Goal: Information Seeking & Learning: Get advice/opinions

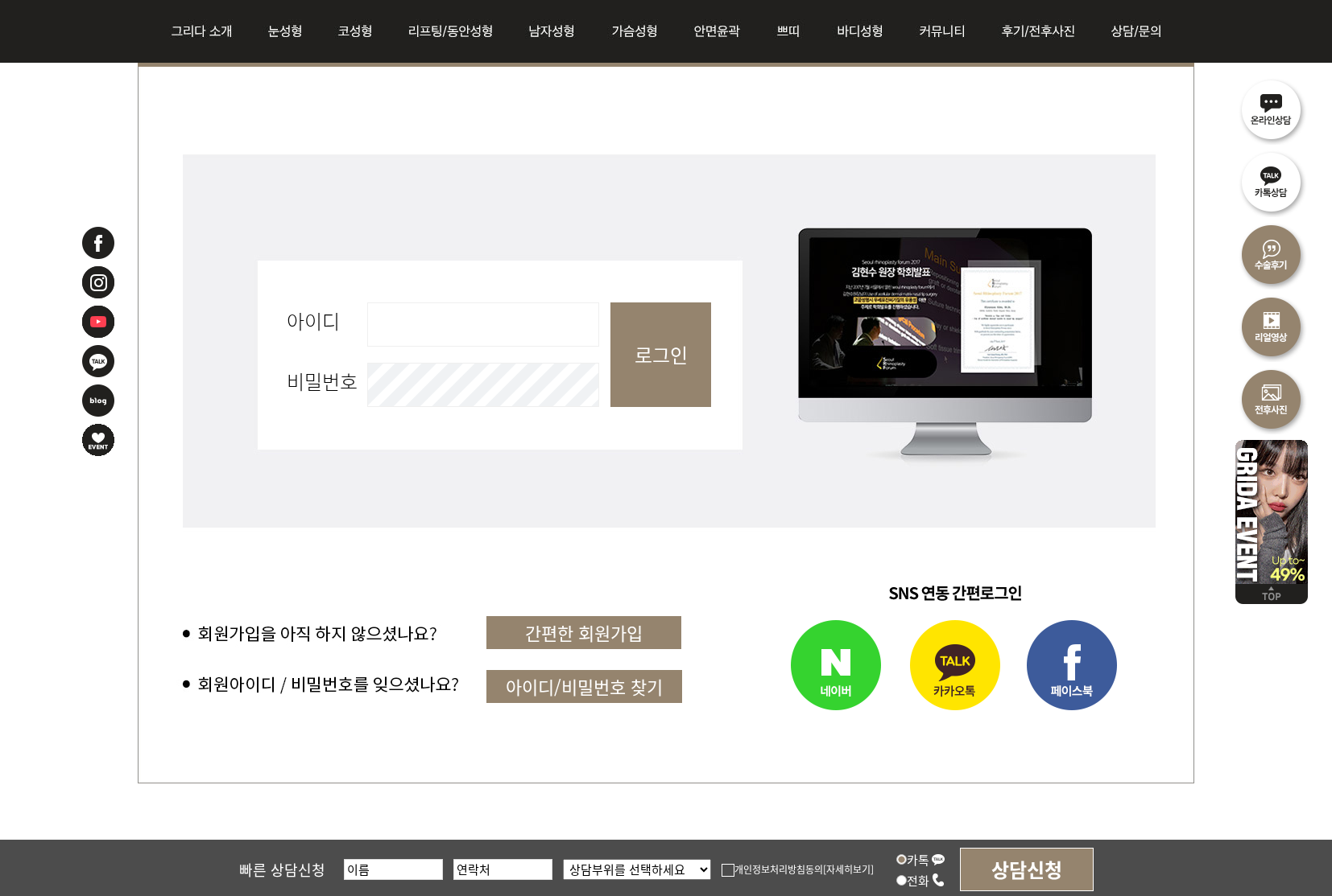
scroll to position [590, 0]
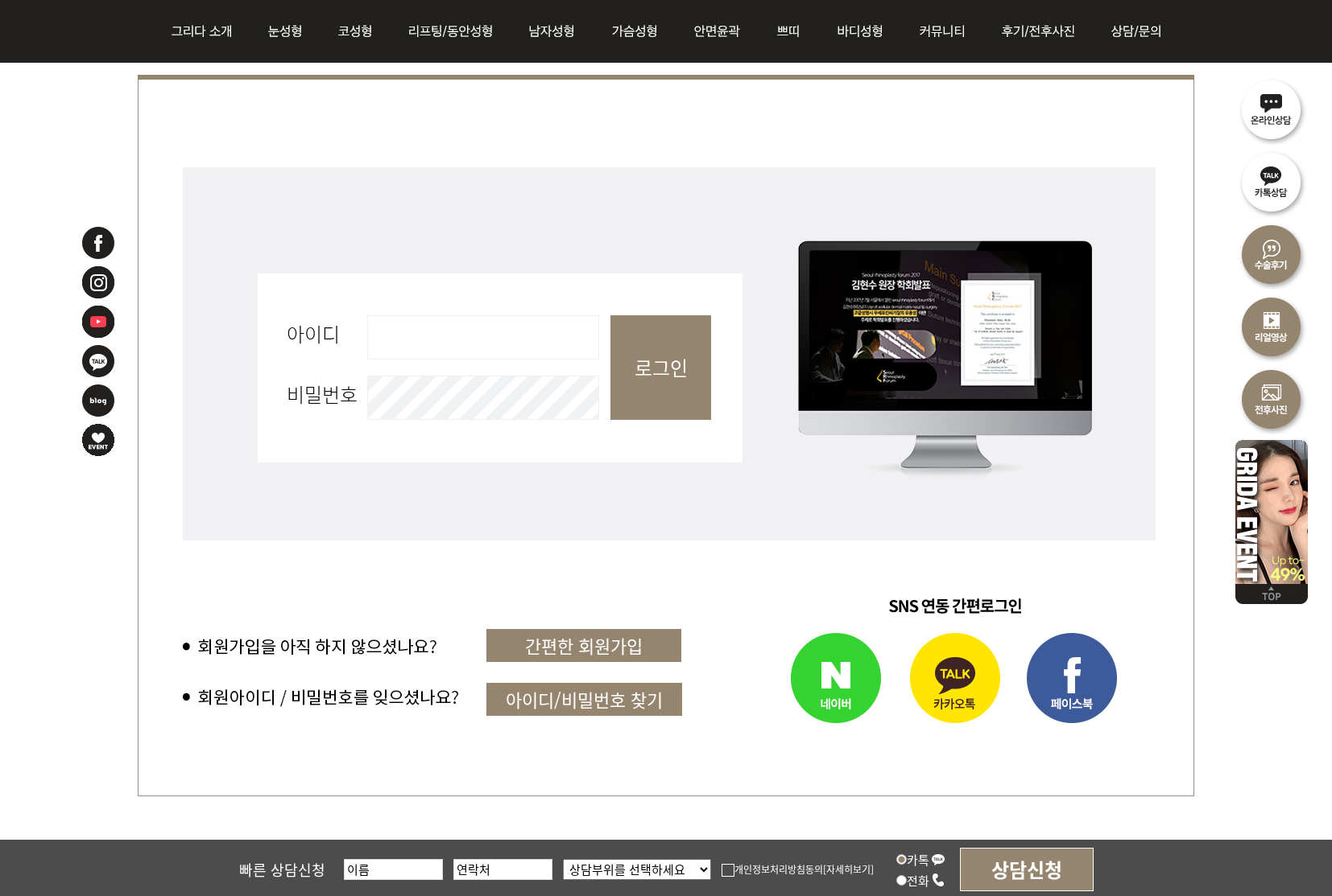
click at [425, 346] on input "아이디 필수" at bounding box center [483, 337] width 232 height 44
type input "new4j"
click at [696, 371] on input "로그인" at bounding box center [659, 368] width 100 height 105
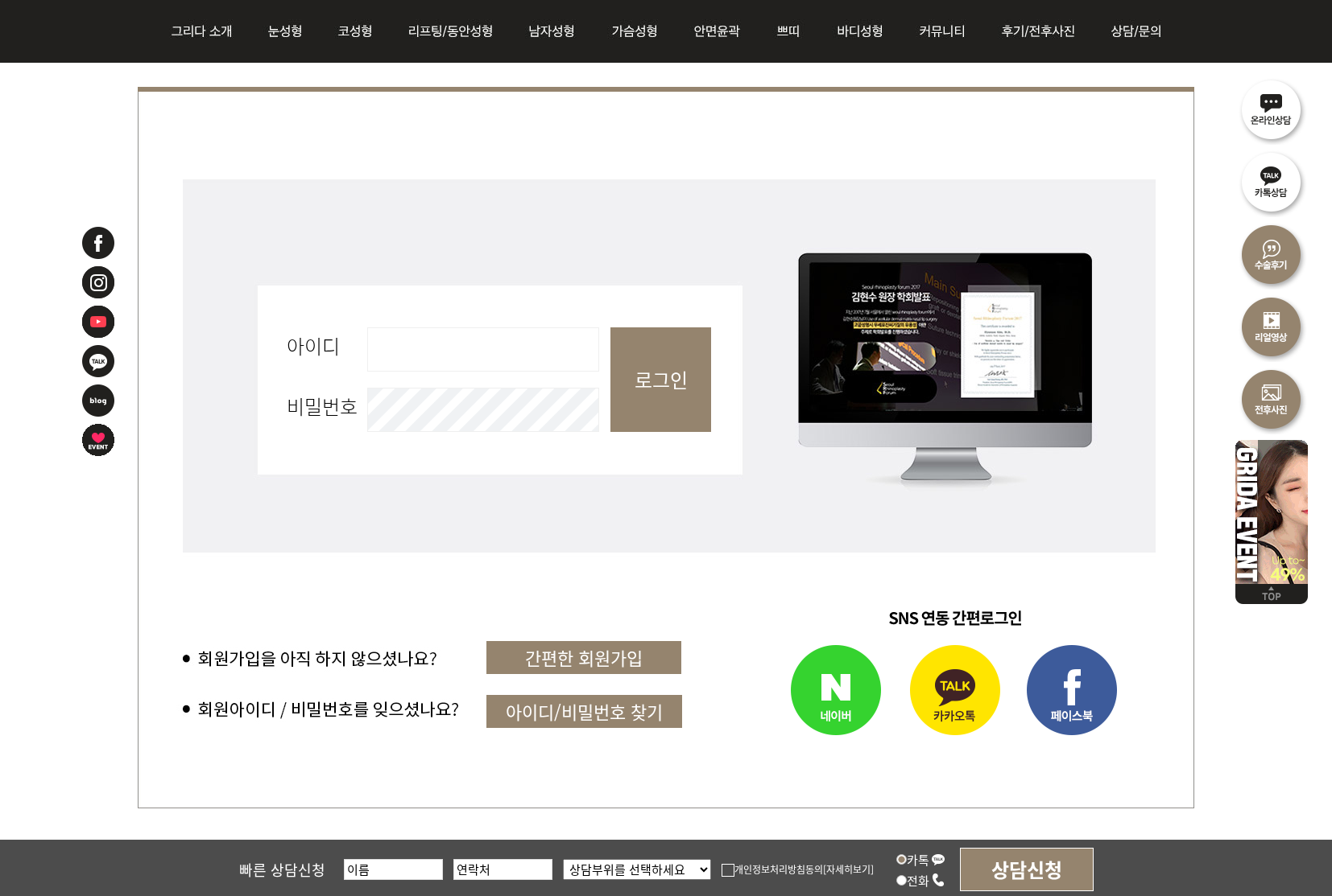
scroll to position [597, 0]
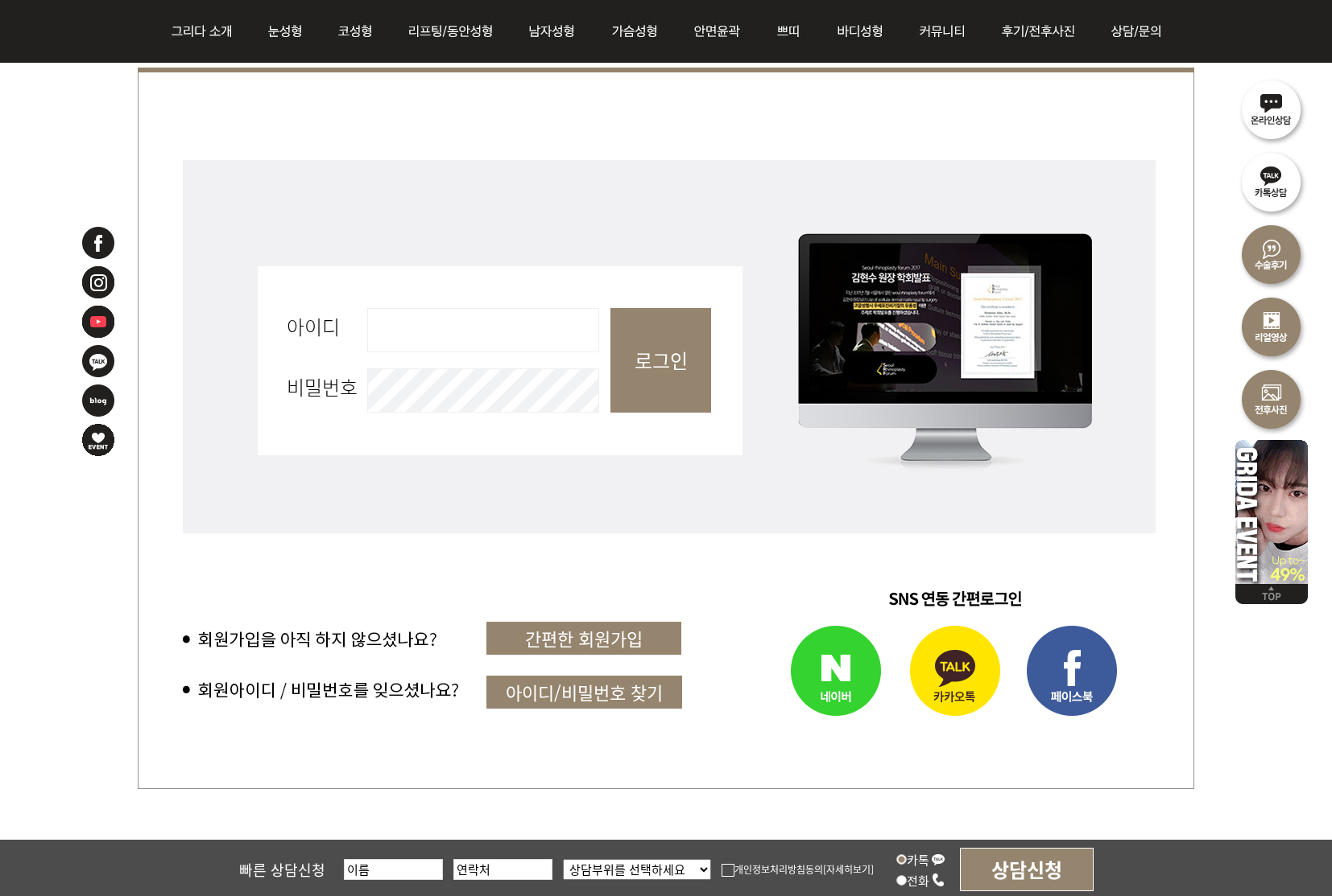
click at [451, 330] on input "아이디 필수" at bounding box center [483, 330] width 232 height 44
type input "new4j"
click at [665, 356] on input "로그인" at bounding box center [659, 360] width 100 height 105
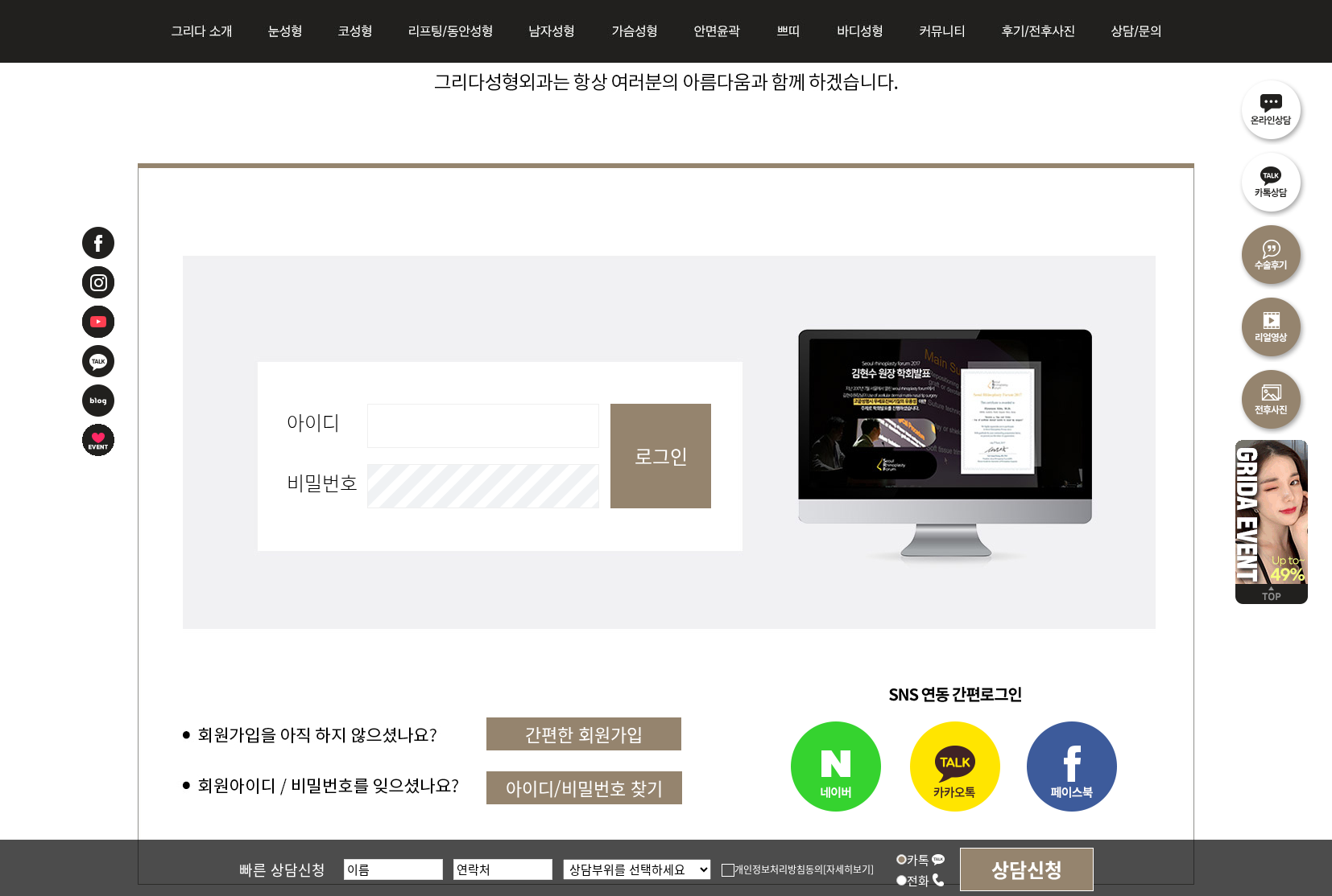
scroll to position [514, 0]
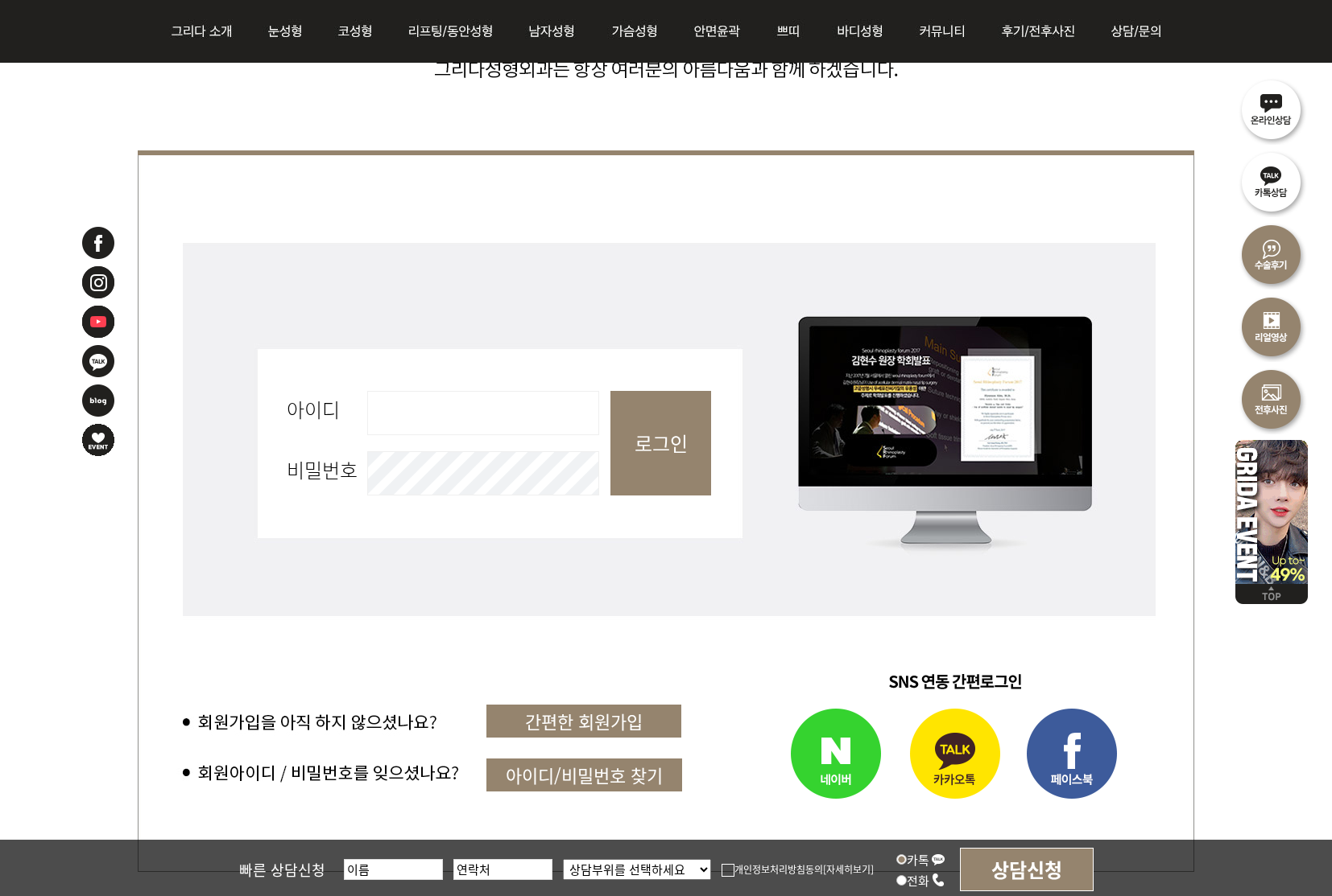
click at [460, 415] on input "아이디 필수" at bounding box center [483, 413] width 232 height 44
type input "new4j"
click at [665, 444] on input "로그인" at bounding box center [659, 444] width 100 height 105
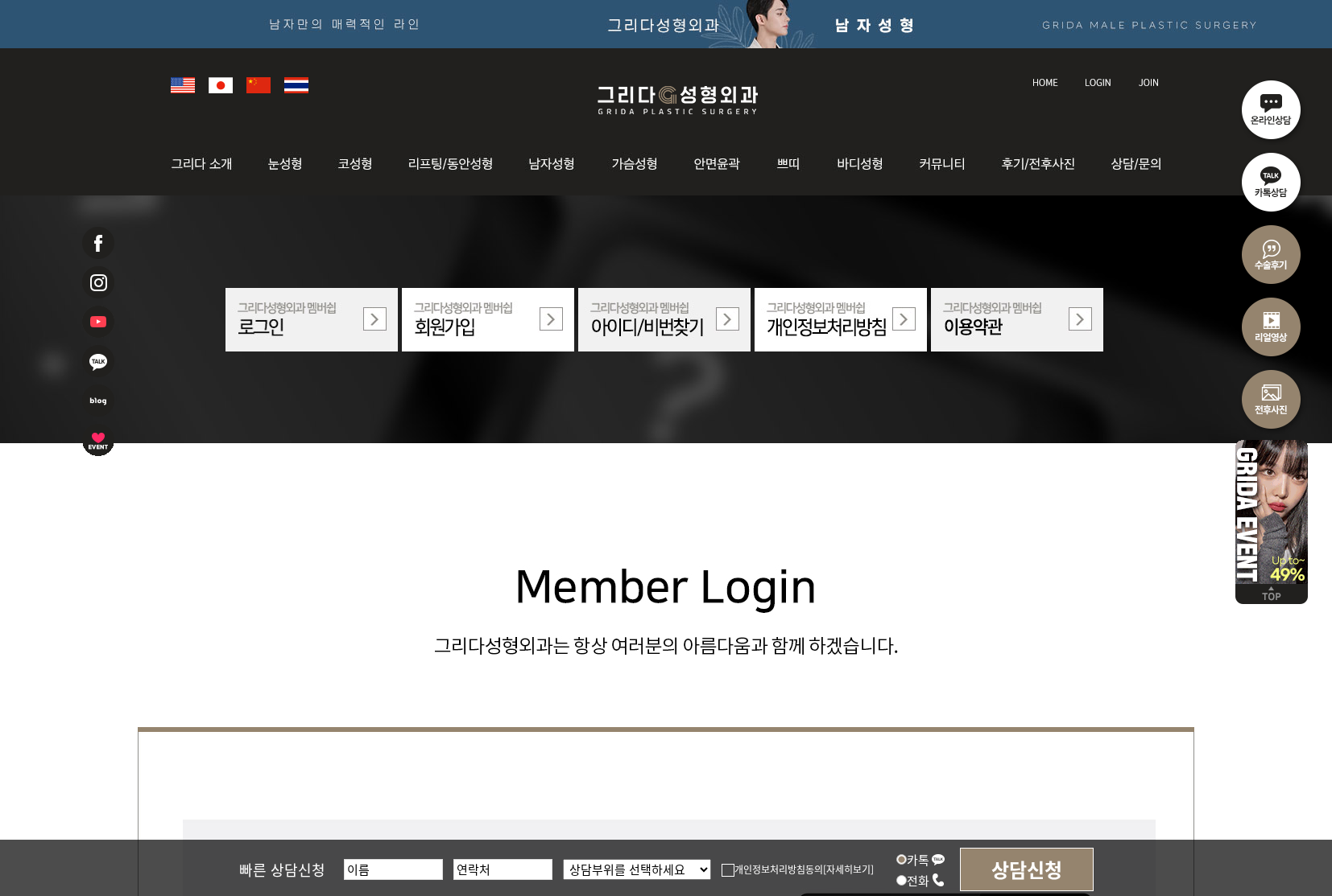
click at [911, 419] on div at bounding box center [666, 319] width 1332 height 248
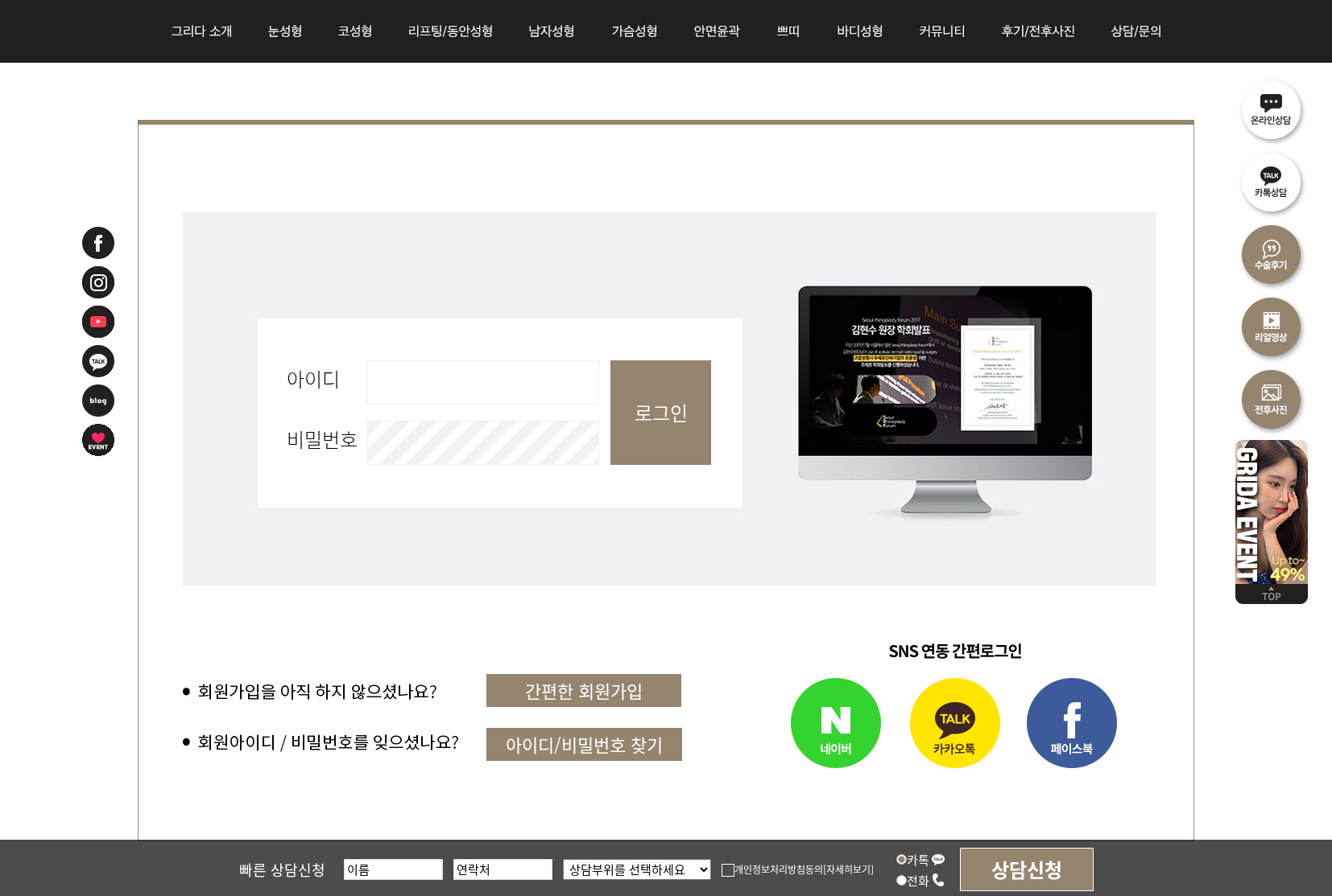
scroll to position [564, 0]
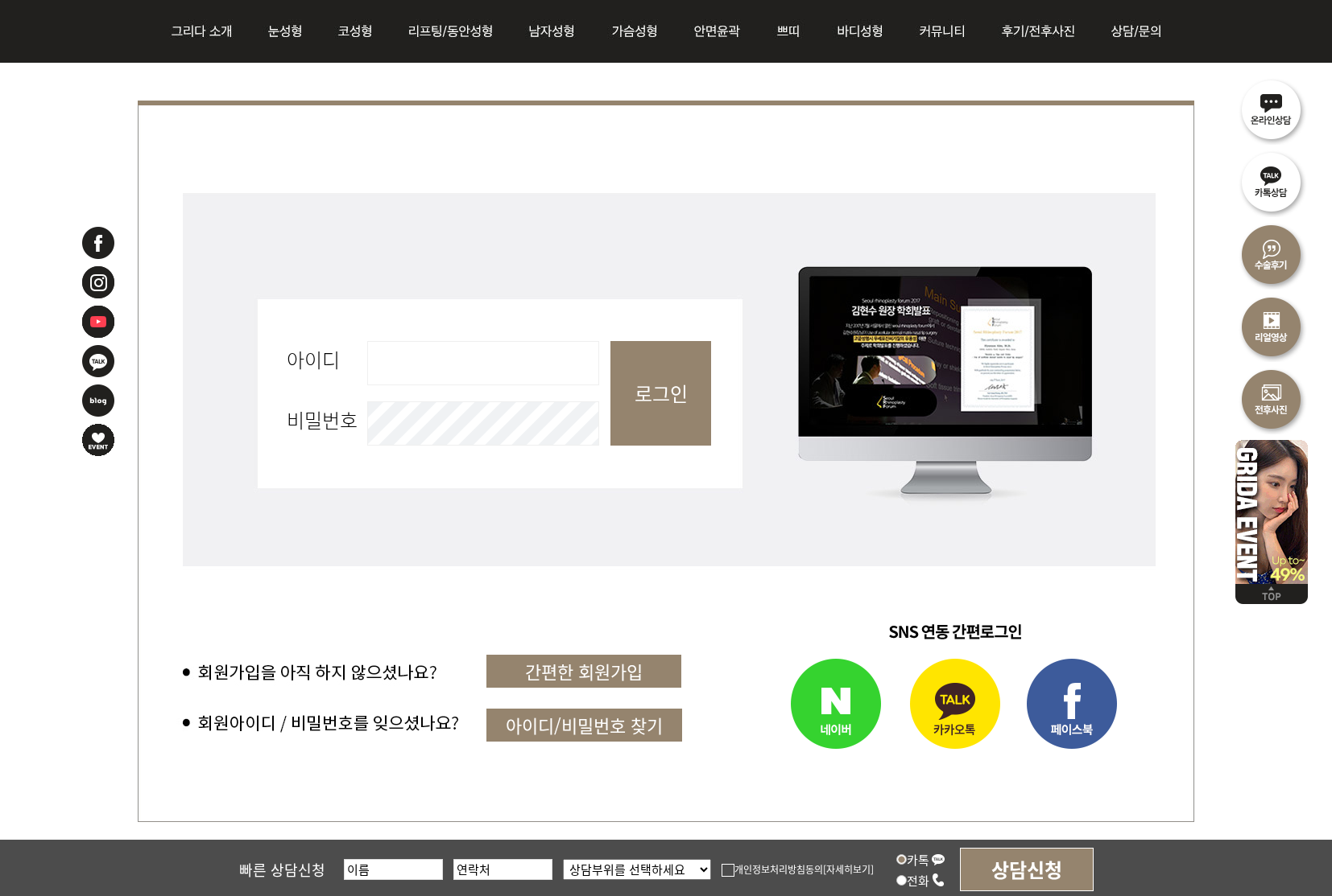
click at [431, 363] on input "아이디 필수" at bounding box center [483, 362] width 232 height 44
type input "new4j"
click at [660, 393] on input "로그인" at bounding box center [659, 393] width 100 height 105
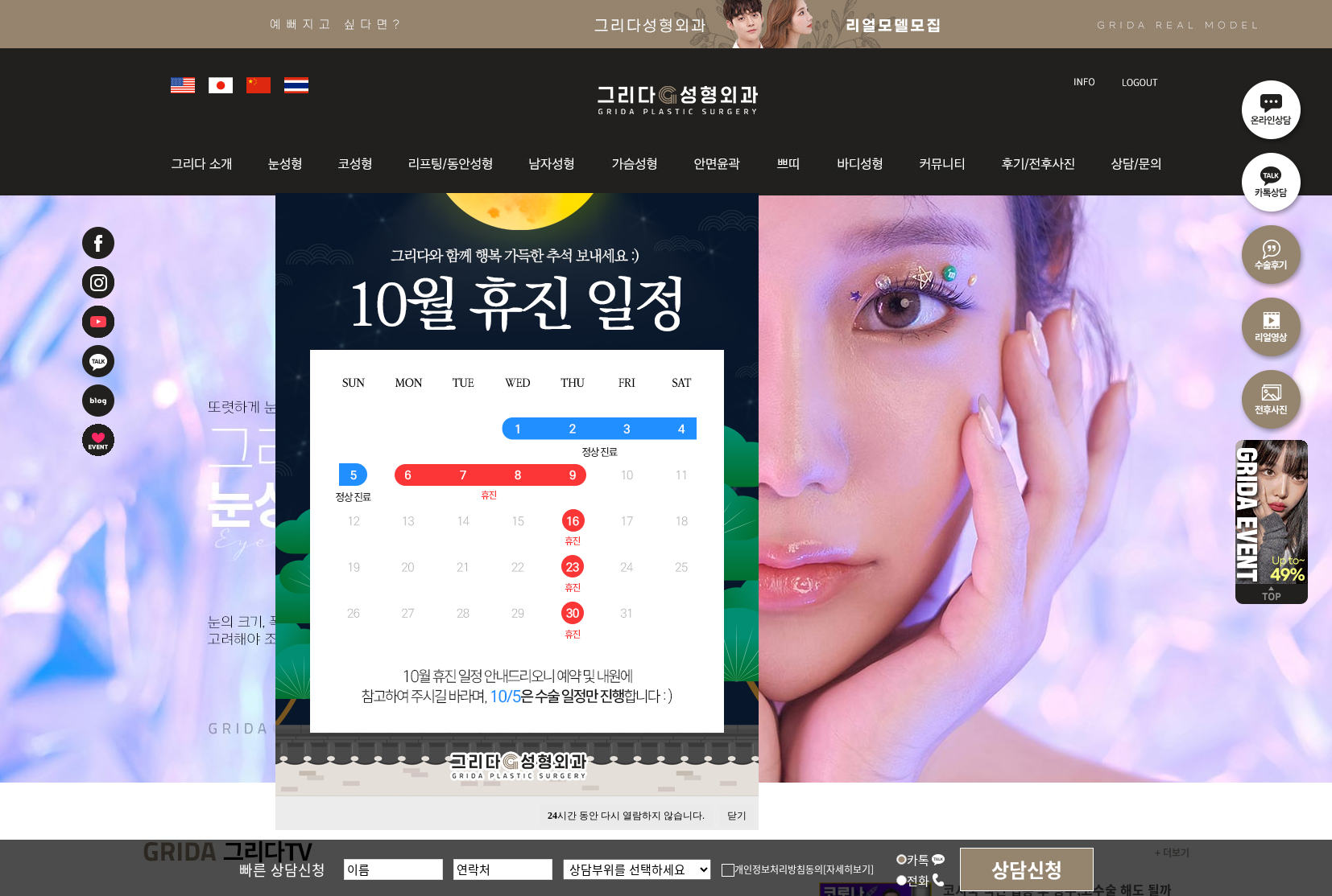
click at [738, 813] on button "닫기" at bounding box center [737, 815] width 36 height 22
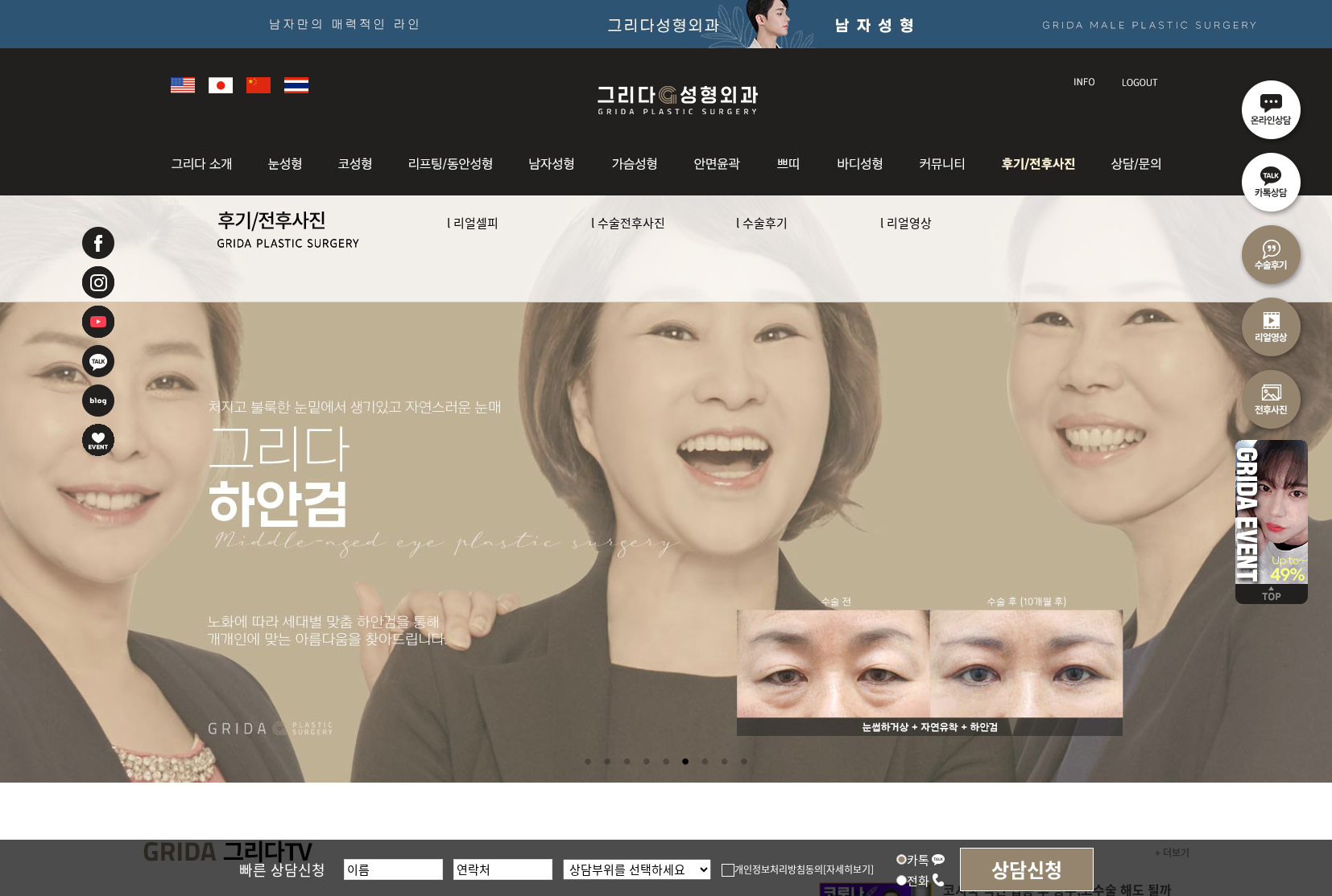
click at [908, 222] on link "l 리얼영상" at bounding box center [905, 223] width 52 height 17
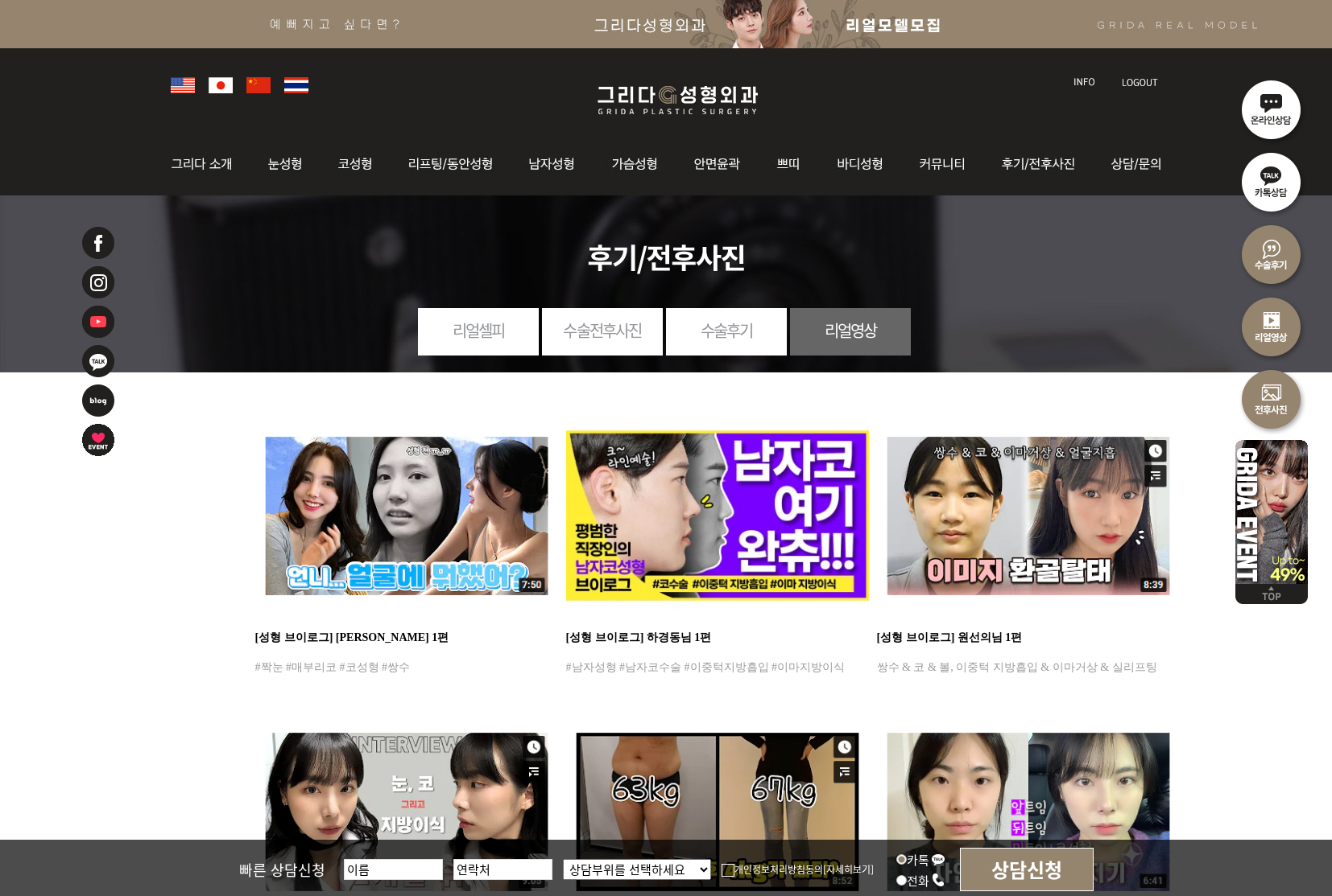
click at [719, 333] on link "수술후기" at bounding box center [726, 330] width 121 height 44
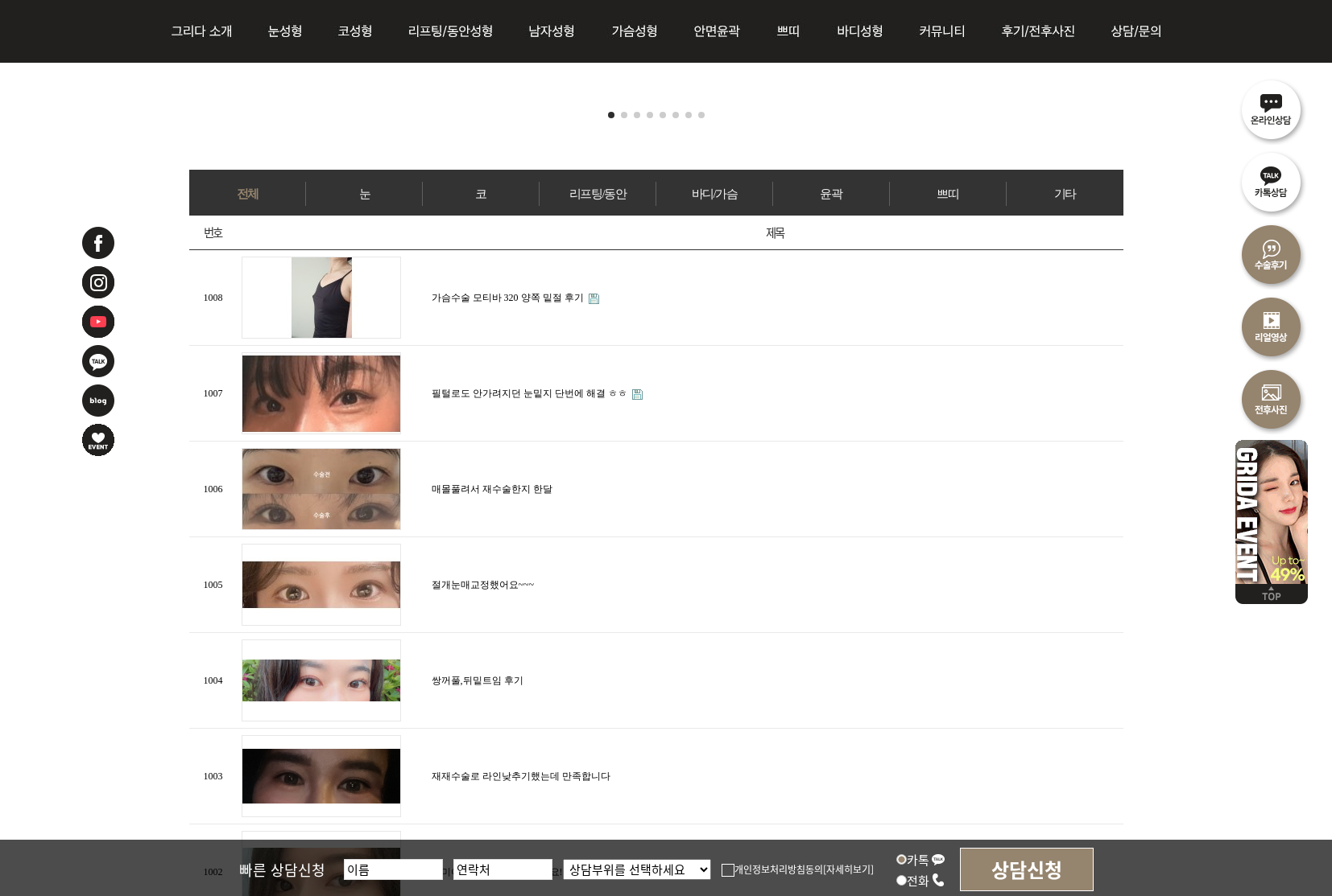
scroll to position [645, 0]
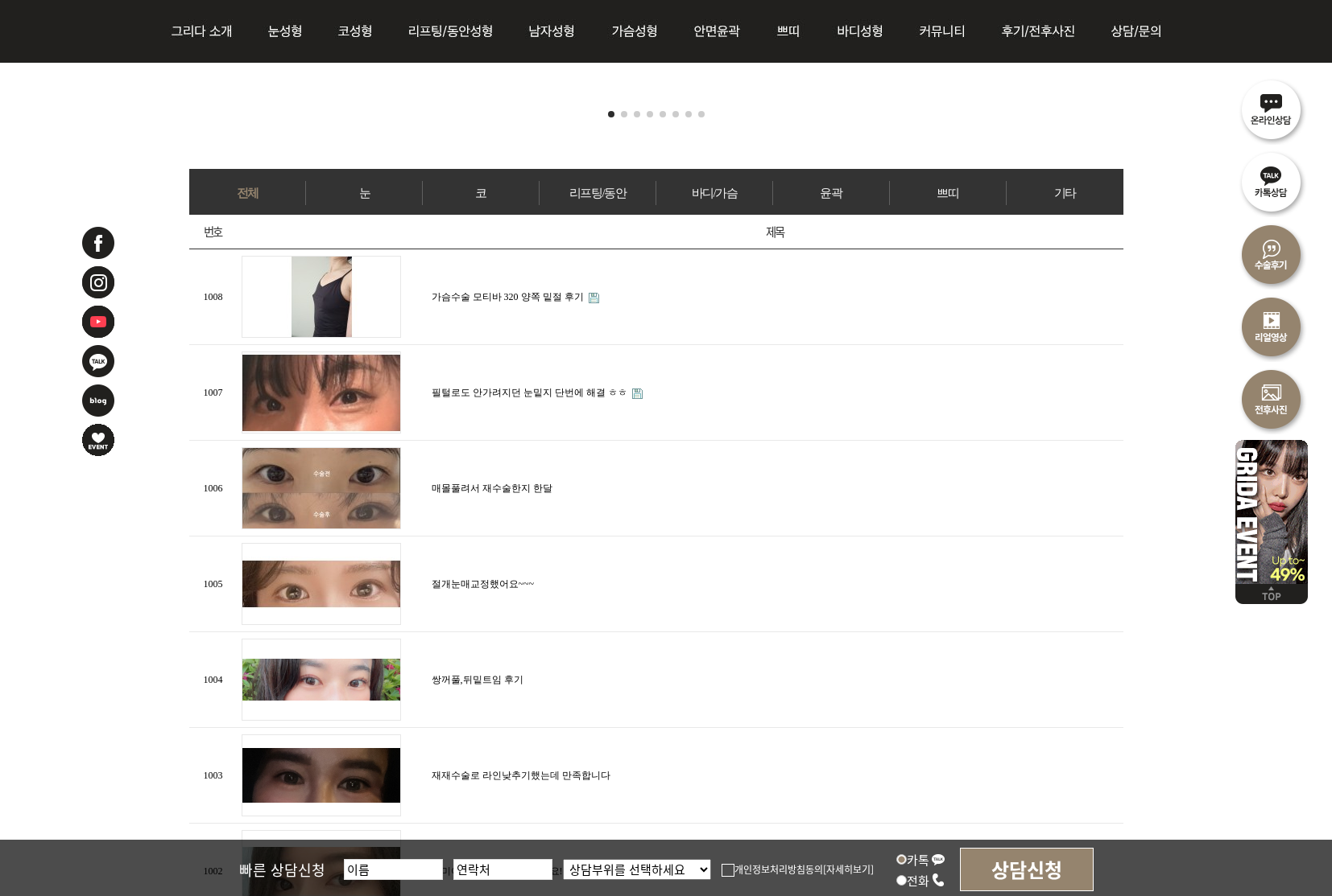
click at [738, 182] on link "바디/가슴" at bounding box center [714, 193] width 116 height 24
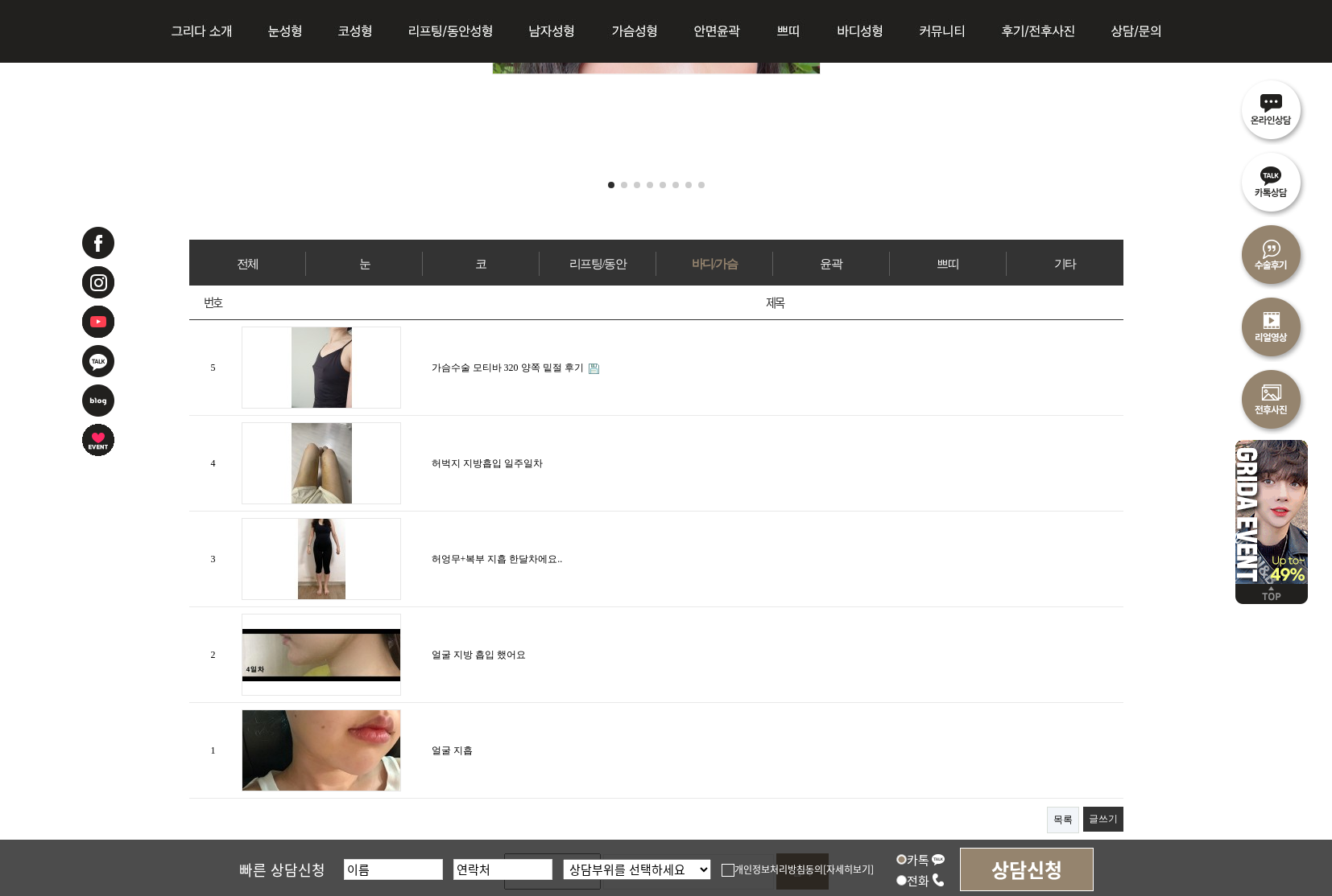
scroll to position [577, 1]
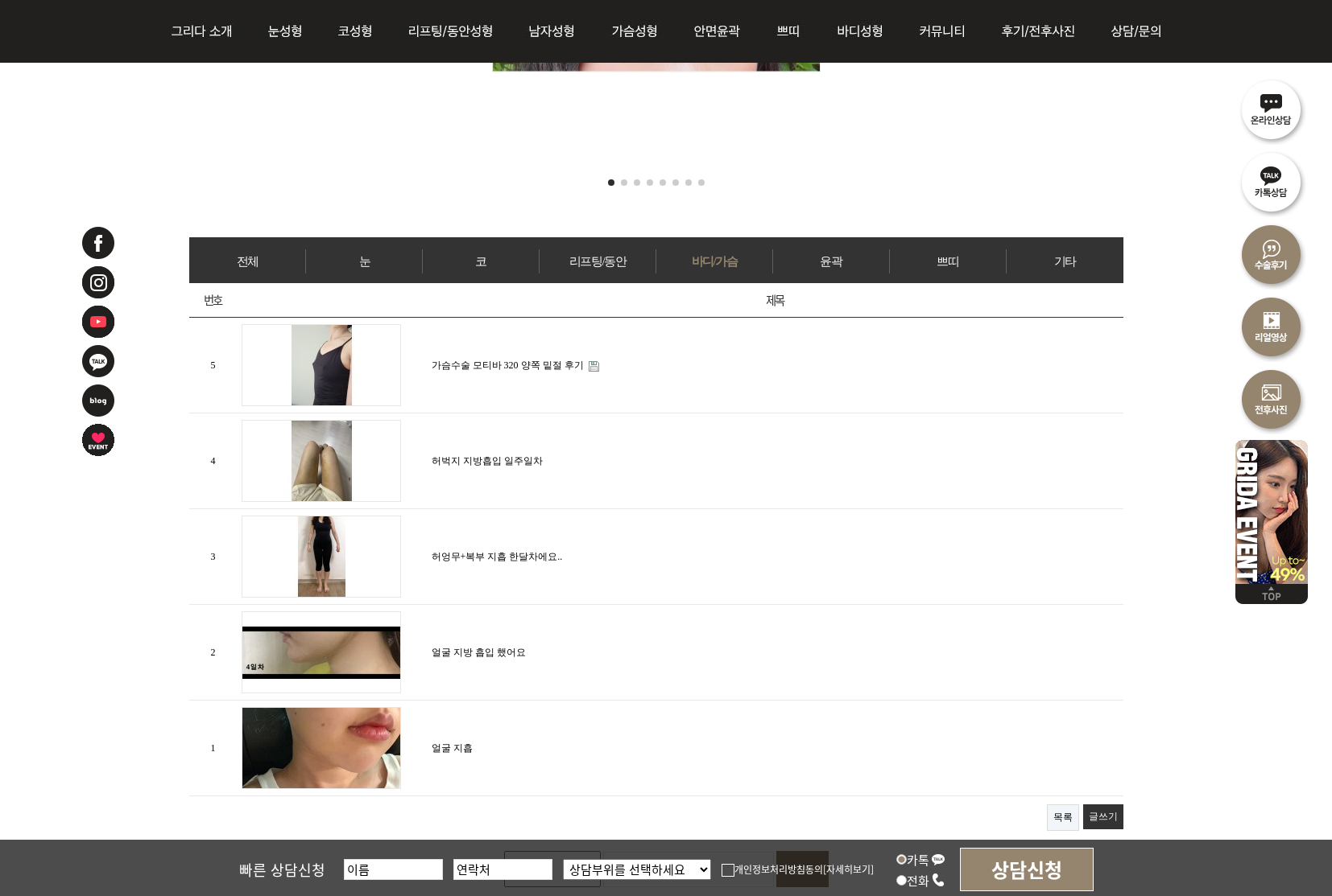
click at [482, 461] on link "허벅지 지방흡입 일주일차" at bounding box center [487, 461] width 111 height 11
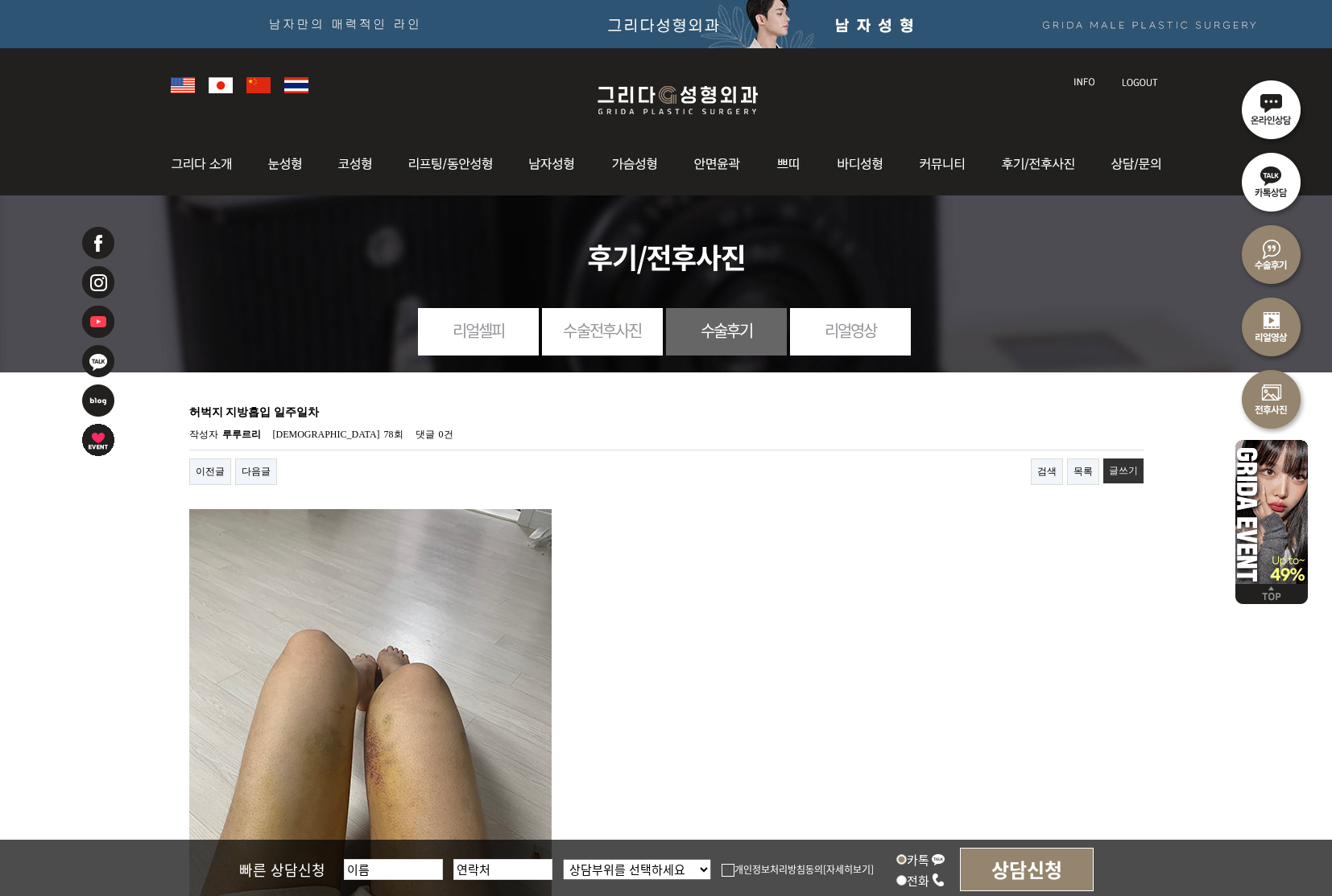
click at [747, 330] on link "수술후기" at bounding box center [726, 330] width 121 height 44
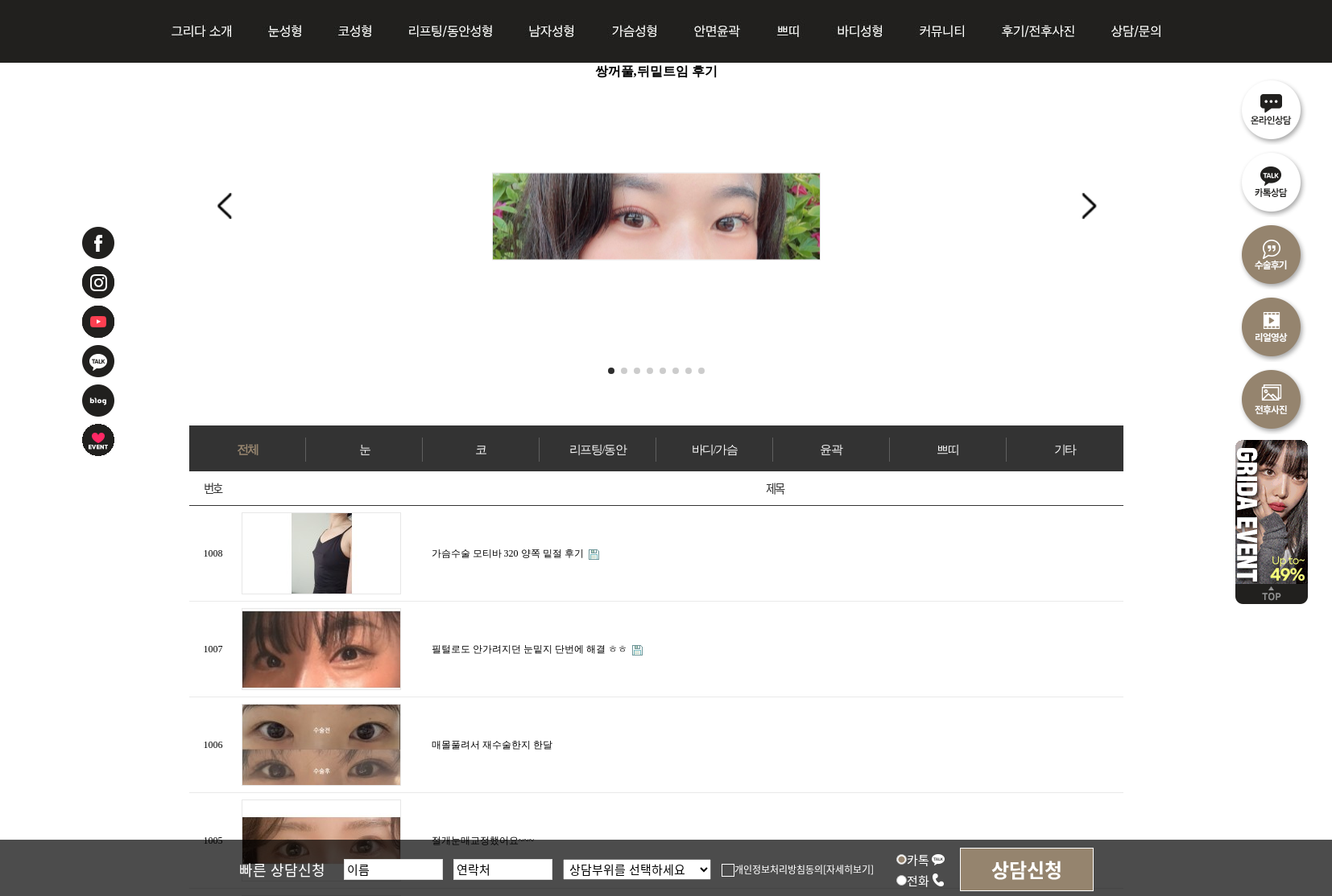
scroll to position [393, 0]
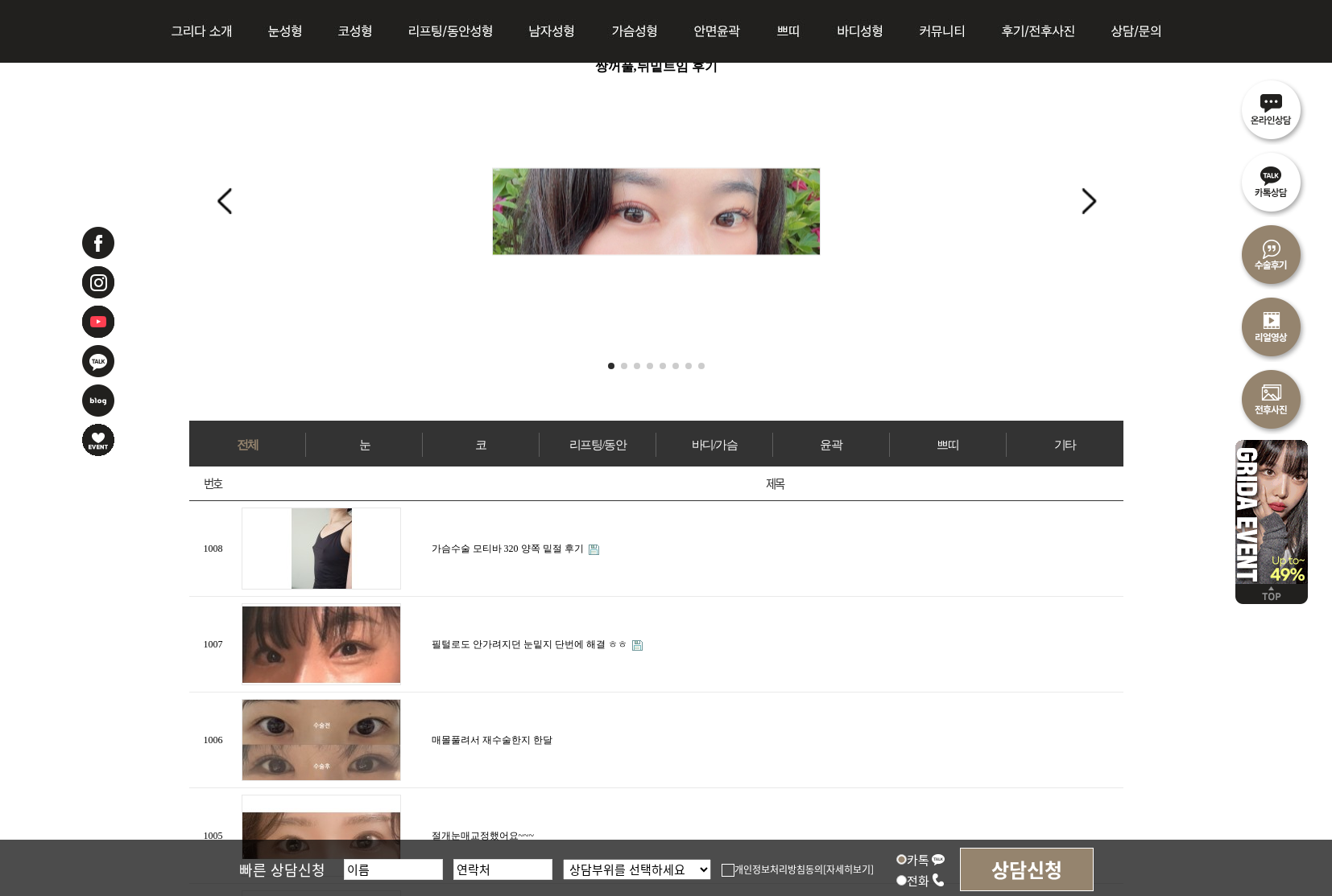
click at [736, 443] on link "바디/가슴" at bounding box center [714, 445] width 116 height 24
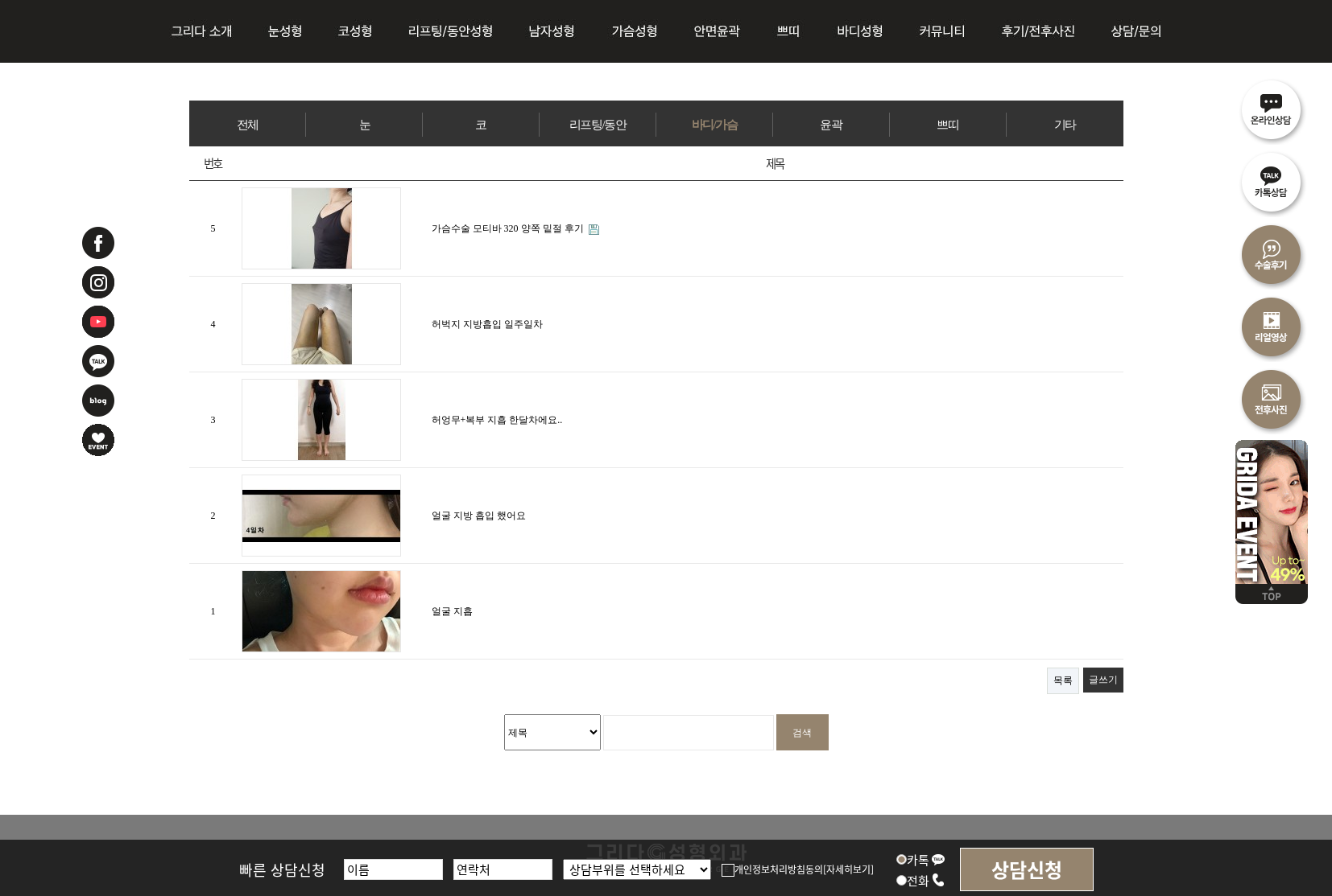
scroll to position [697, 0]
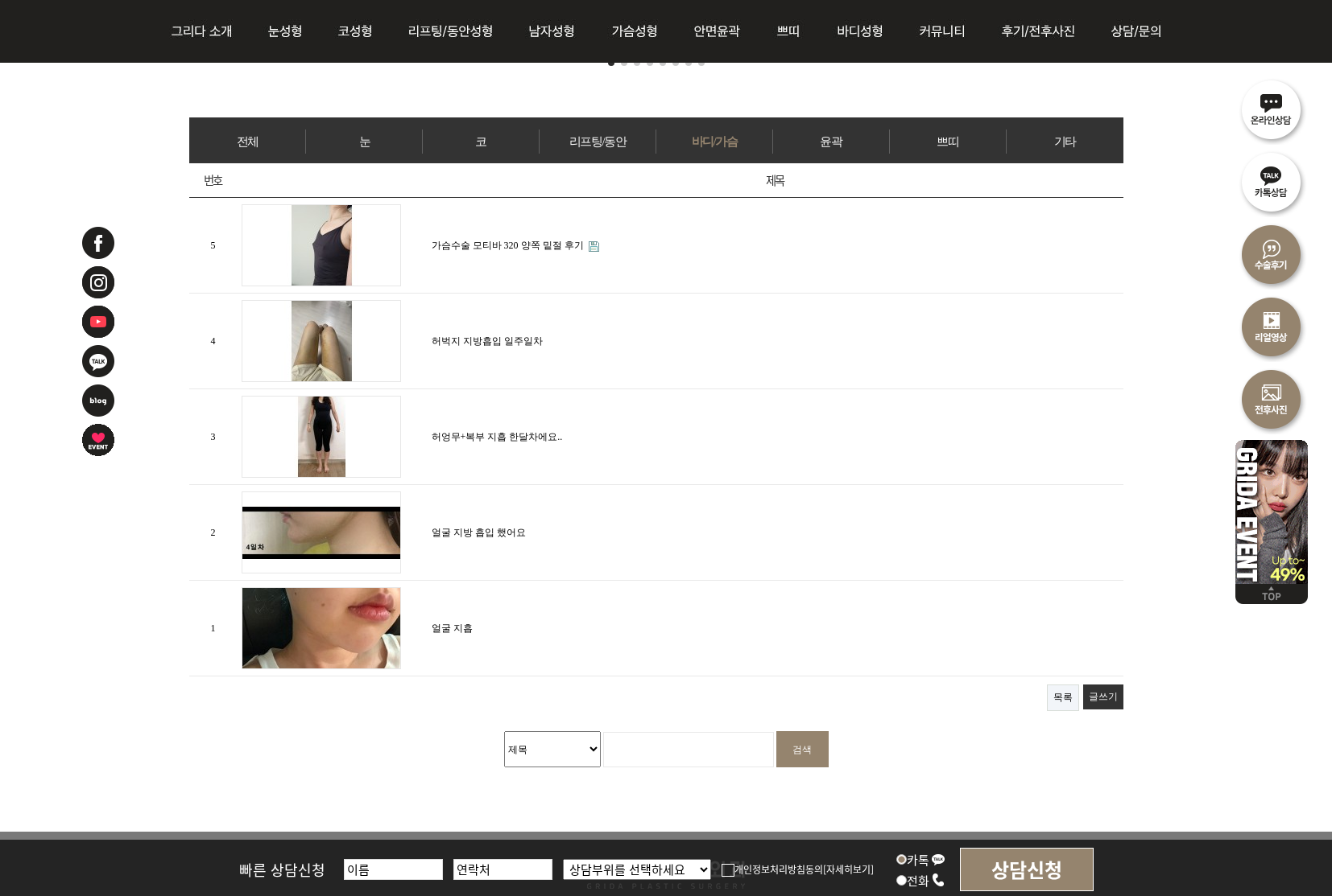
click at [504, 419] on td "허엉무+복부 지흡 한달차에요.." at bounding box center [775, 437] width 696 height 95
click at [500, 432] on link "허엉무+복부 지흡 한달차에요.." at bounding box center [497, 437] width 131 height 11
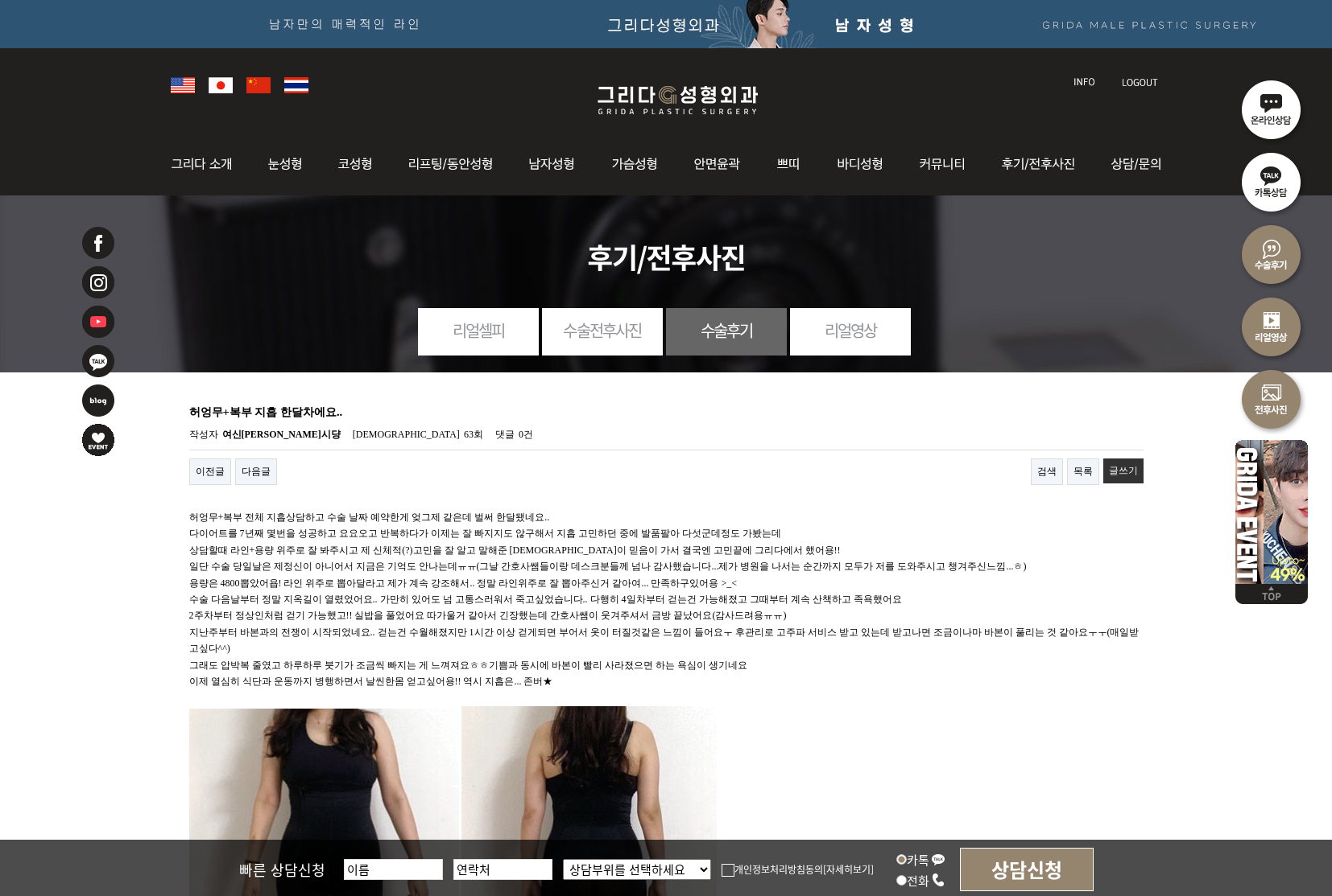
click at [615, 331] on link "수술전후사진" at bounding box center [601, 330] width 121 height 44
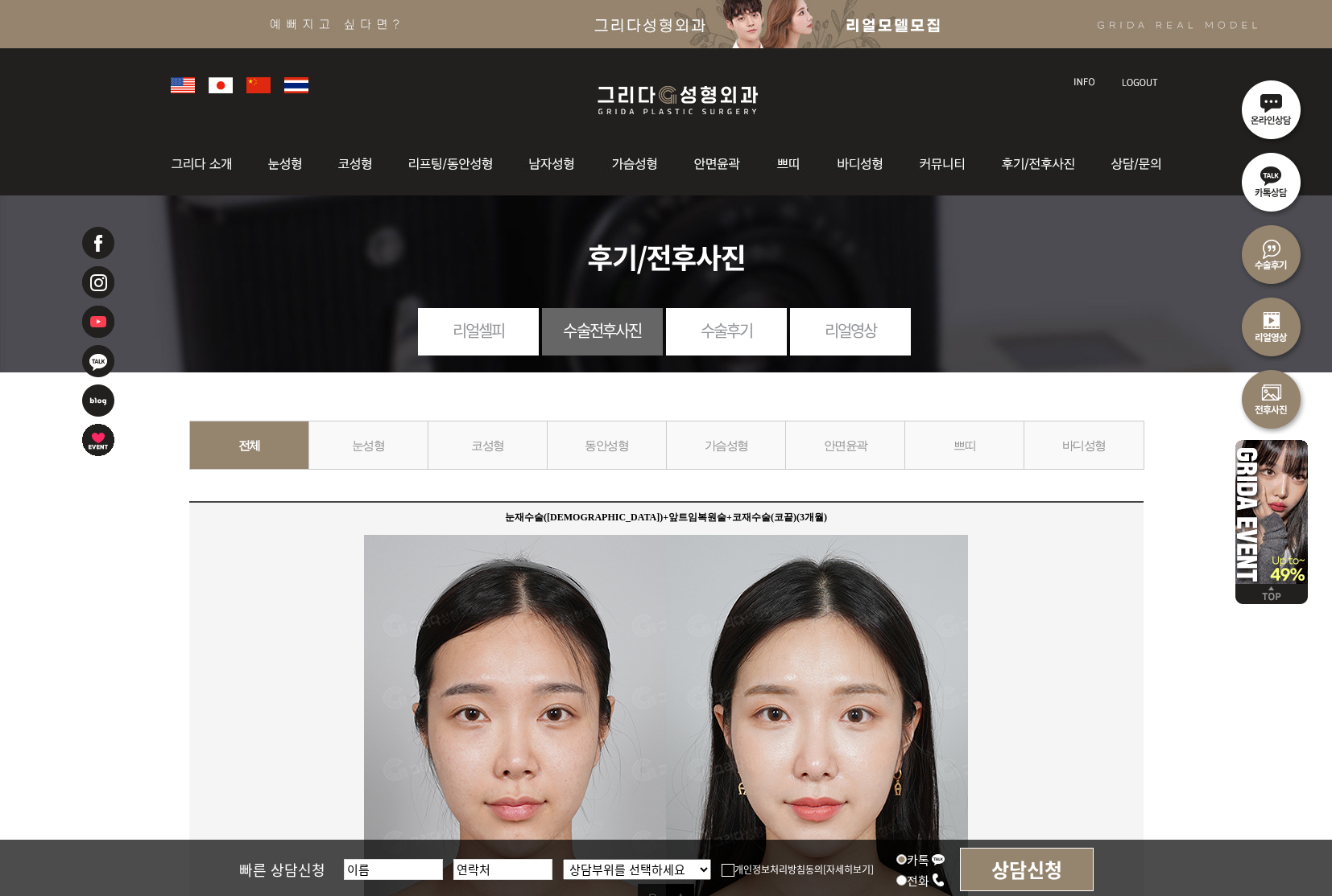
click at [726, 337] on link "수술후기" at bounding box center [726, 330] width 121 height 44
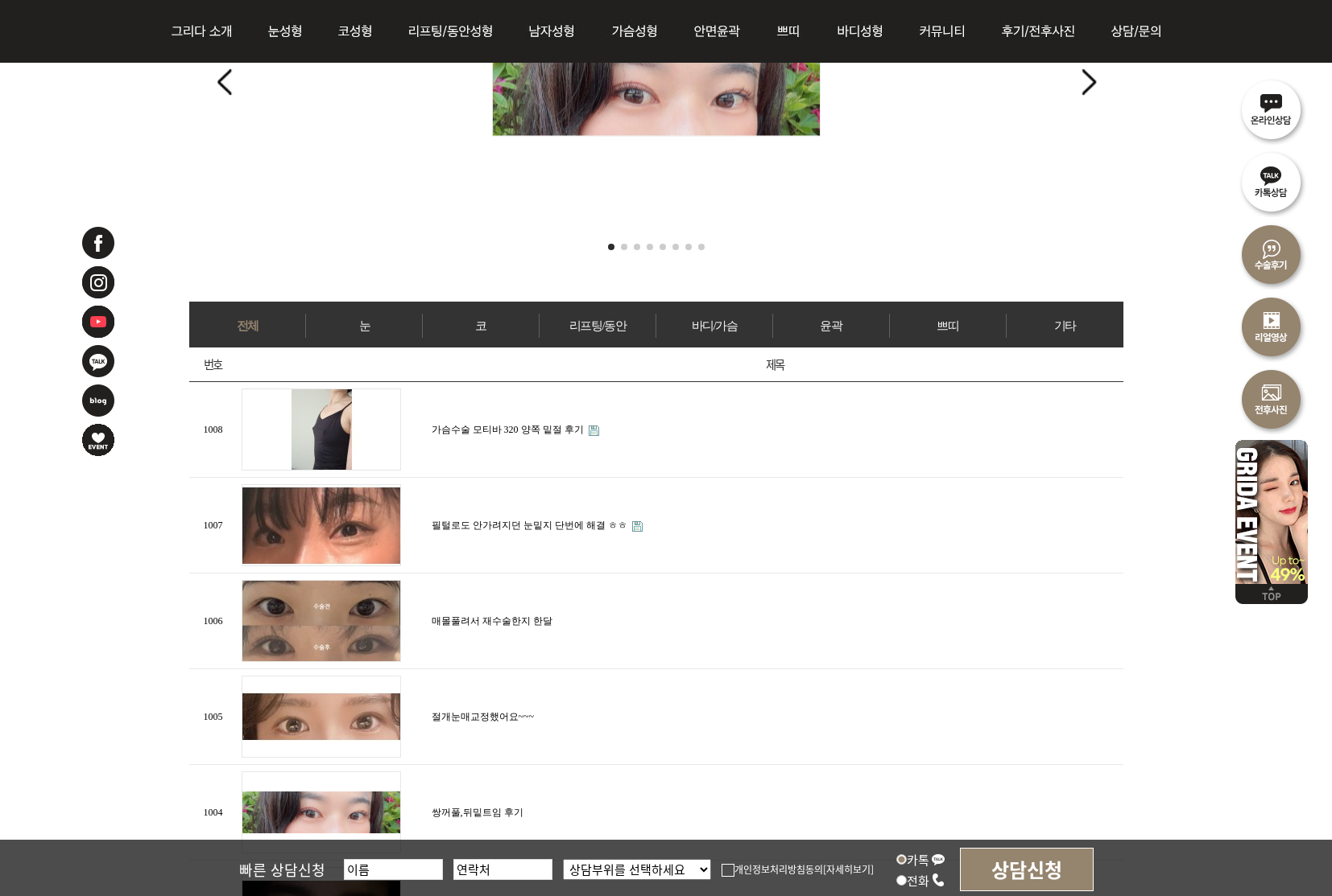
scroll to position [515, 0]
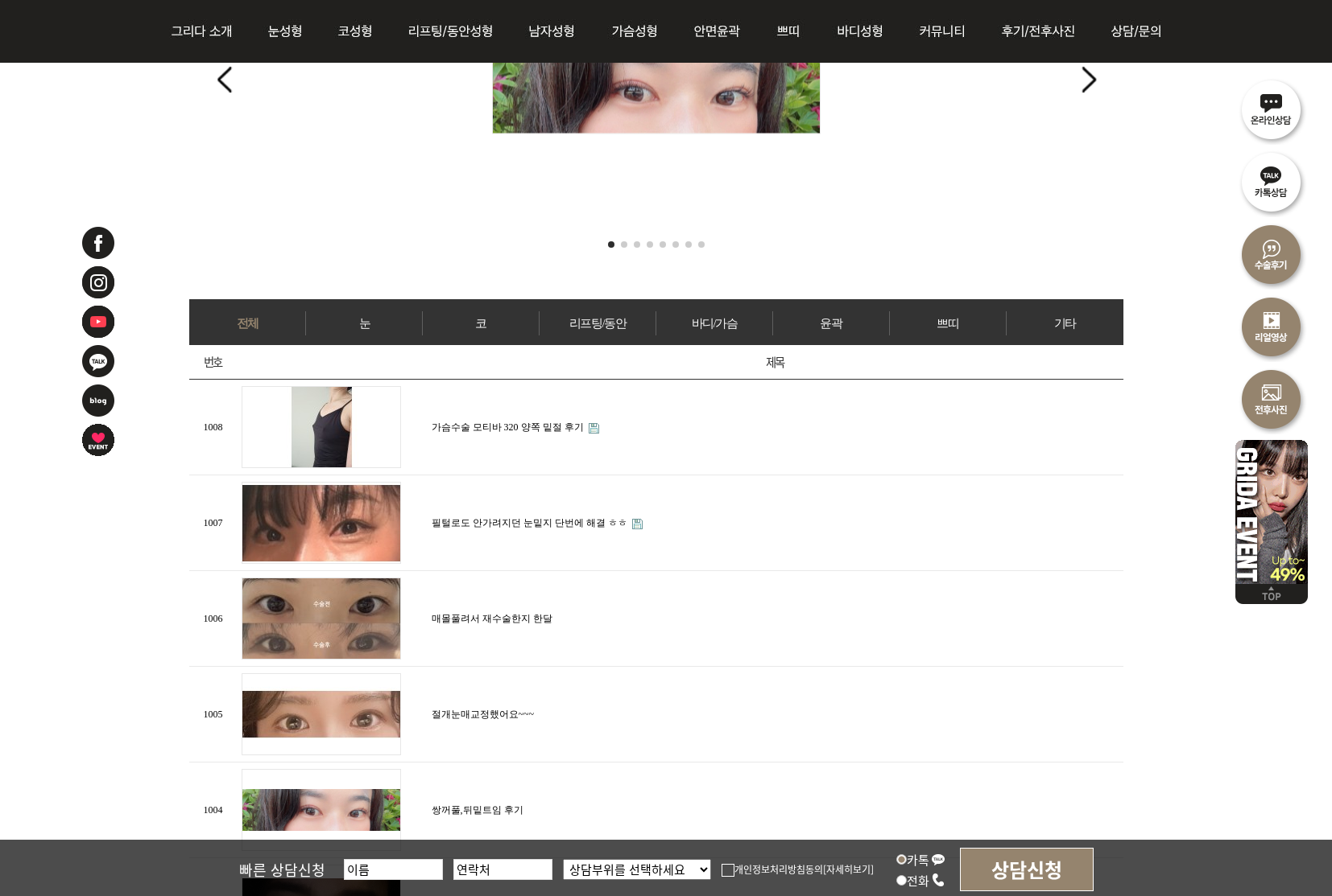
click at [485, 312] on link "코" at bounding box center [481, 324] width 116 height 24
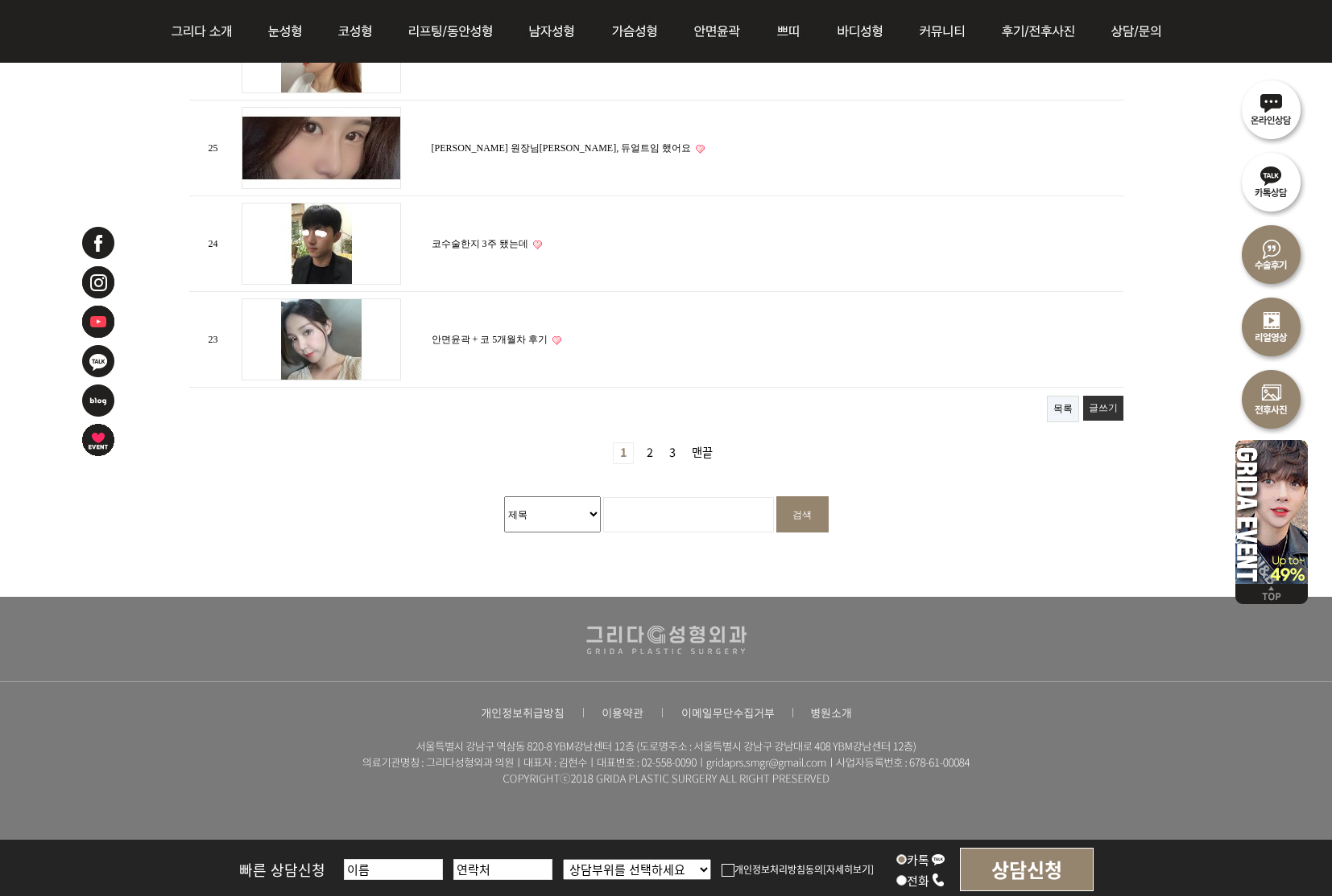
scroll to position [1943, 0]
click at [668, 524] on input "검색어 필수" at bounding box center [688, 516] width 170 height 36
type input "q"
type input "복코"
click at [803, 507] on input "검색" at bounding box center [803, 515] width 52 height 37
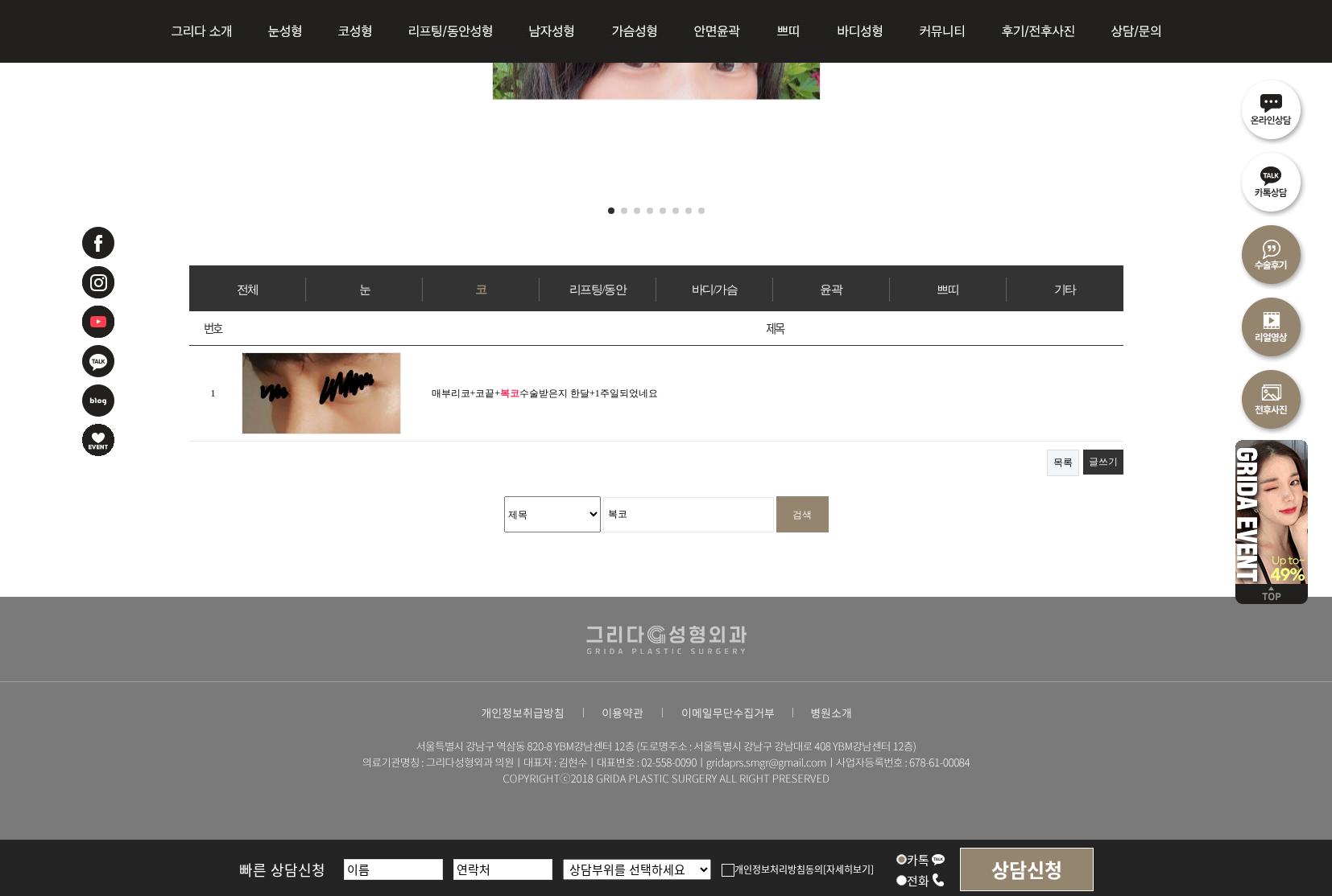
scroll to position [548, 0]
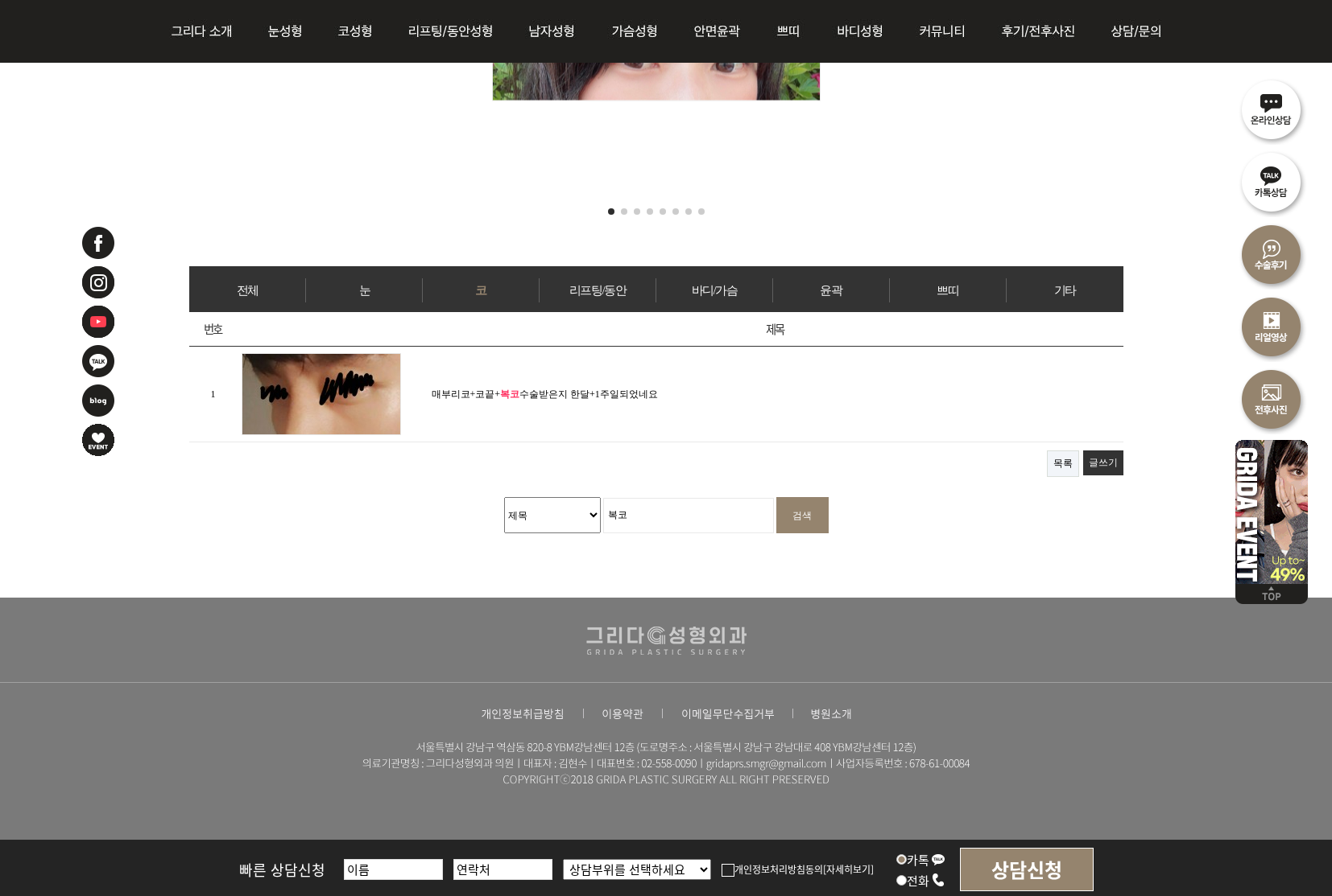
select select "wr_content"
click at [817, 512] on input "검색" at bounding box center [803, 515] width 52 height 37
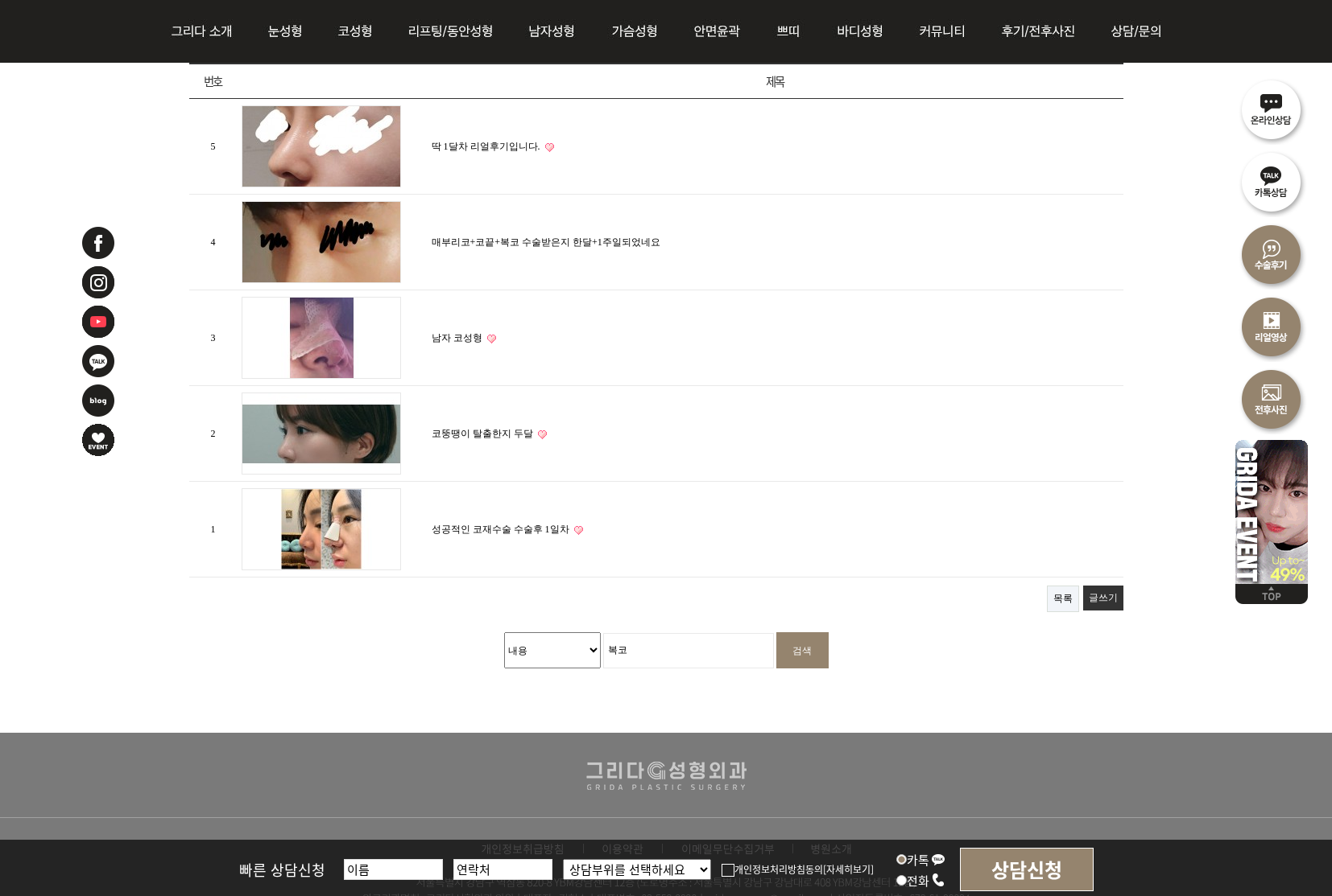
scroll to position [798, 0]
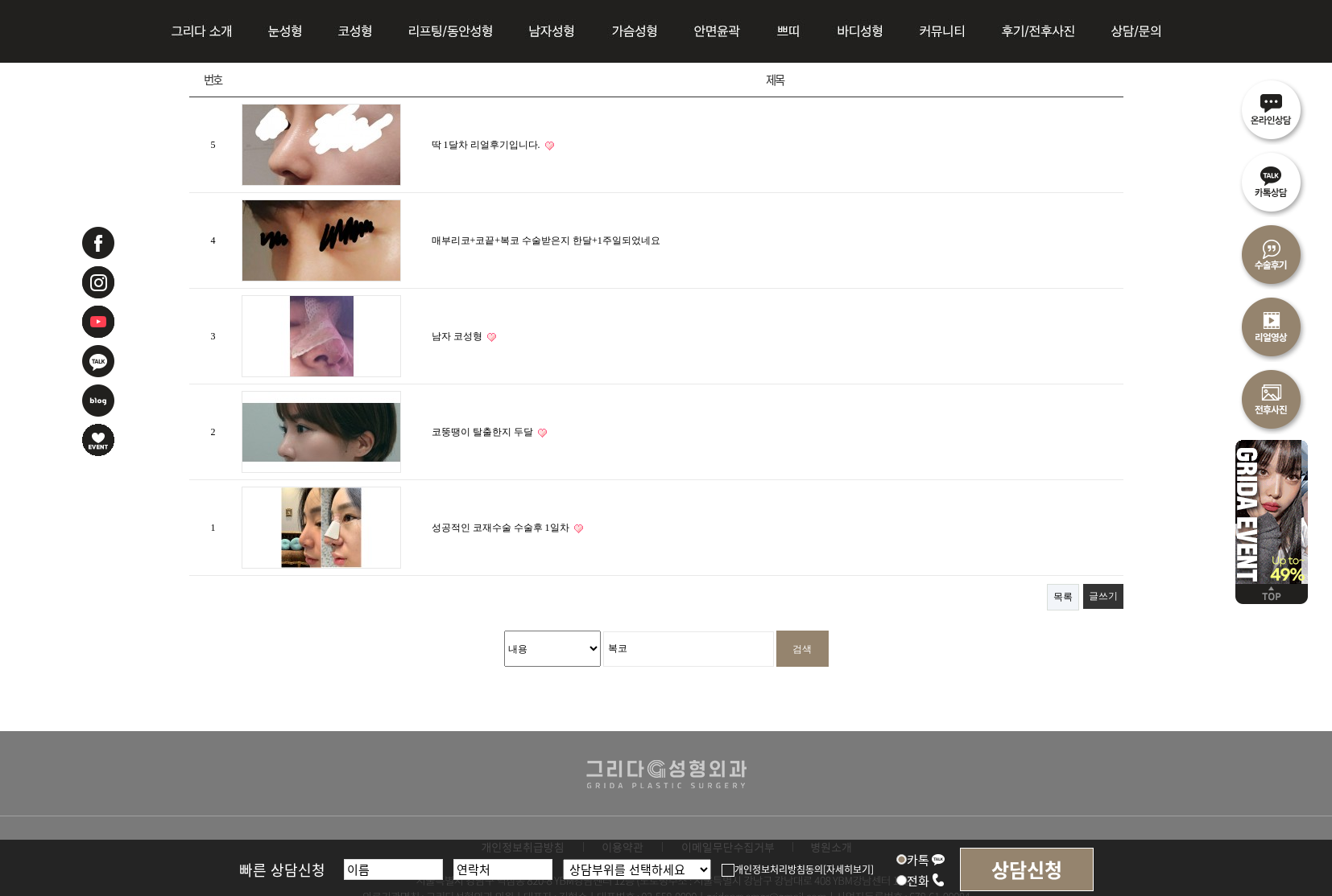
click at [318, 431] on img at bounding box center [321, 433] width 159 height 82
click at [507, 427] on link "코뚱땡이 탈출한지 두달" at bounding box center [482, 433] width 101 height 11
click at [496, 522] on link "성공적인 코재수술 수술후 1일차" at bounding box center [500, 528] width 138 height 11
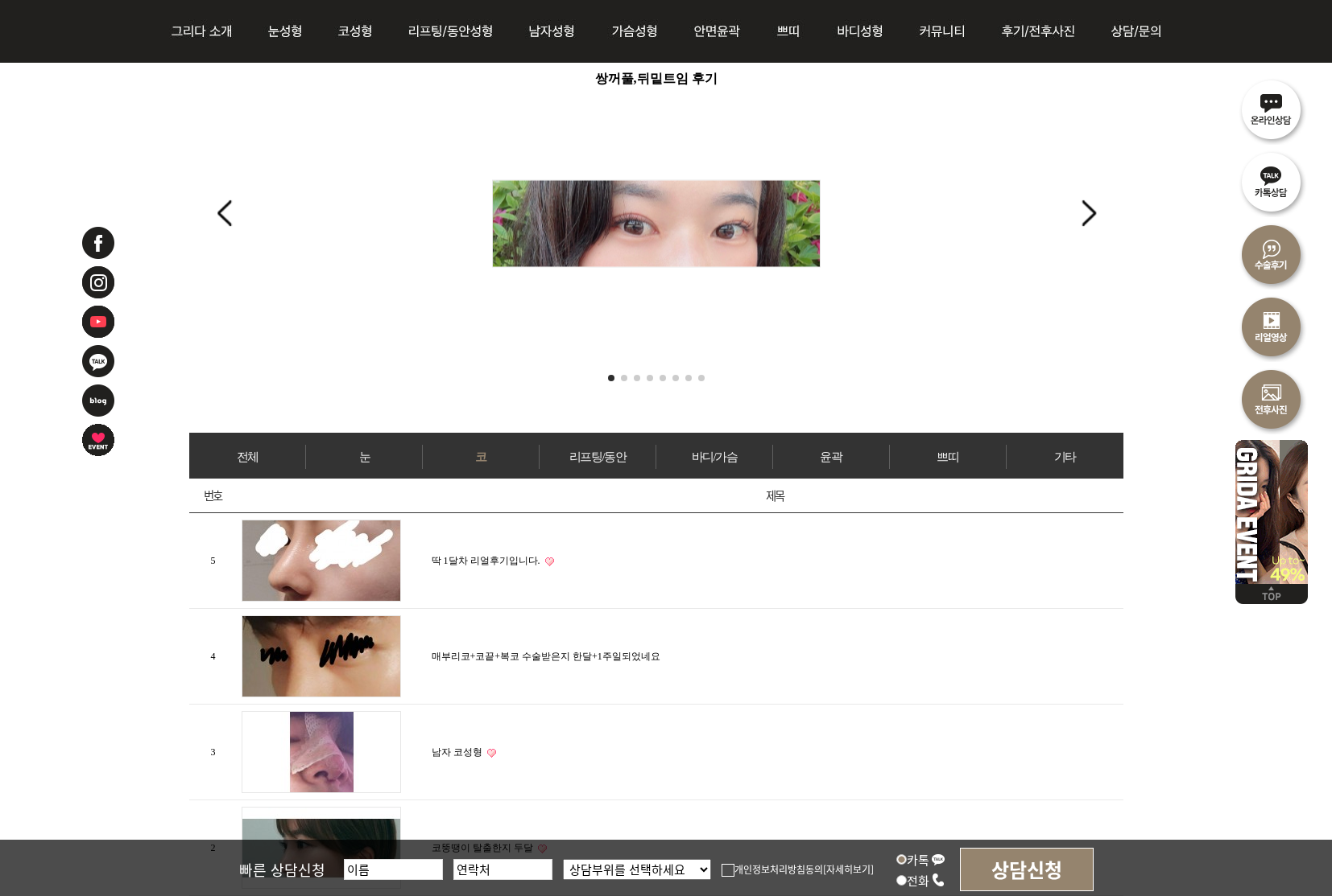
scroll to position [435, 0]
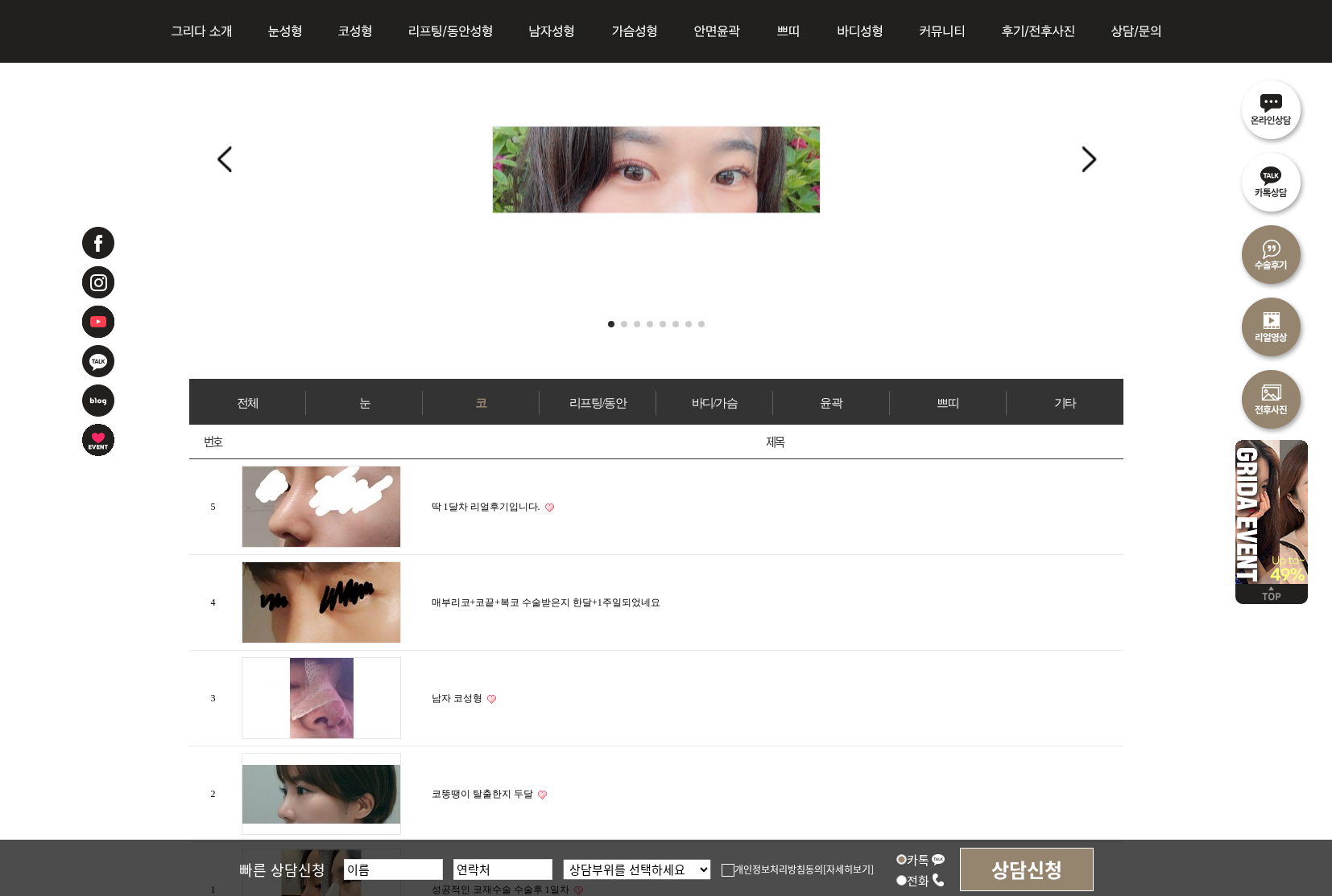
click at [366, 395] on link "눈" at bounding box center [364, 404] width 116 height 24
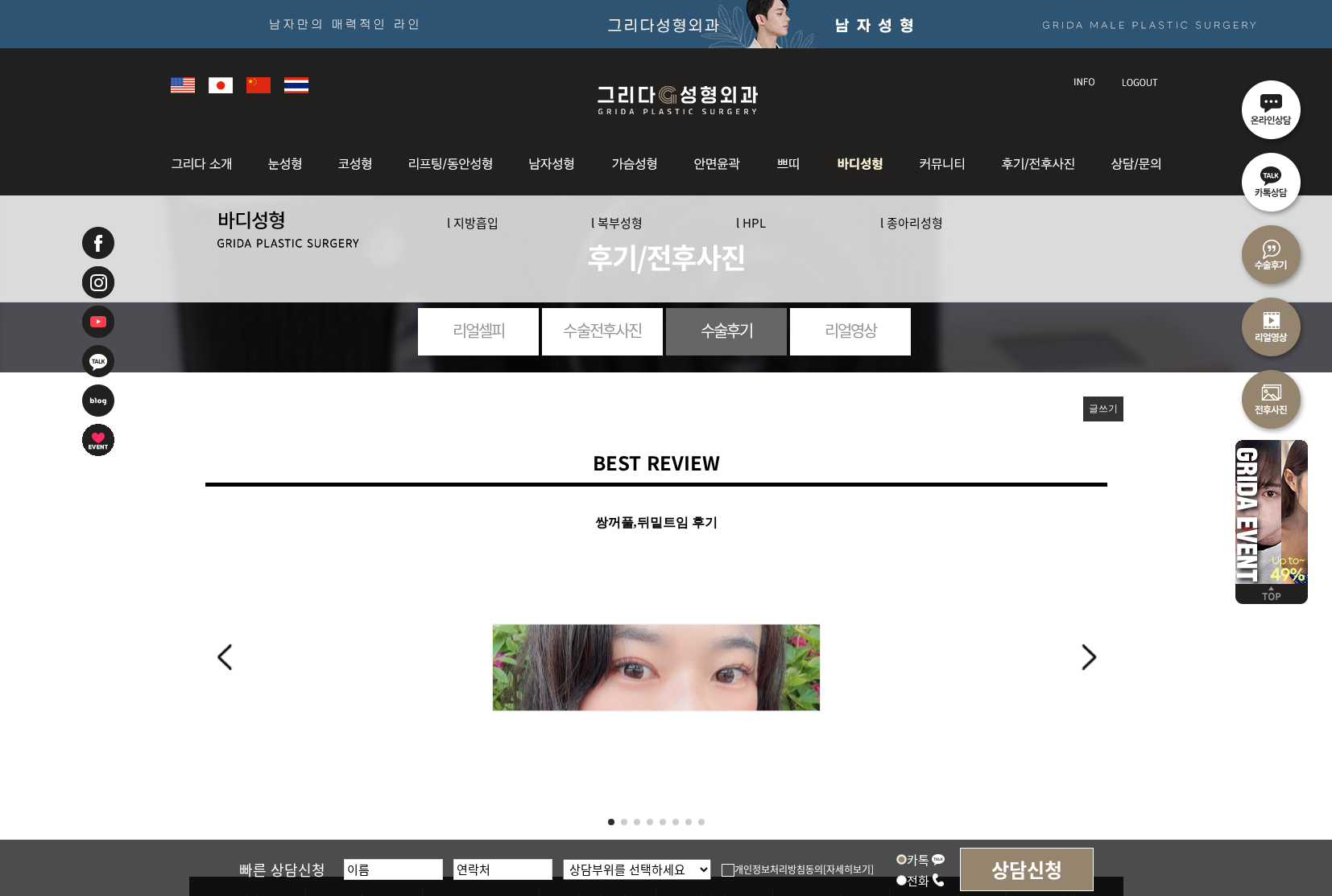
click at [478, 221] on link "l 지방흡입" at bounding box center [472, 223] width 52 height 17
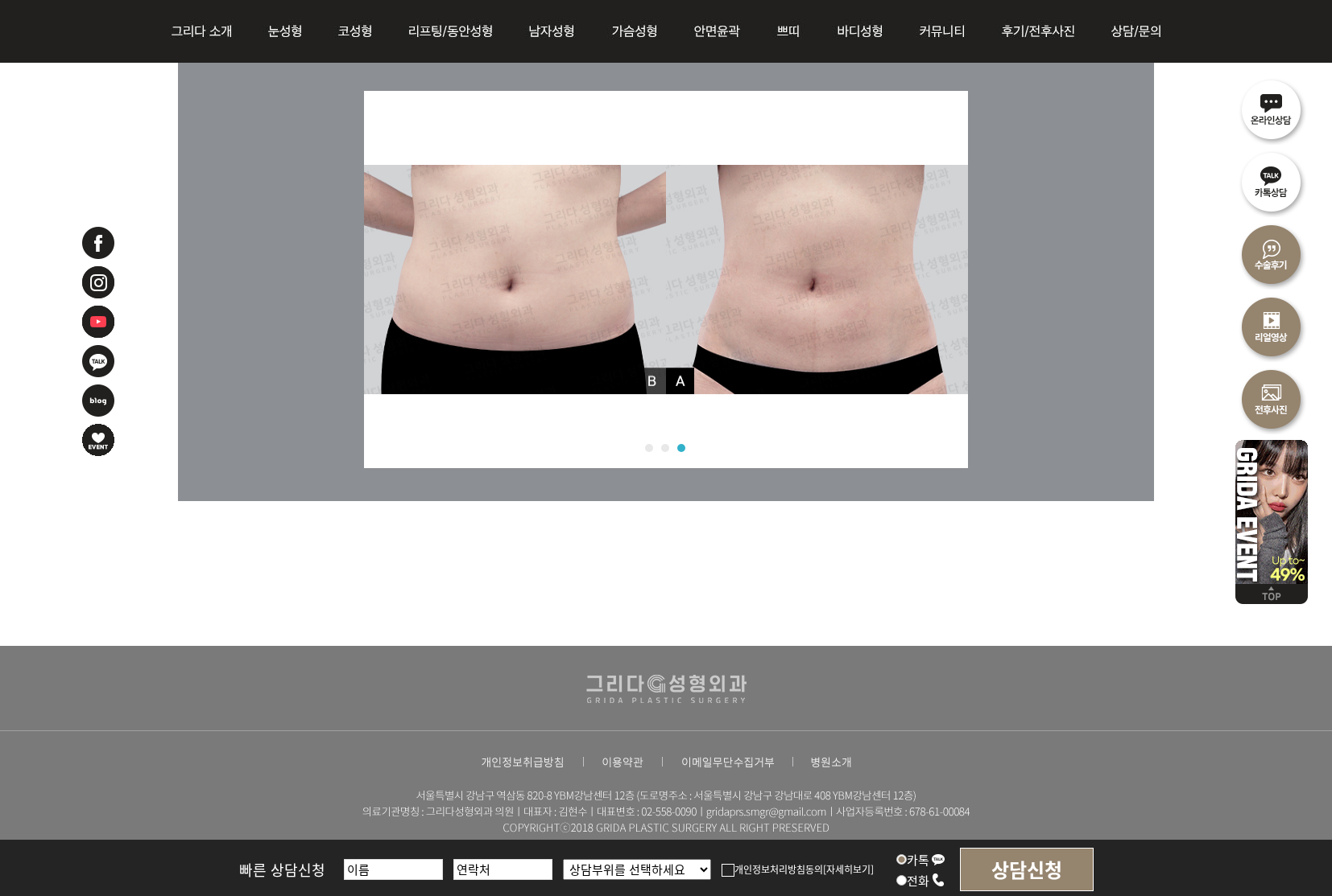
scroll to position [5150, 0]
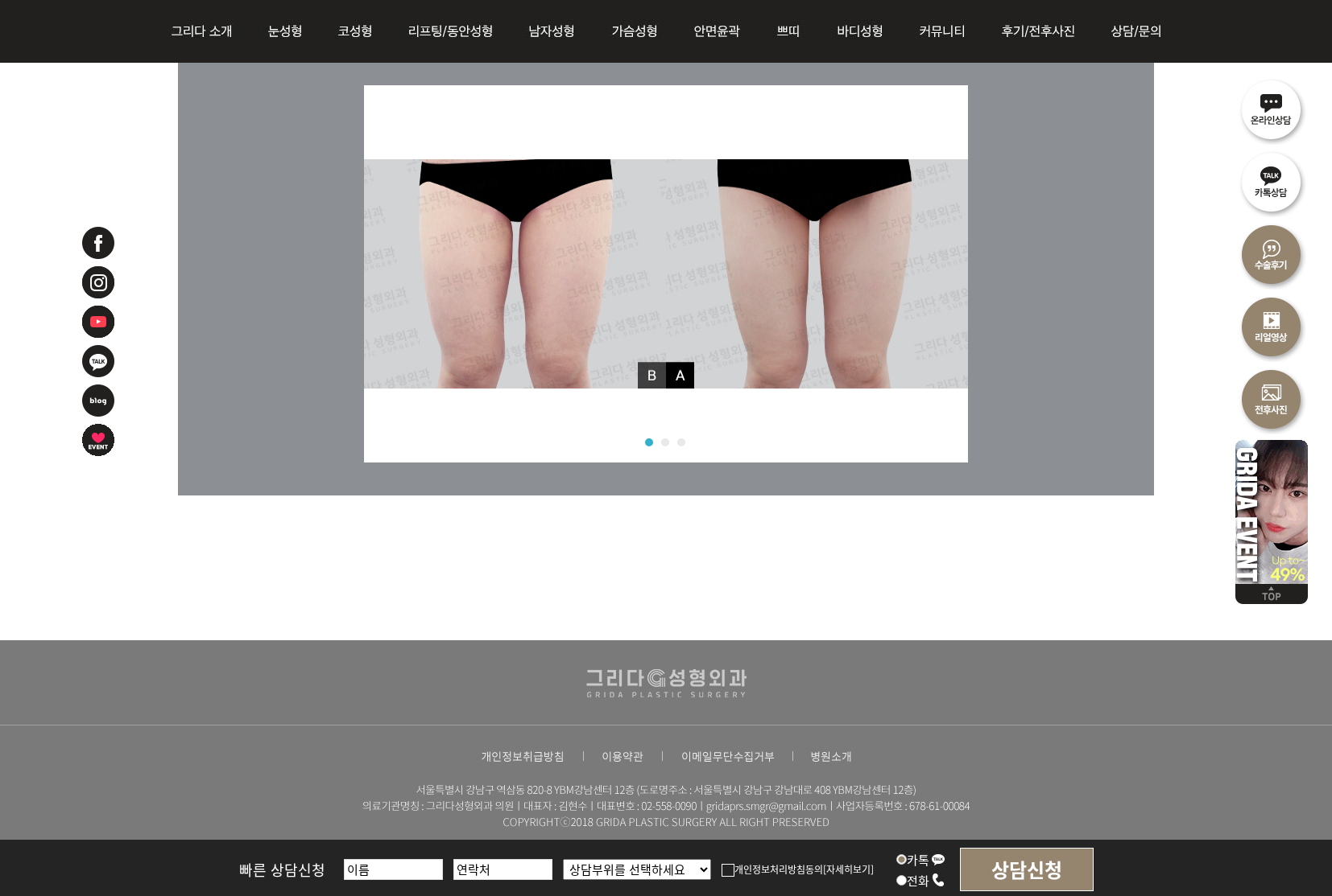
click at [663, 442] on link "2" at bounding box center [665, 442] width 8 height 8
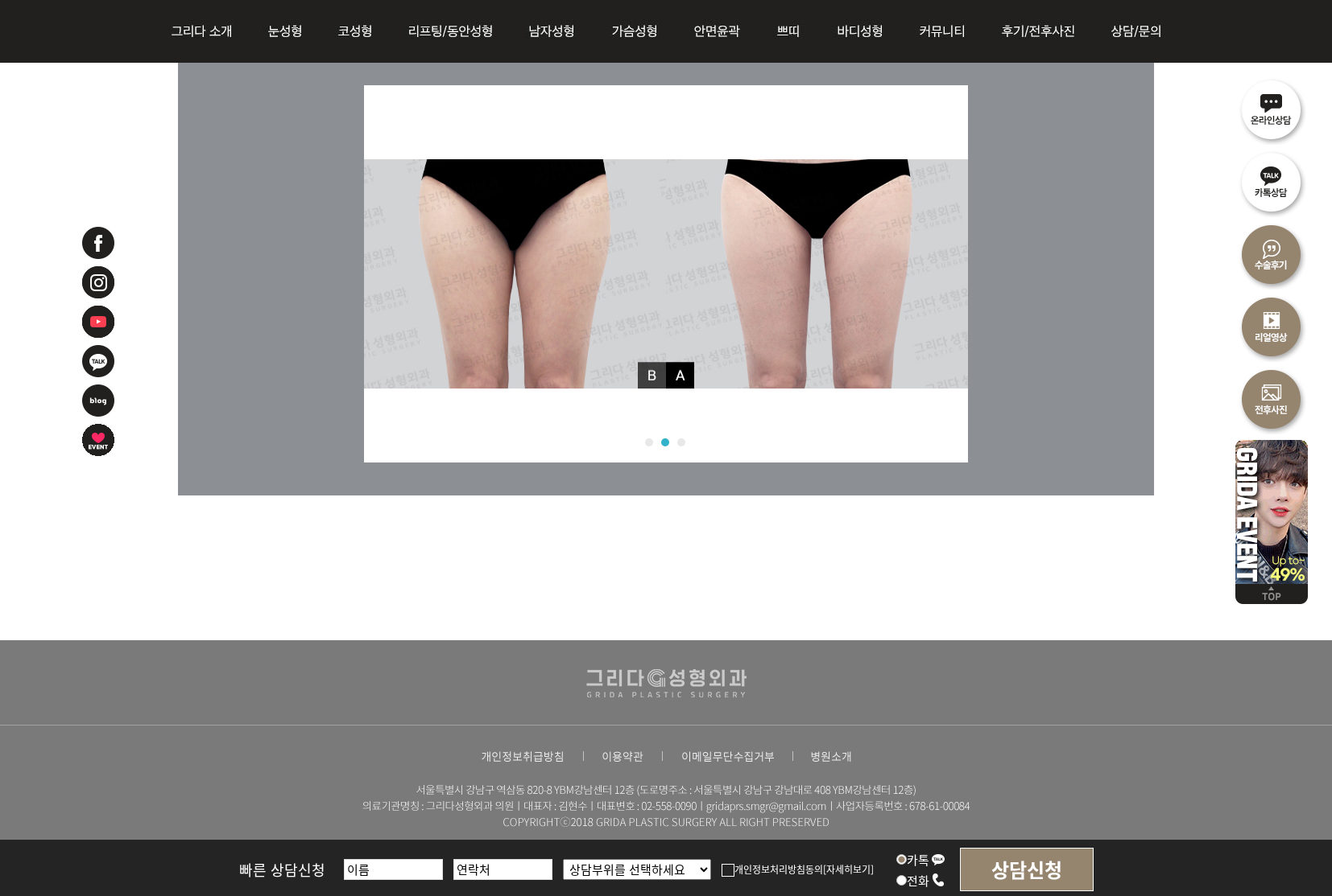
click at [680, 443] on link "3" at bounding box center [681, 442] width 8 height 8
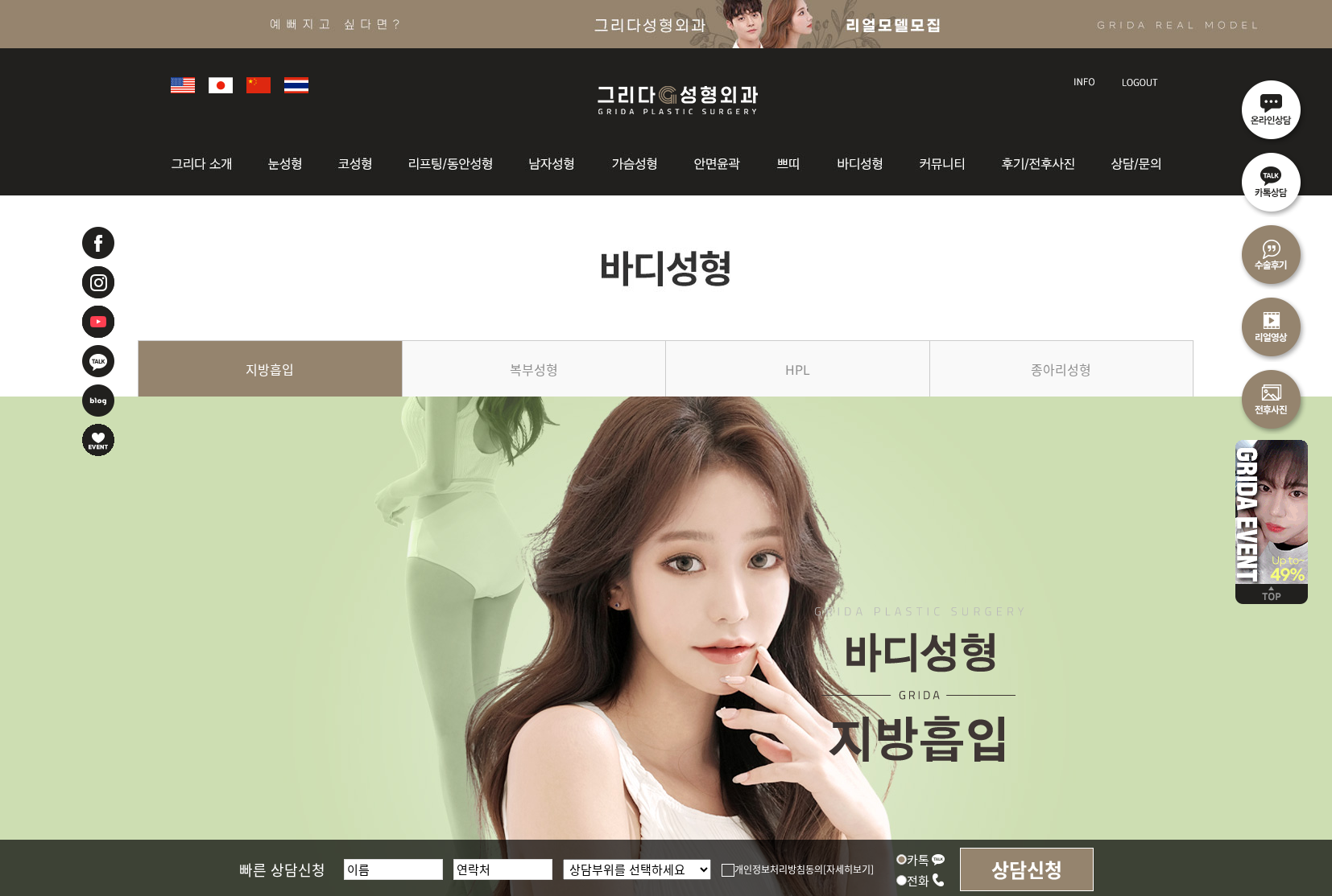
scroll to position [0, 0]
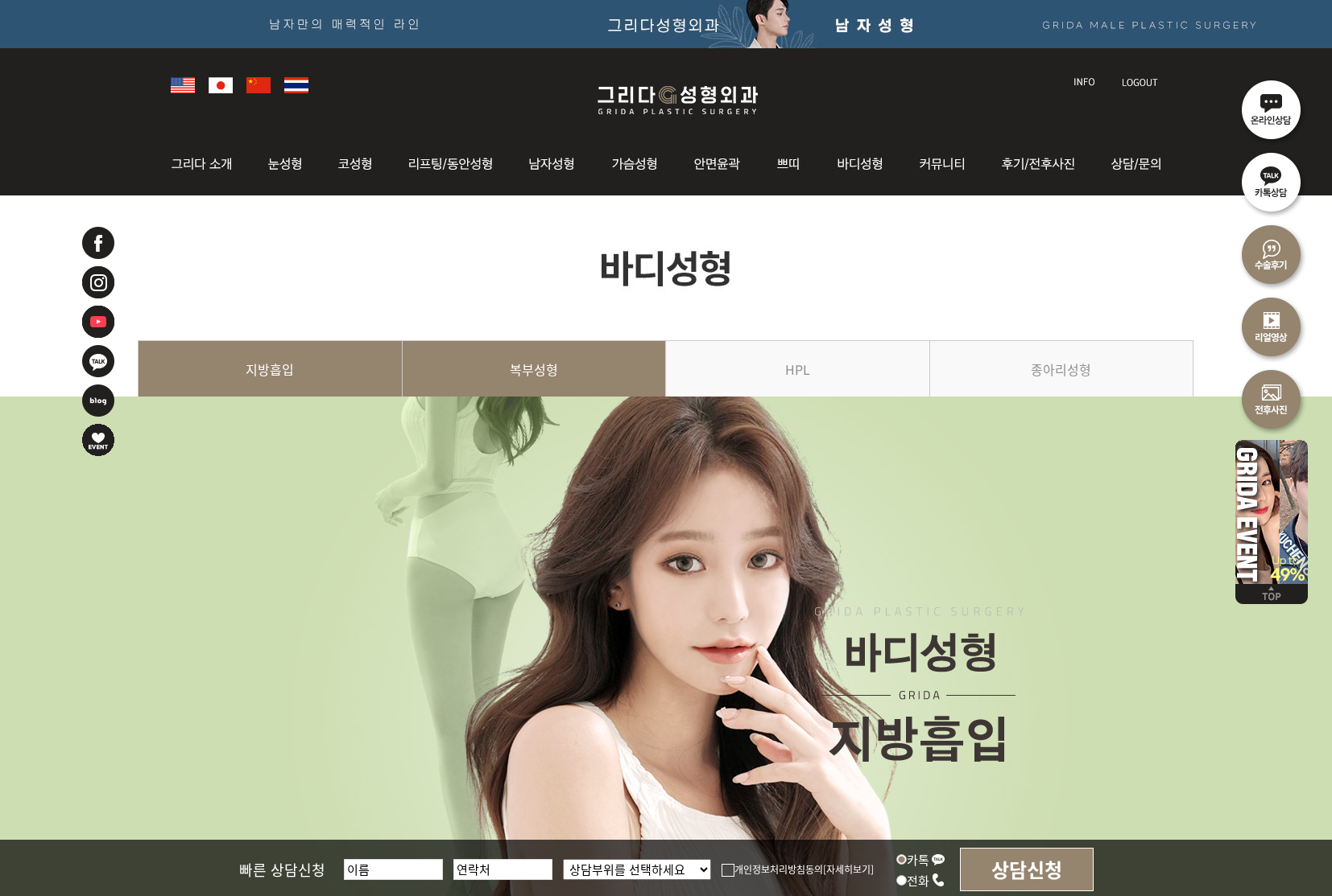
click at [536, 379] on link "복부성형" at bounding box center [535, 377] width 264 height 73
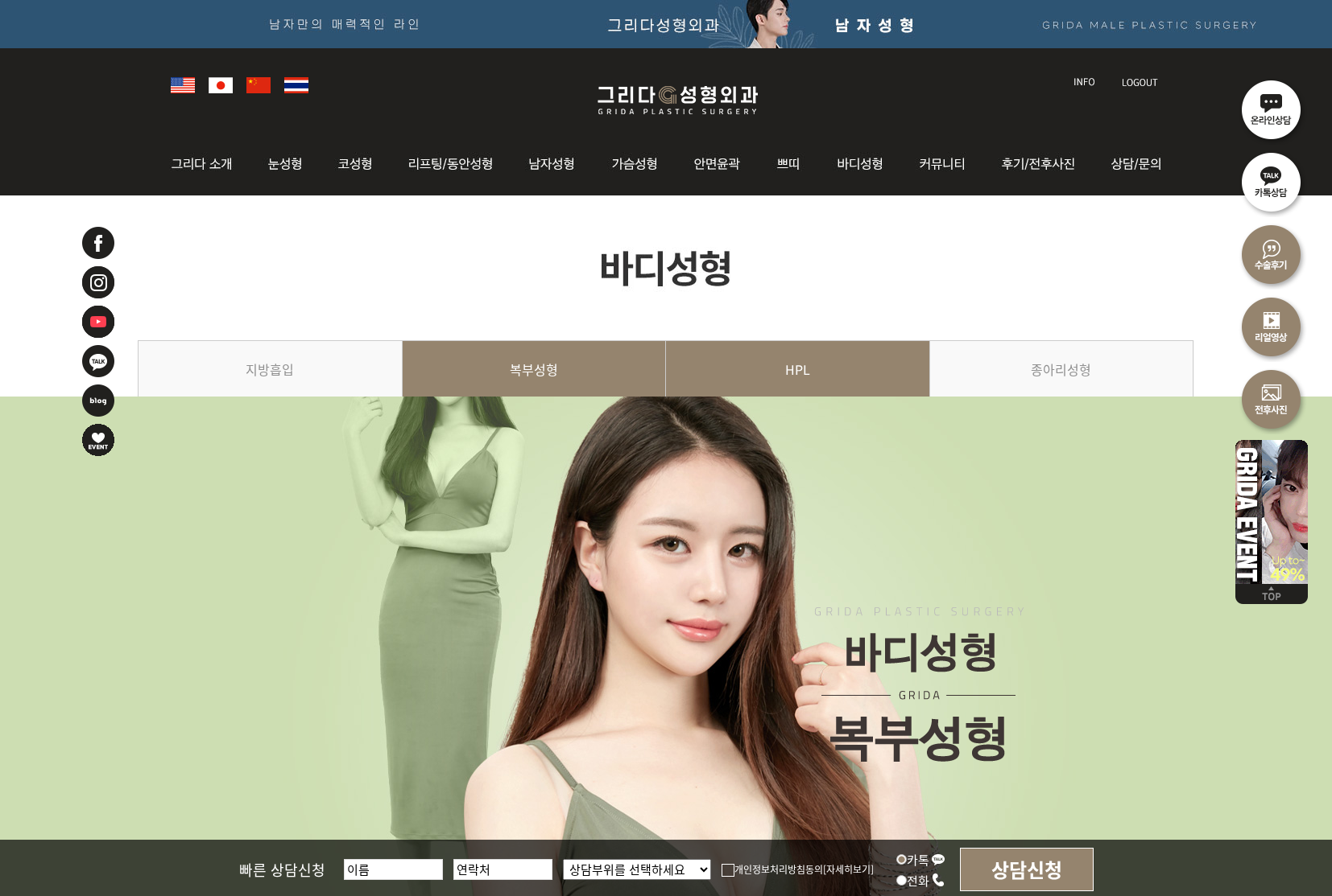
click at [793, 366] on link "HPL" at bounding box center [798, 377] width 264 height 73
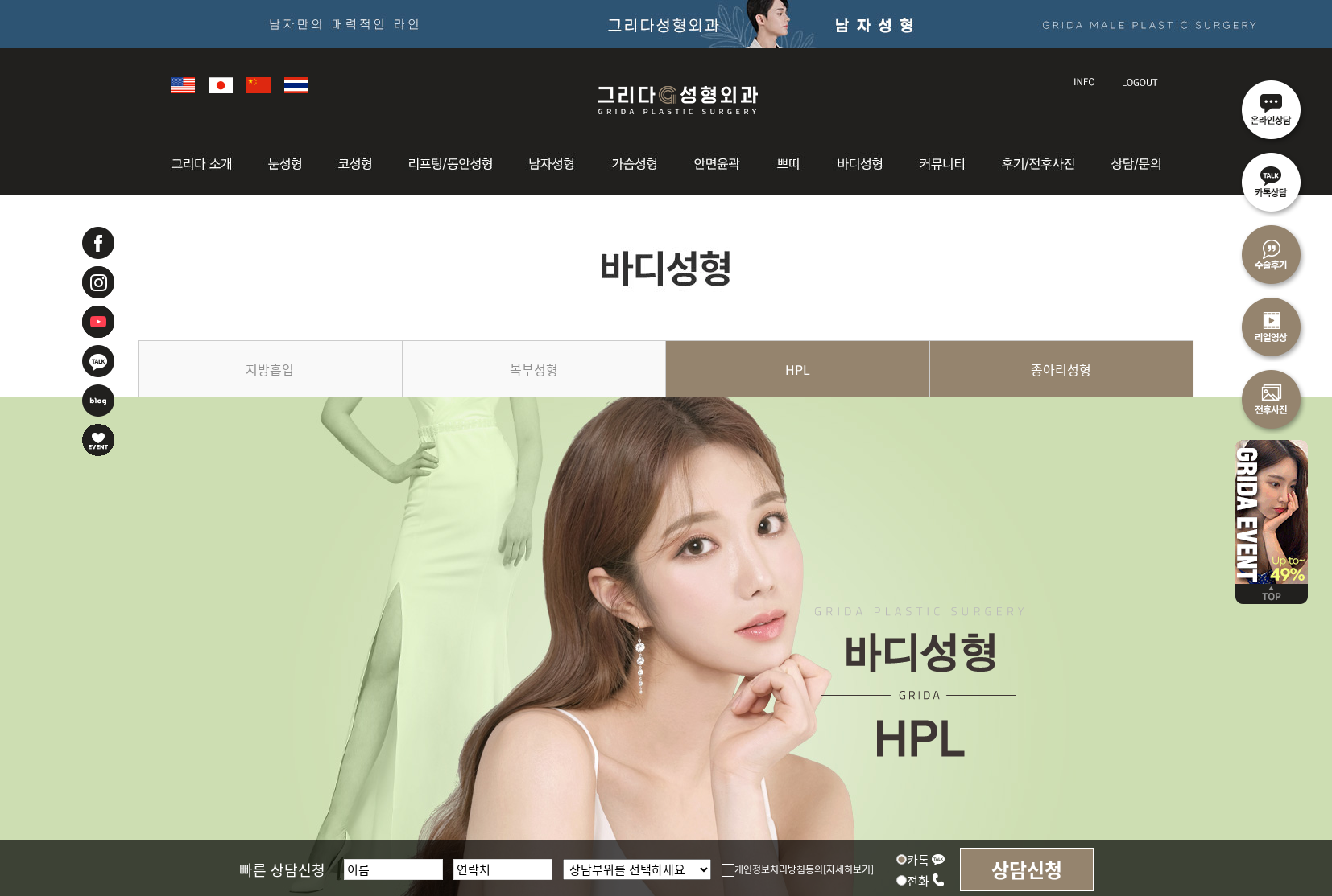
click at [1074, 371] on link "종아리성형" at bounding box center [1062, 377] width 264 height 73
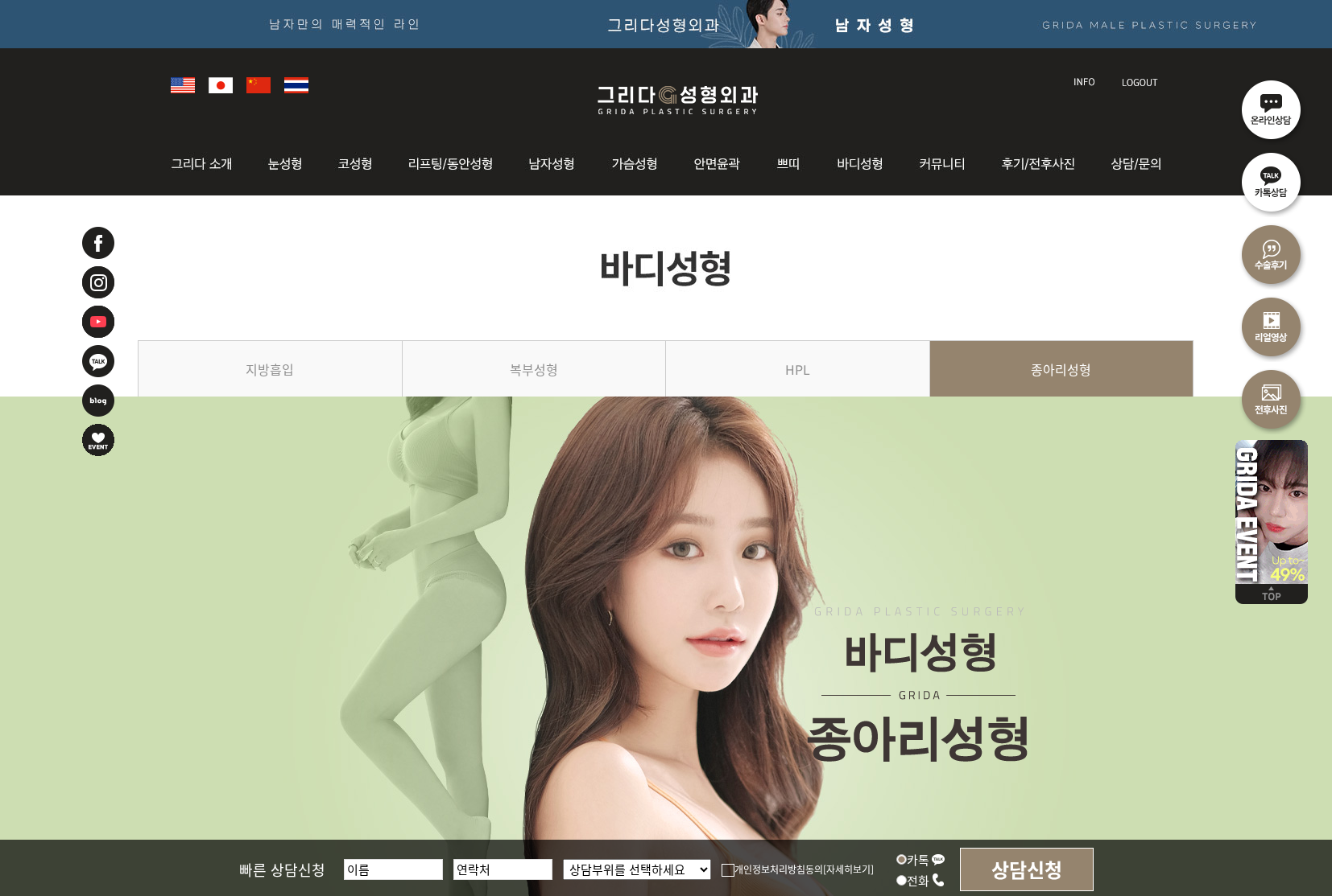
click at [876, 270] on img at bounding box center [666, 268] width 1057 height 145
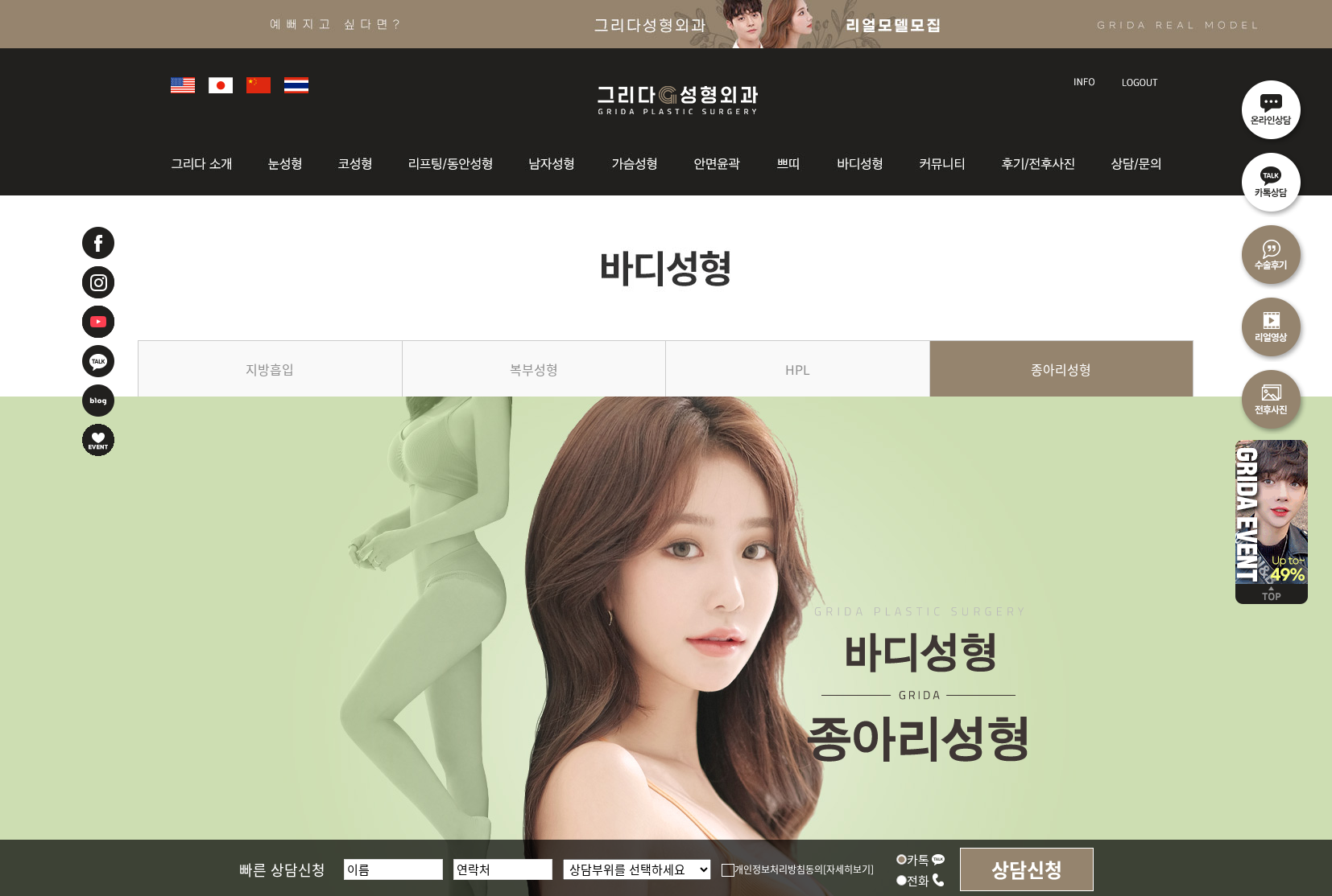
click at [505, 264] on img at bounding box center [666, 268] width 1057 height 145
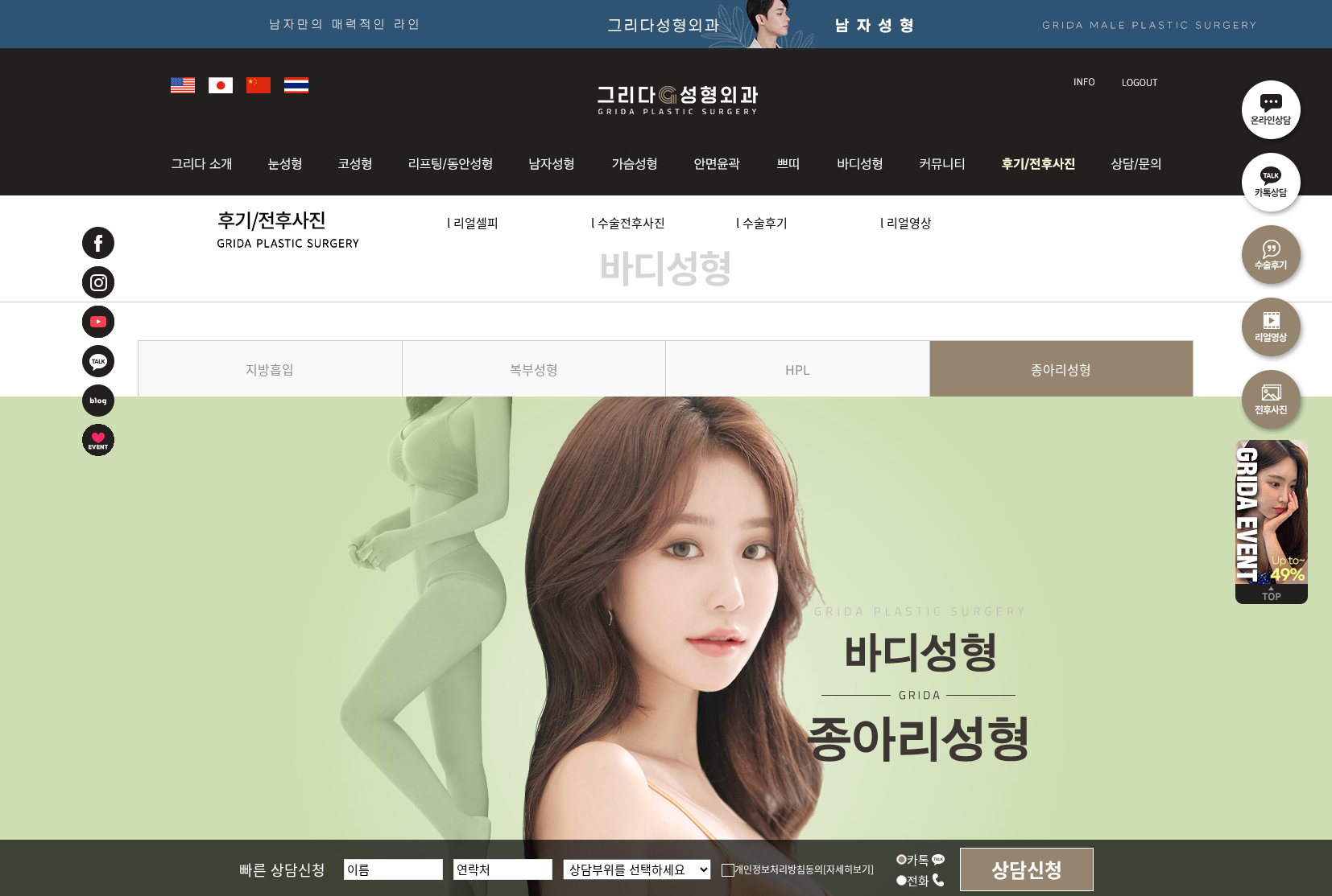
click at [630, 227] on link "l 수술전후사진" at bounding box center [628, 223] width 74 height 17
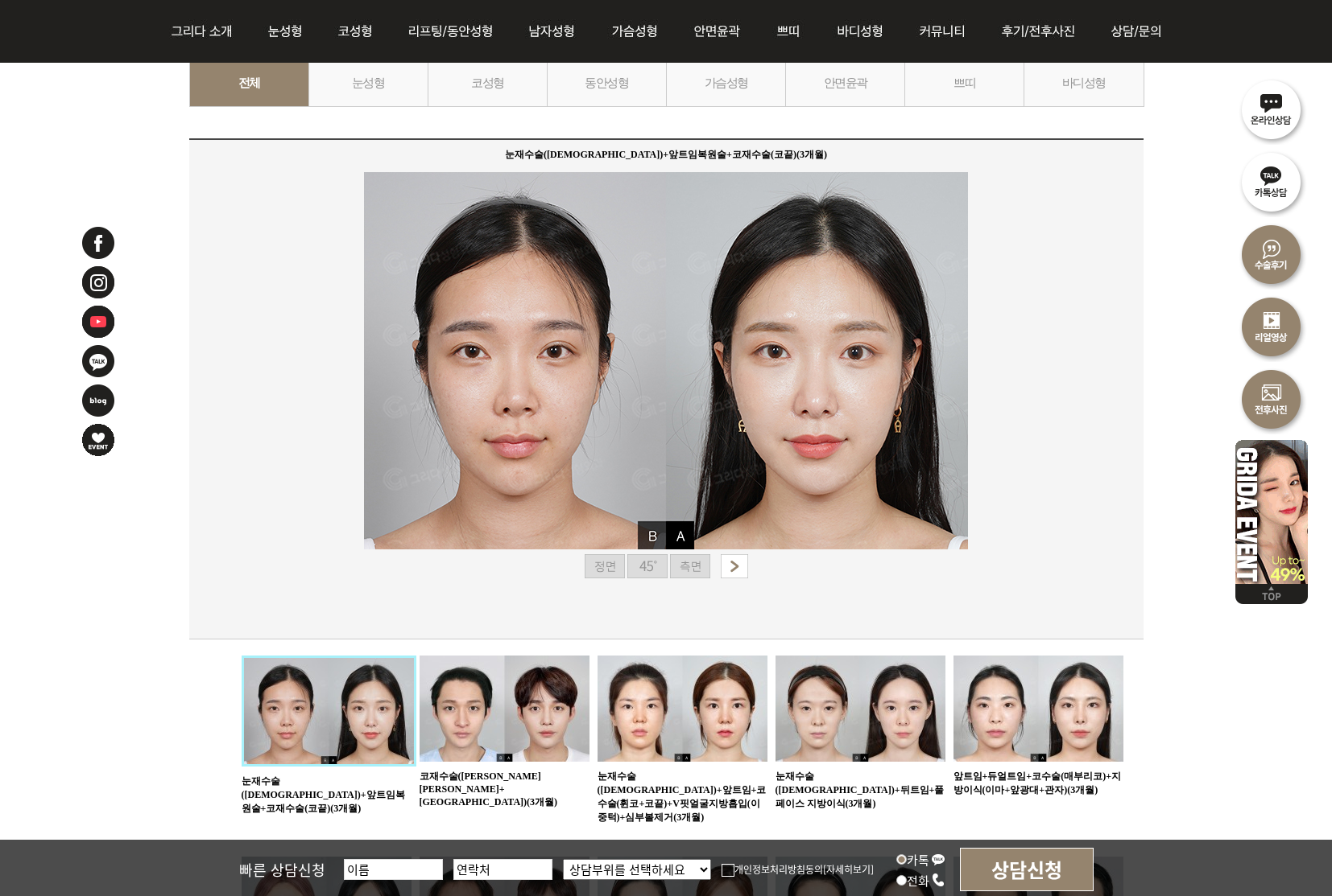
scroll to position [301, 0]
click at [650, 568] on img at bounding box center [647, 566] width 40 height 24
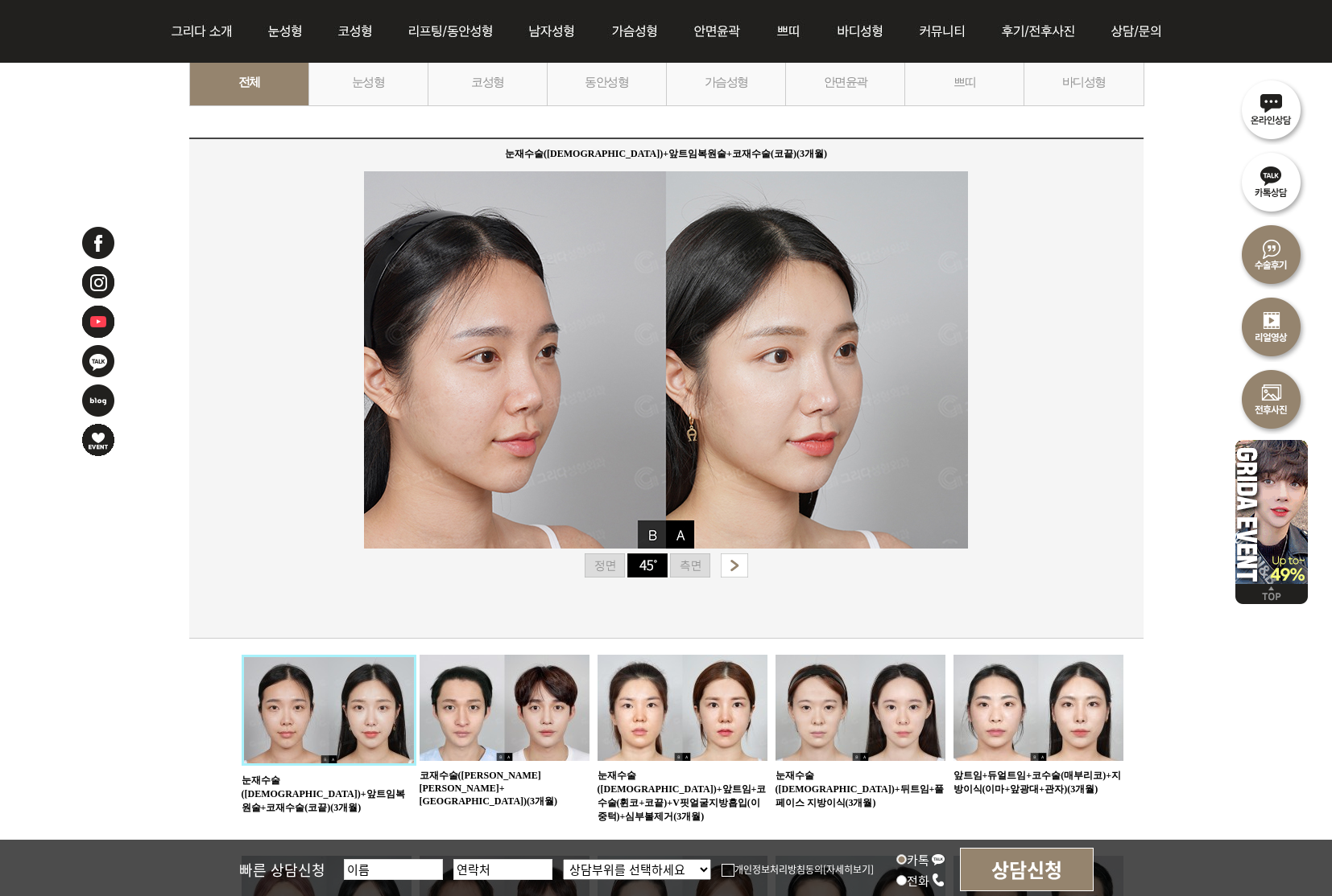
click at [691, 565] on img at bounding box center [689, 566] width 40 height 24
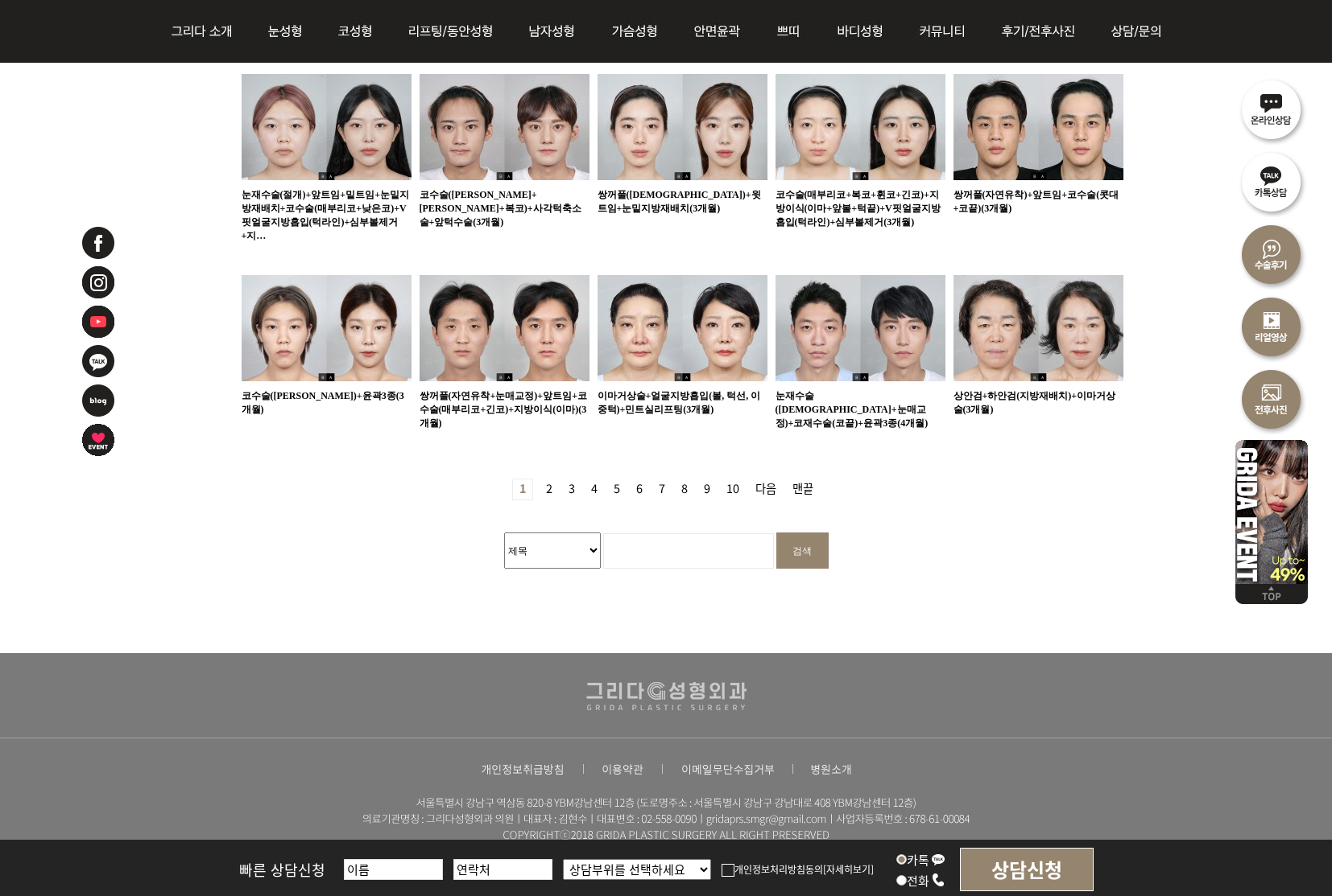
scroll to position [1083, 0]
select select "wr_subject"
click at [633, 534] on input "검색어 필수" at bounding box center [688, 551] width 170 height 36
type input "복코"
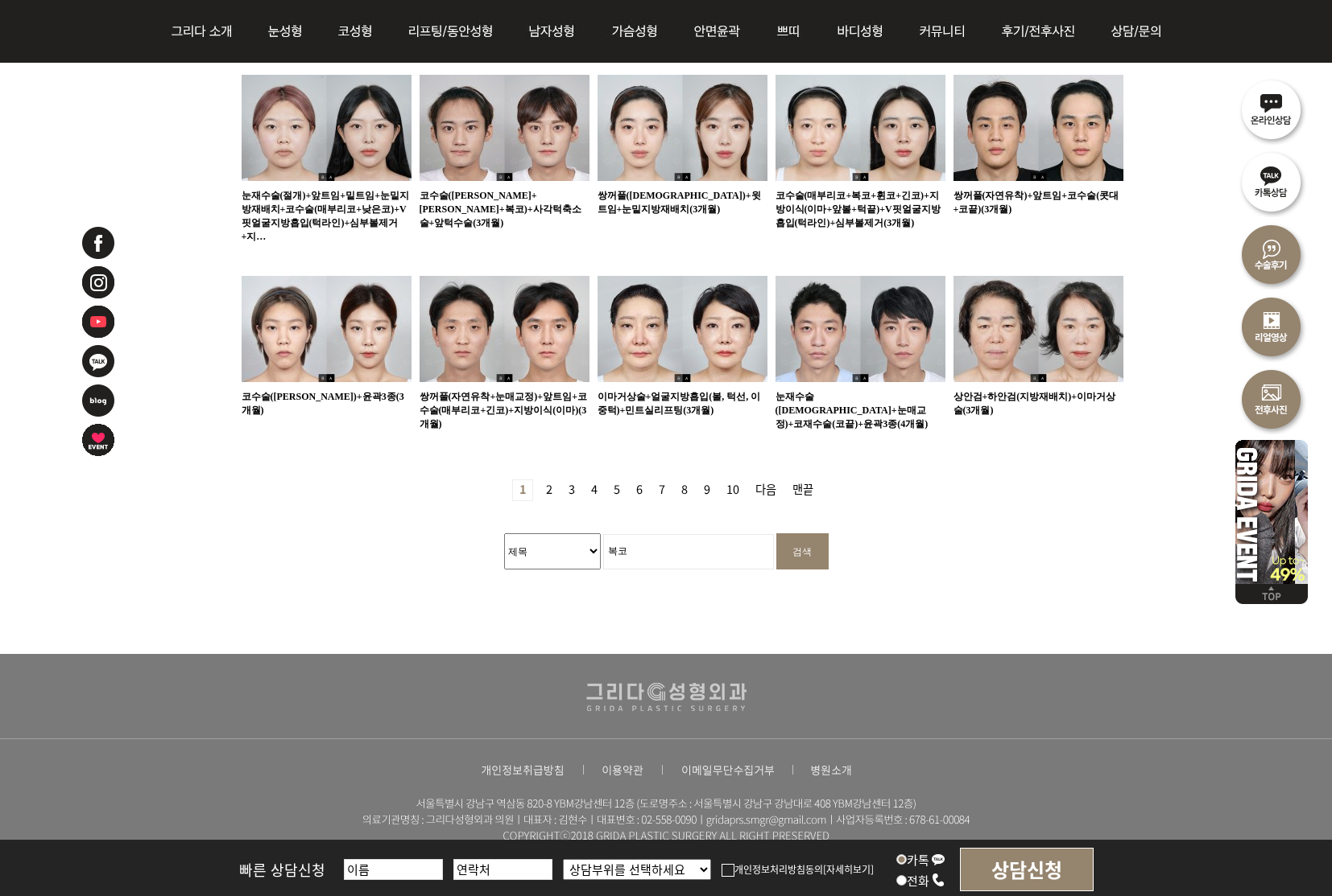
click at [803, 534] on input "검색" at bounding box center [803, 551] width 52 height 37
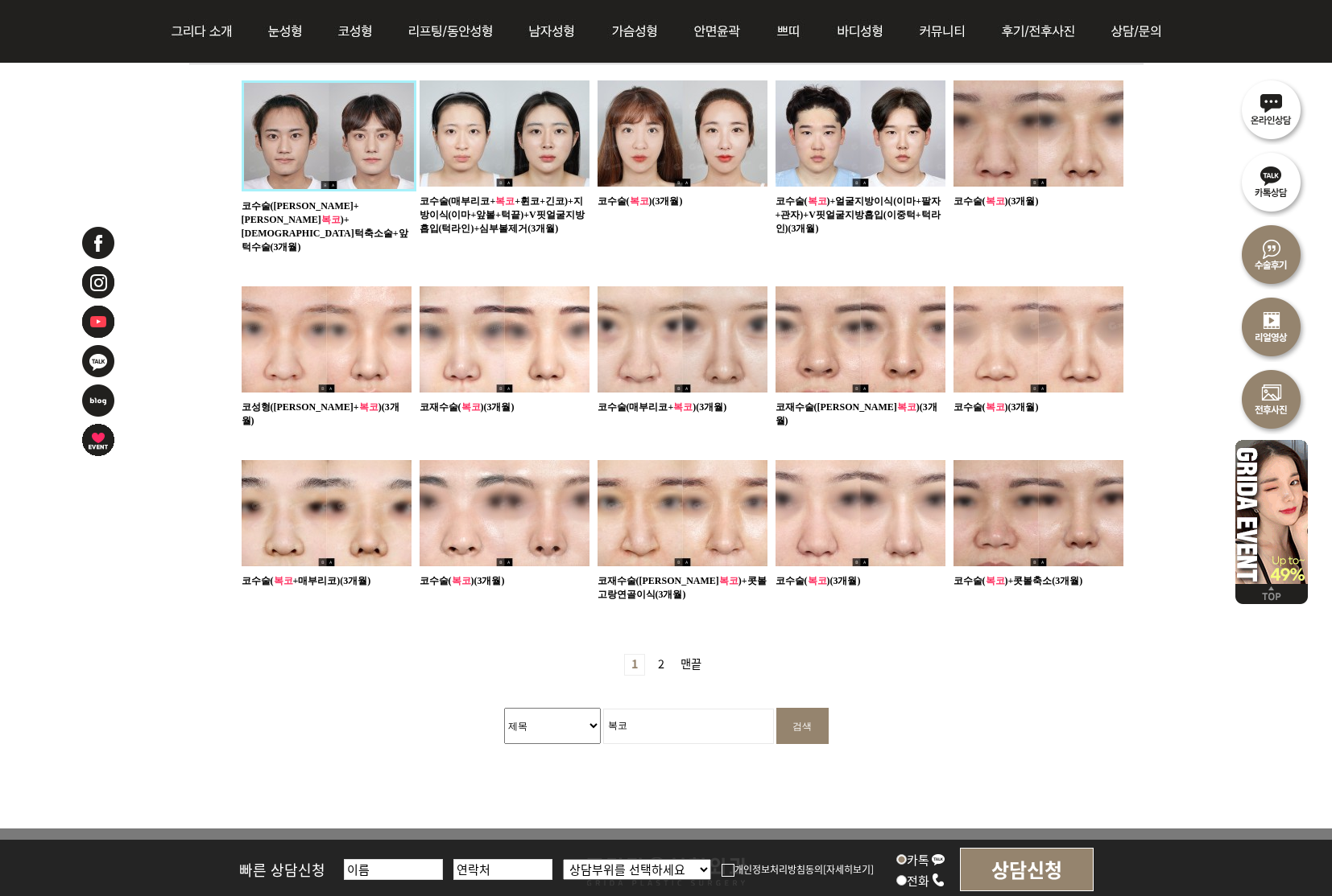
scroll to position [877, 0]
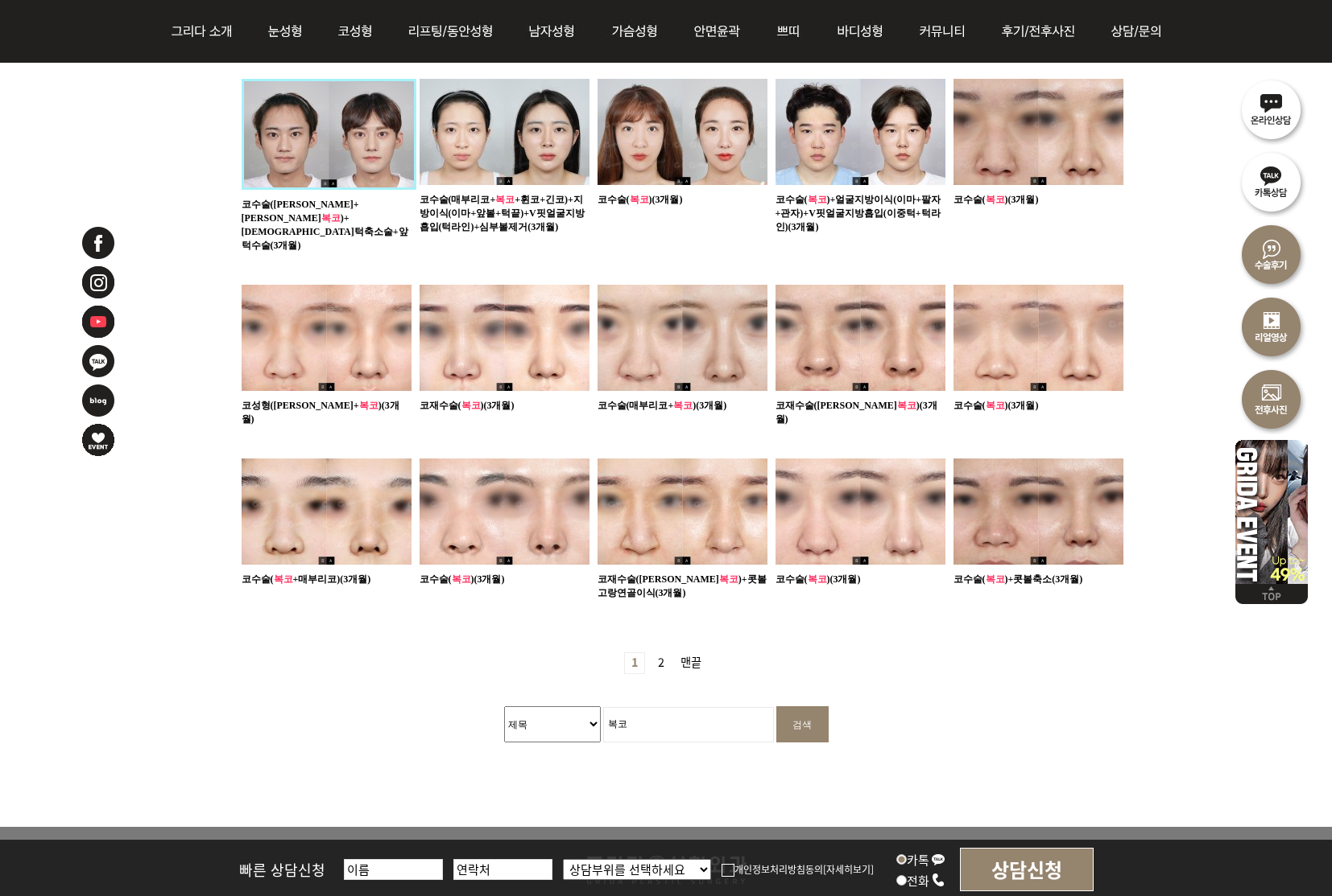
click at [849, 498] on img at bounding box center [860, 511] width 170 height 106
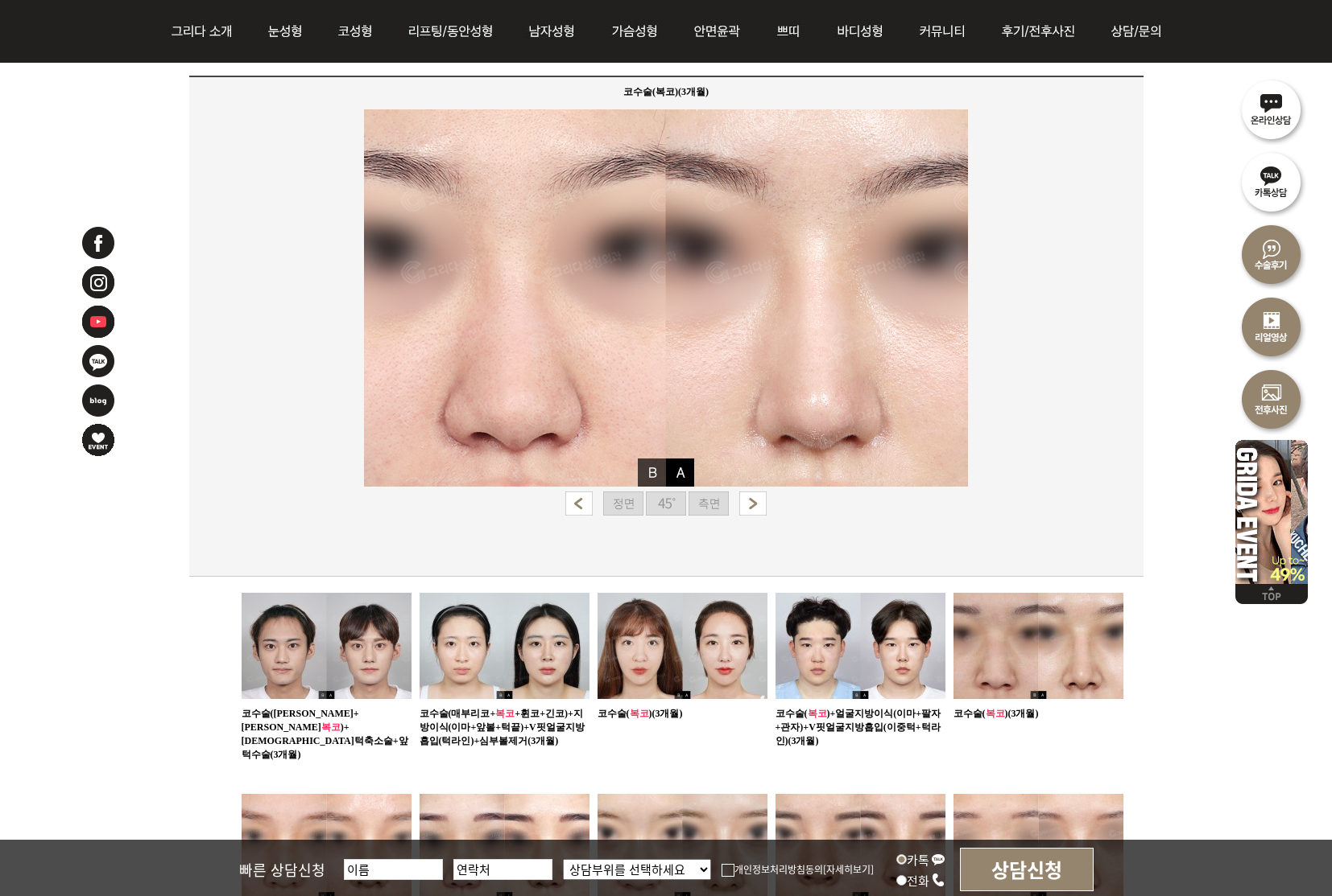
scroll to position [366, 0]
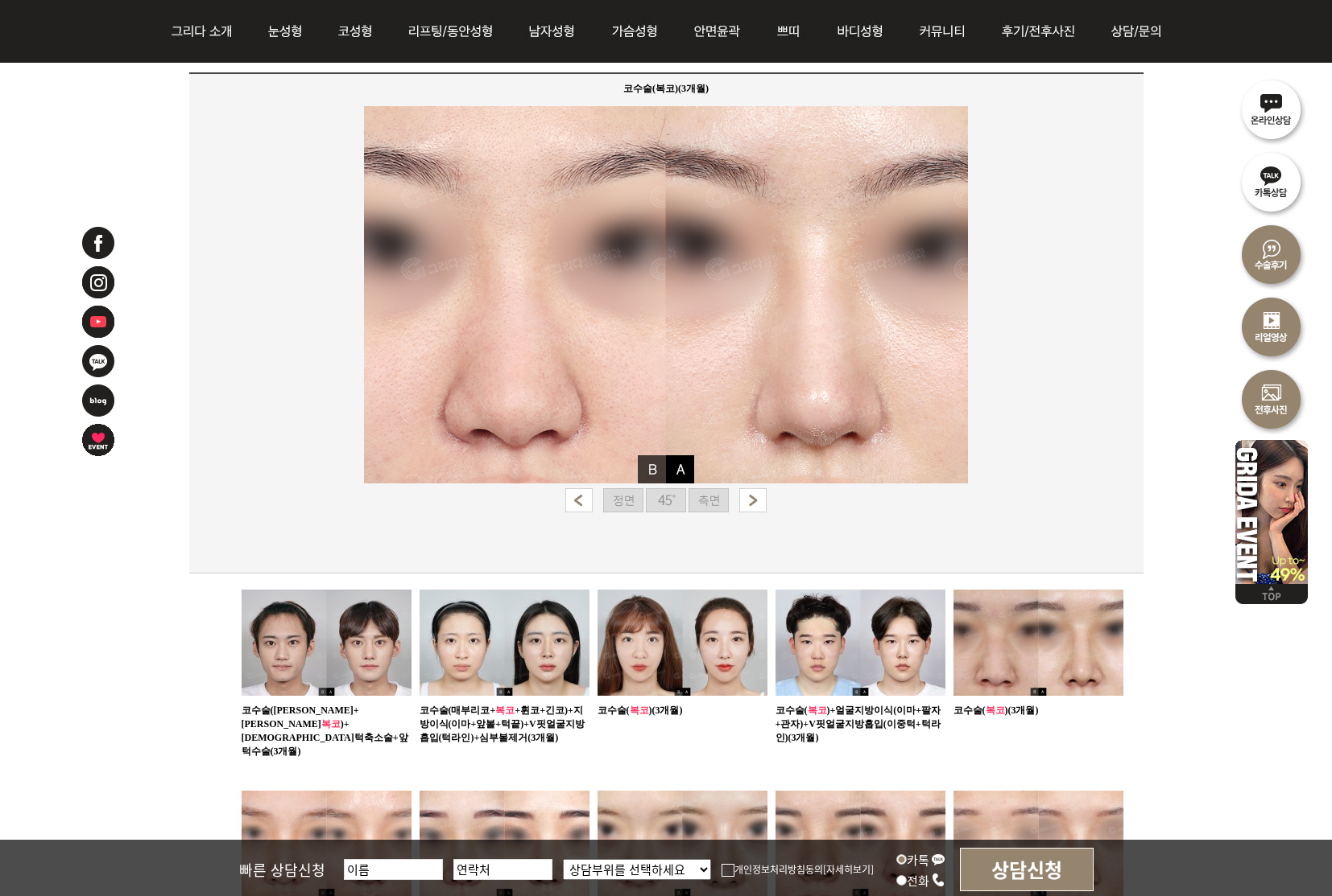
click at [666, 497] on img at bounding box center [665, 501] width 40 height 24
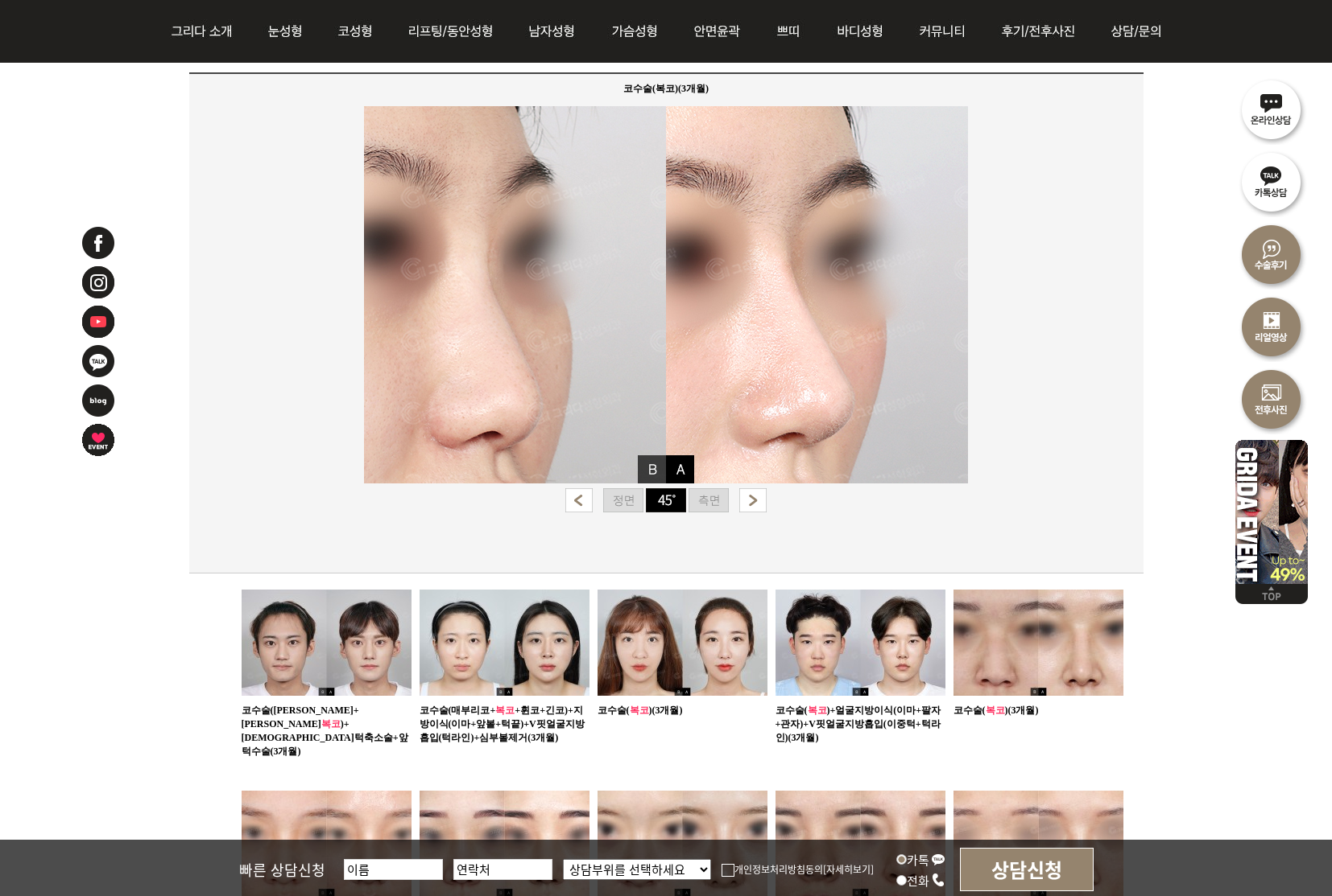
click at [709, 500] on img at bounding box center [708, 501] width 40 height 24
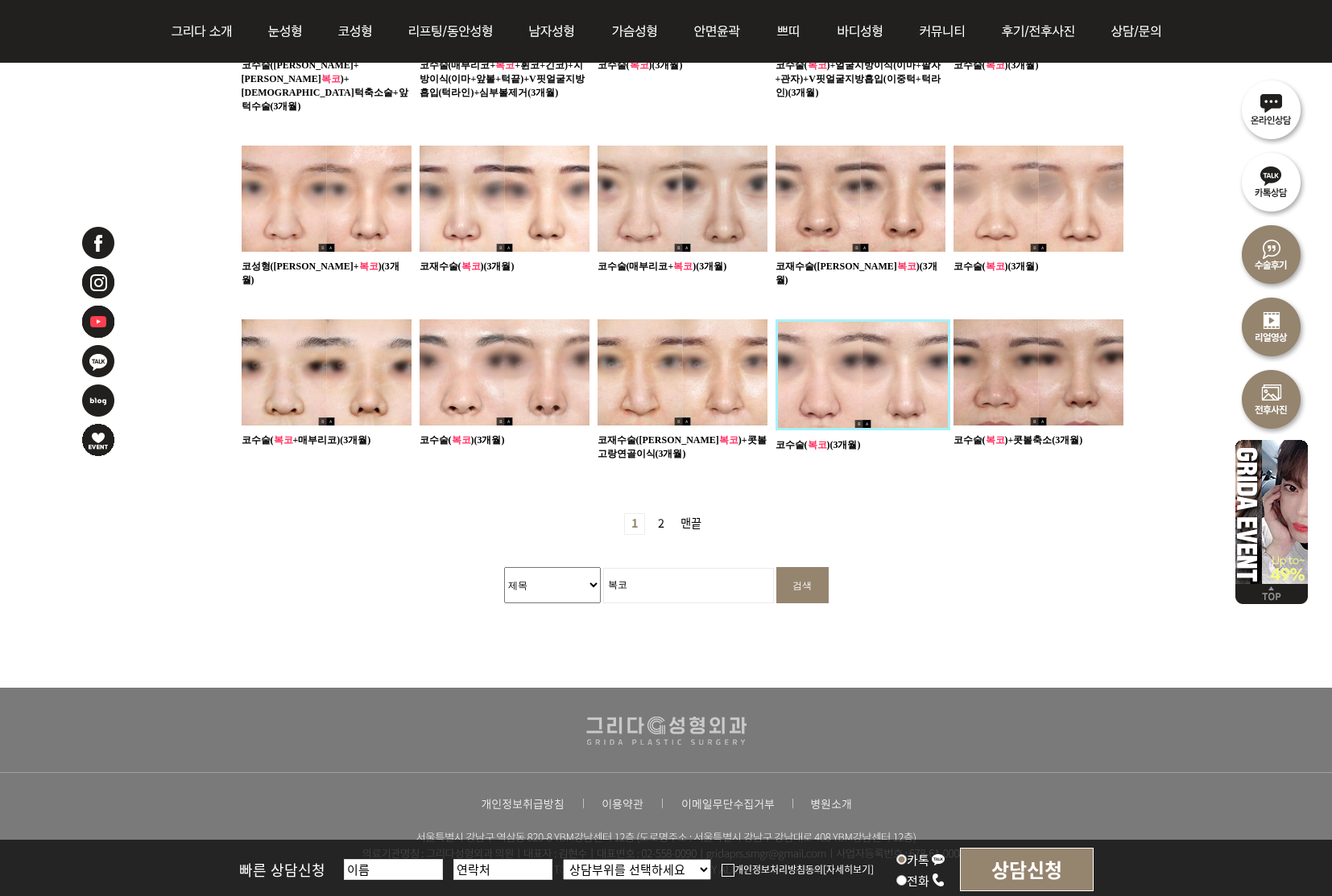
scroll to position [1015, 0]
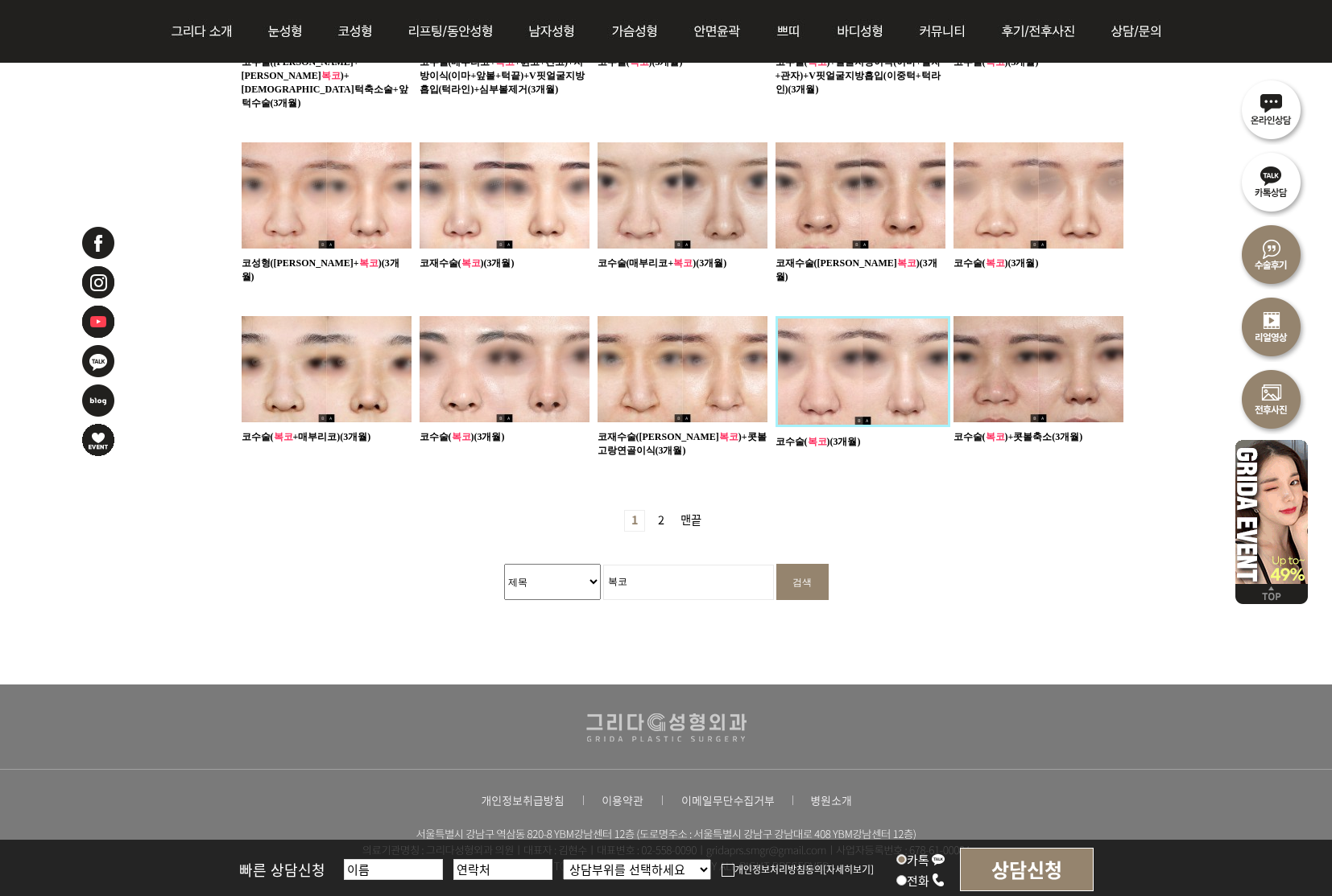
click at [673, 358] on img at bounding box center [682, 369] width 170 height 106
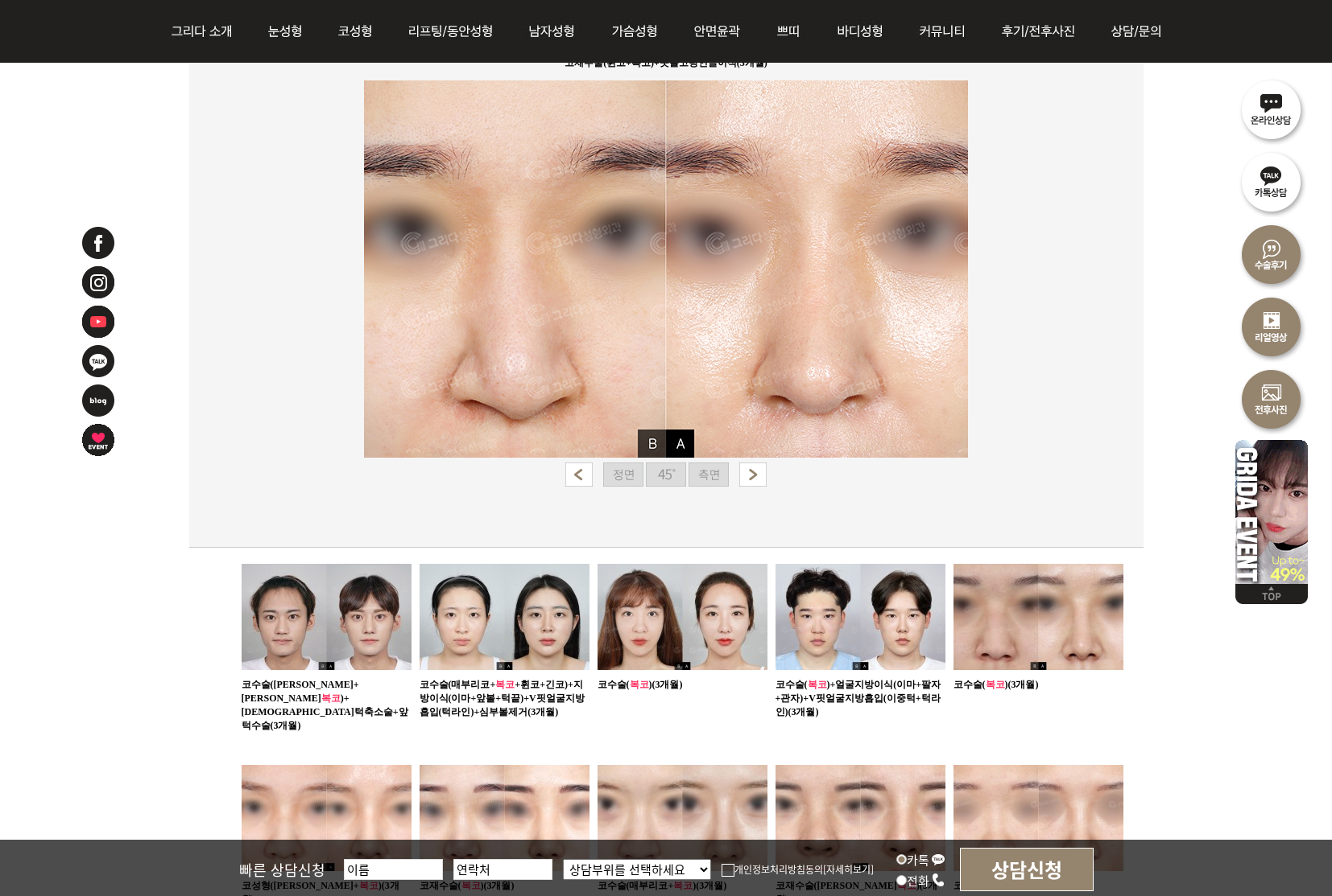
scroll to position [398, 0]
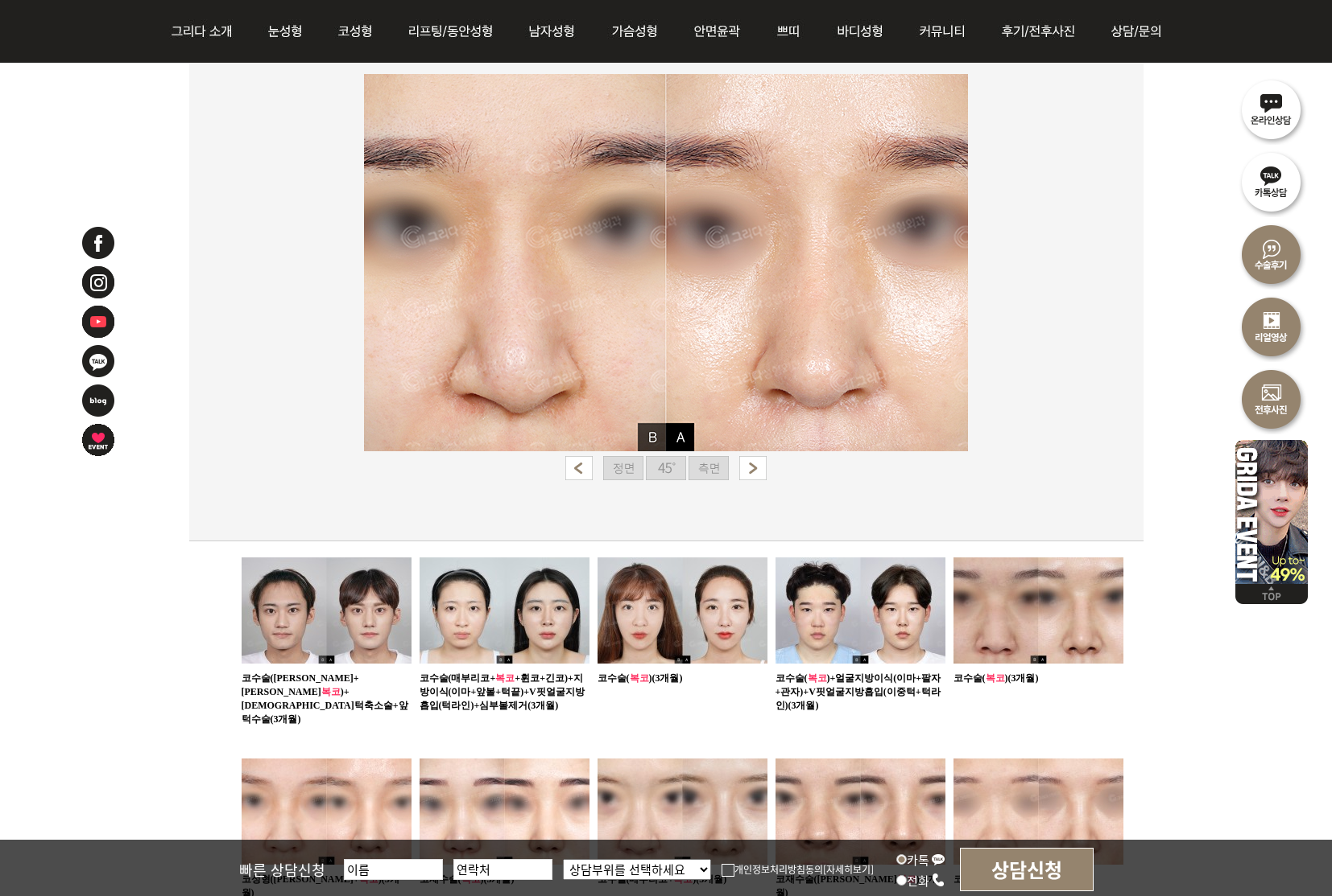
click at [668, 465] on img at bounding box center [665, 468] width 40 height 24
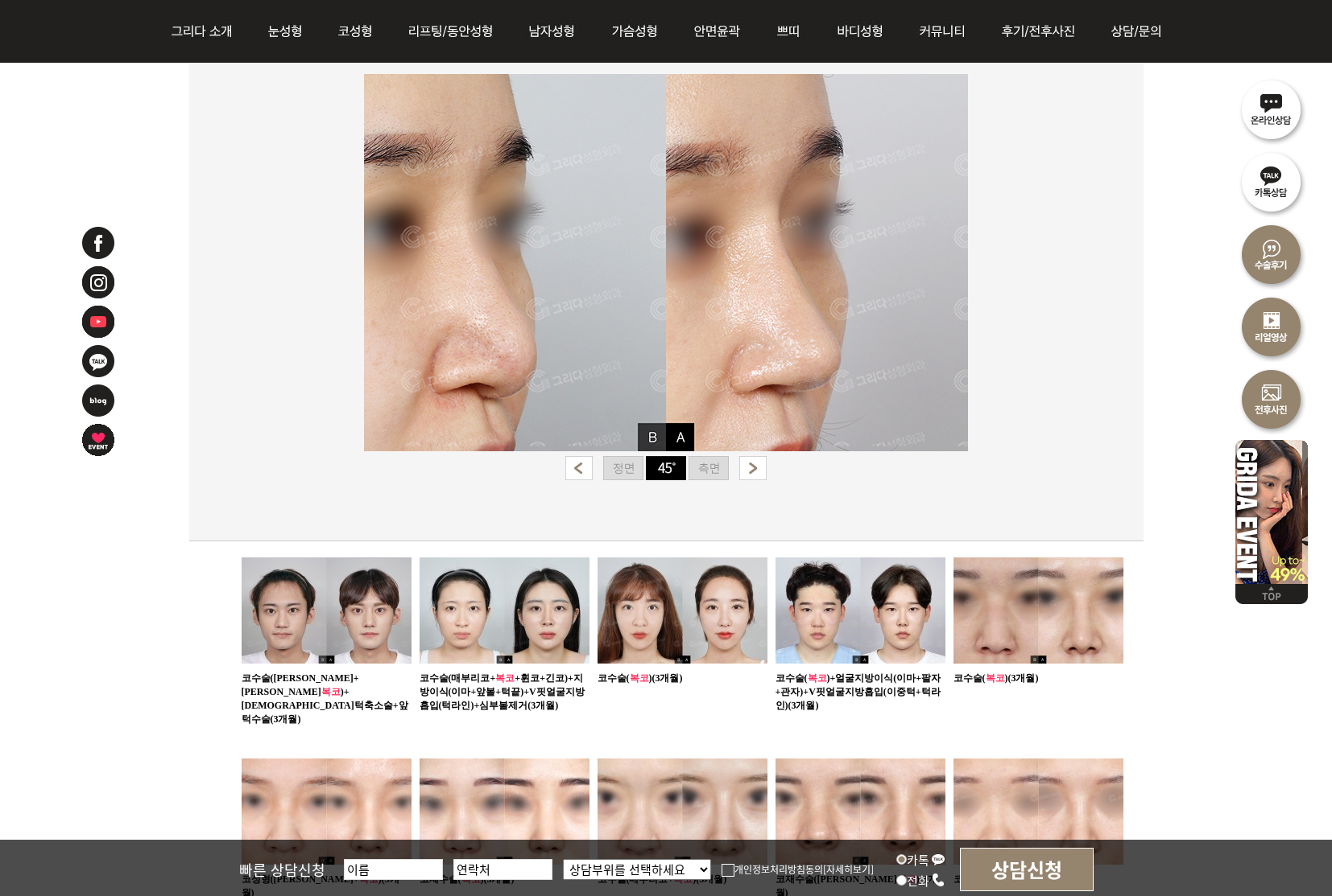
click at [716, 466] on img at bounding box center [708, 468] width 40 height 24
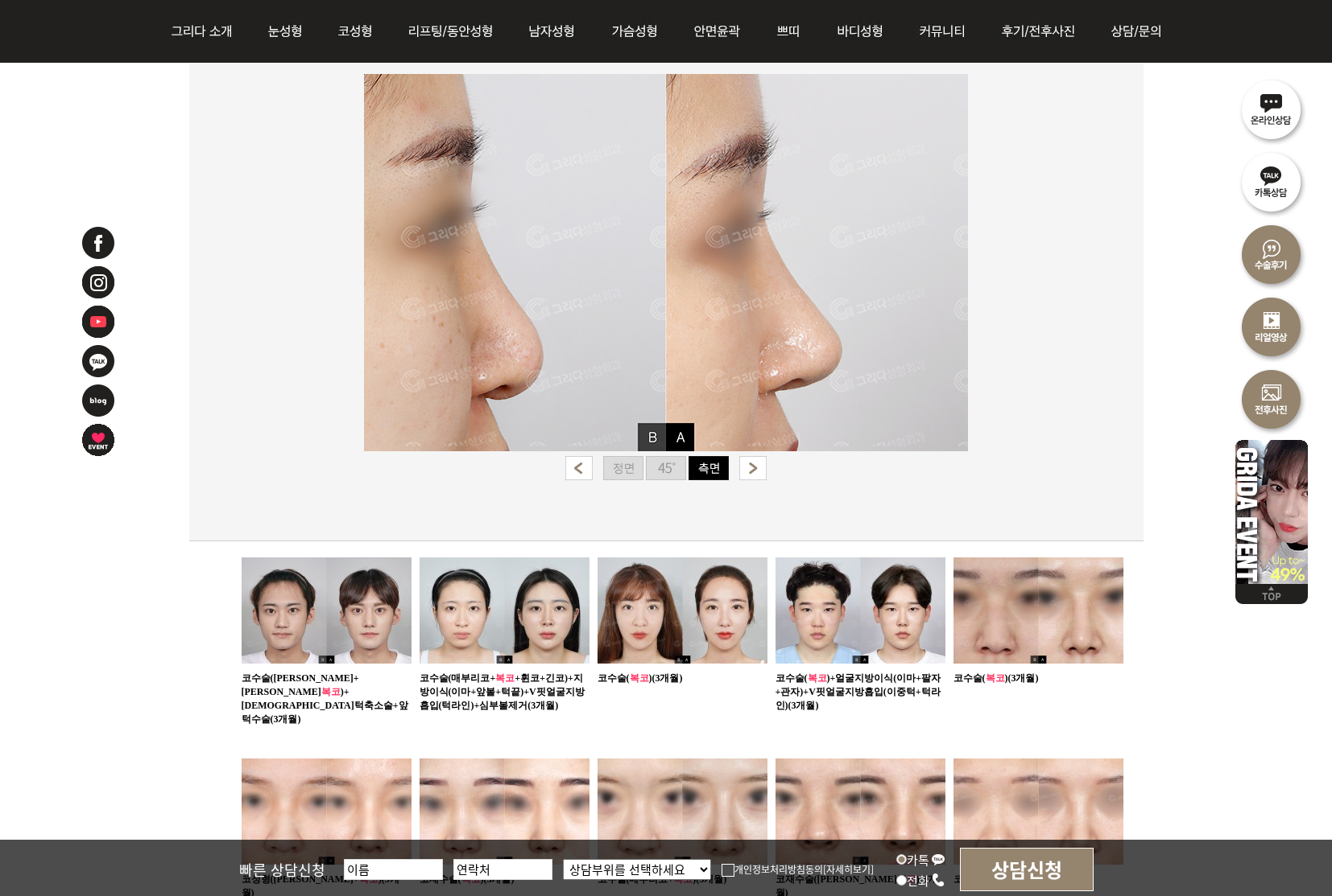
click at [679, 437] on img at bounding box center [665, 262] width 604 height 377
click at [762, 467] on img at bounding box center [752, 468] width 27 height 24
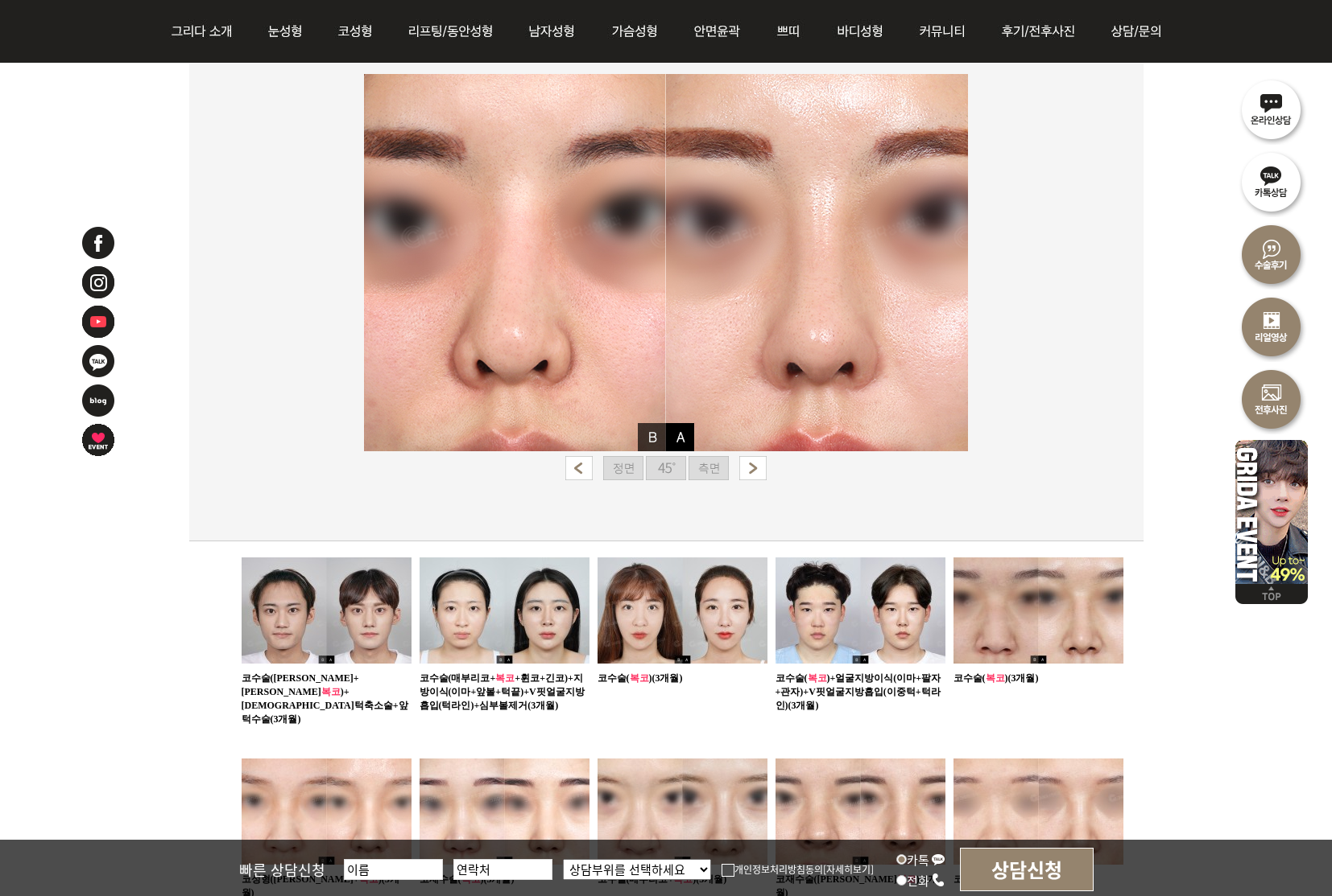
click at [664, 466] on img at bounding box center [665, 468] width 40 height 24
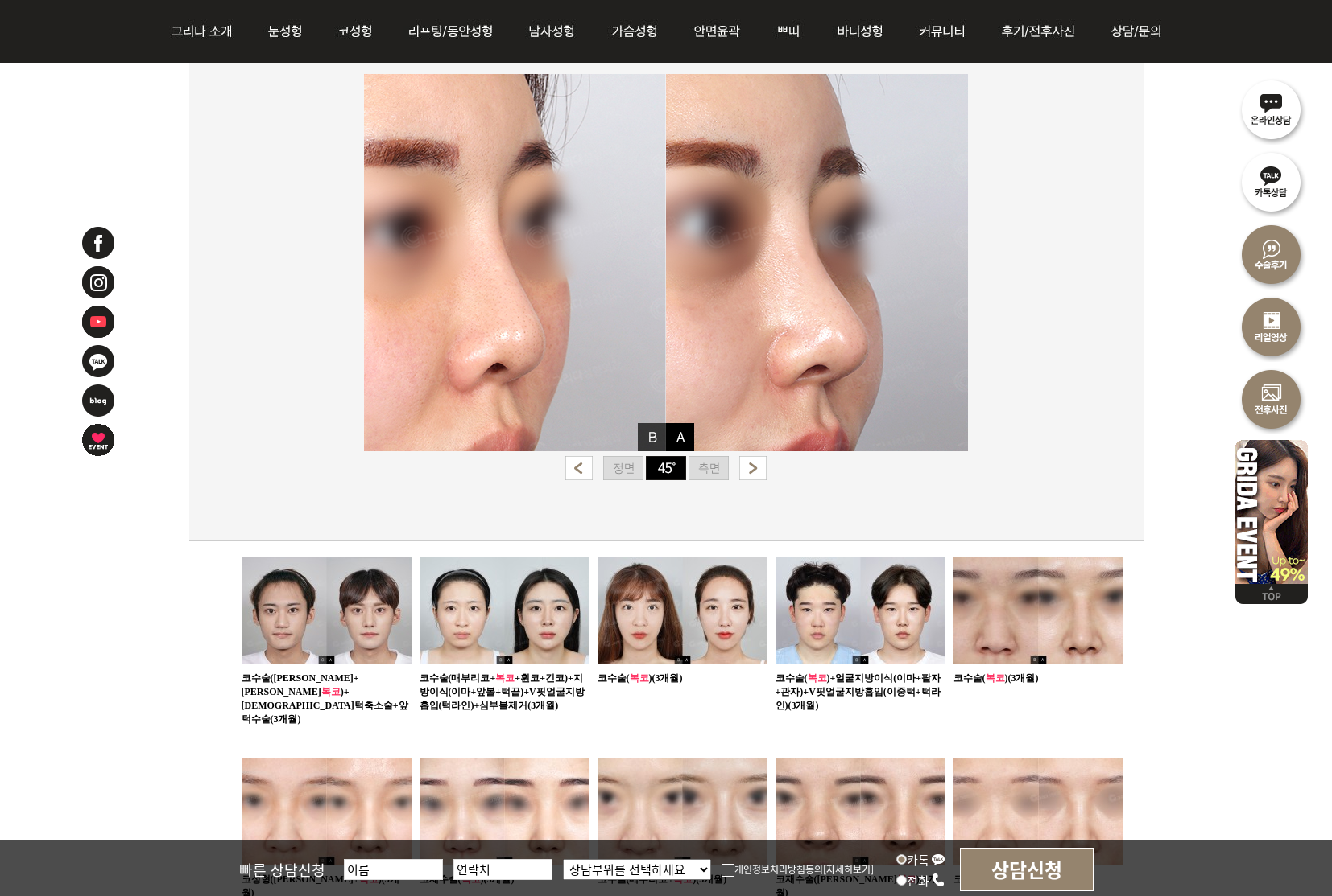
click at [707, 466] on img at bounding box center [708, 468] width 40 height 24
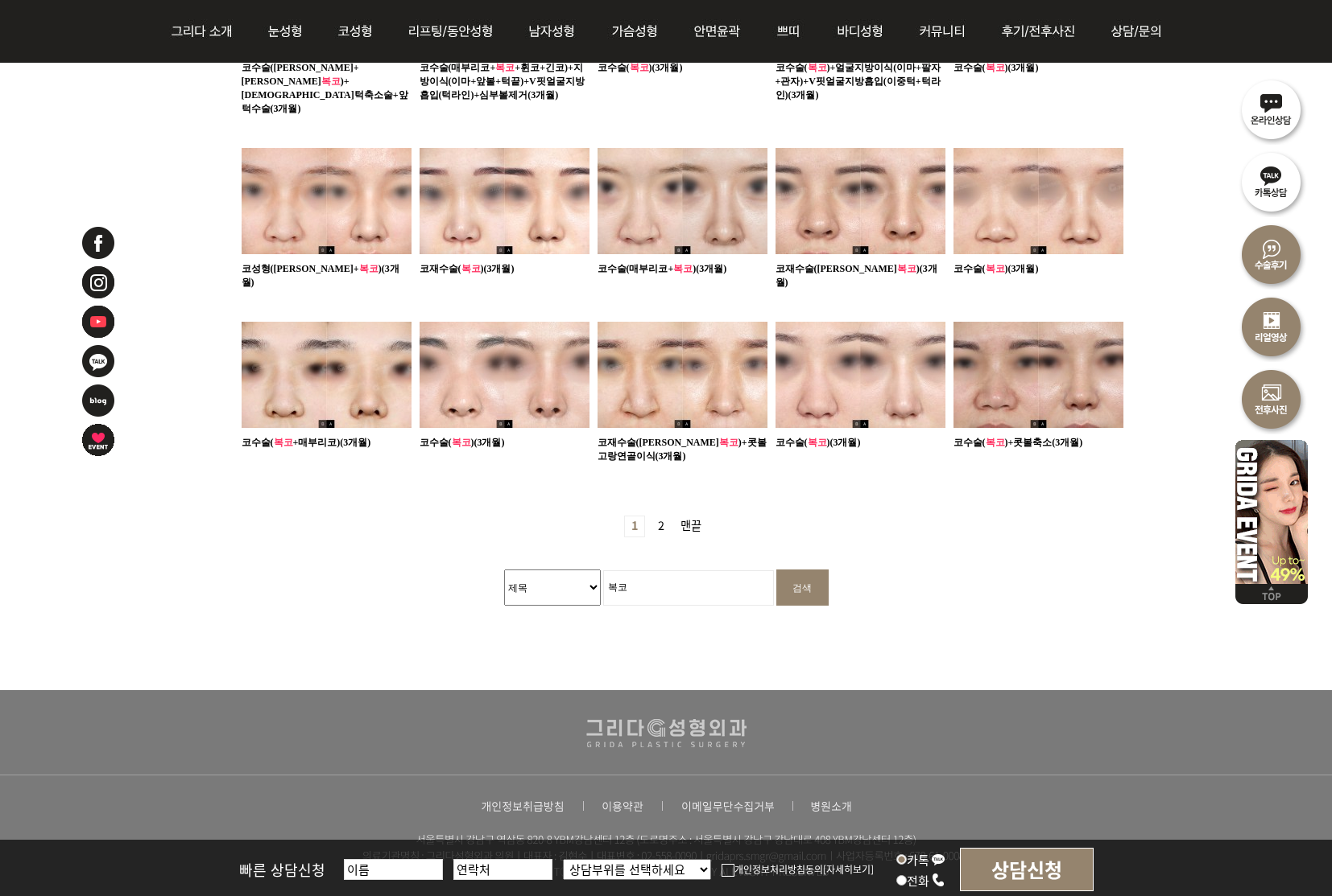
scroll to position [1010, 0]
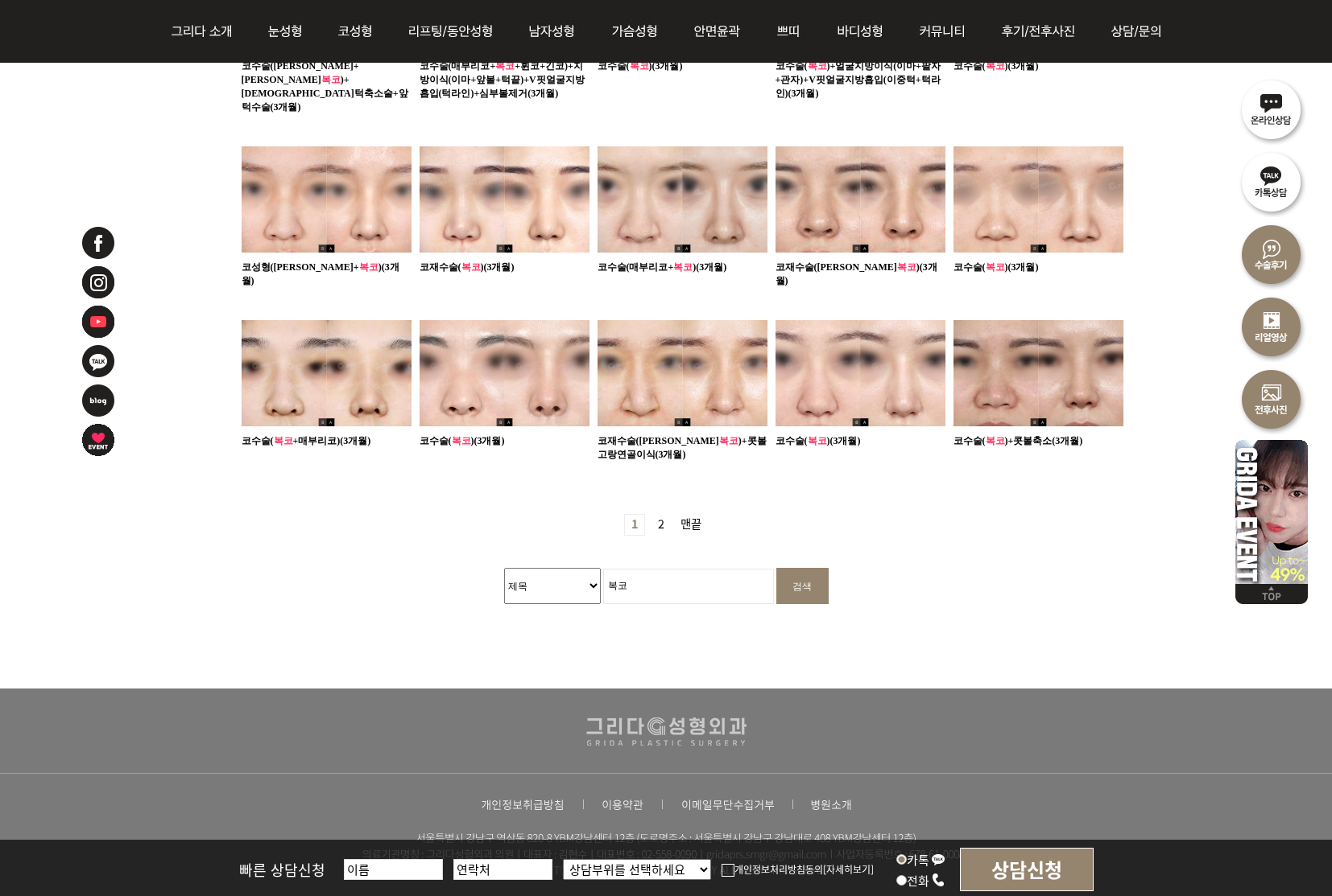
click at [663, 515] on link "2 페이지" at bounding box center [660, 524] width 20 height 20
